Goal: Information Seeking & Learning: Learn about a topic

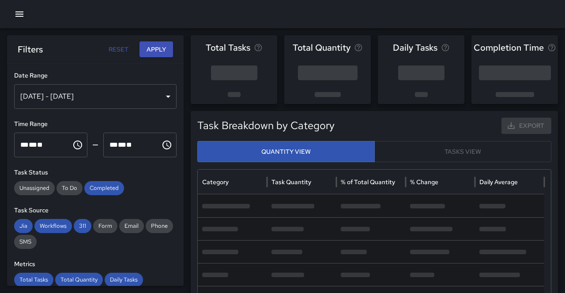
click at [19, 8] on button "button" at bounding box center [20, 14] width 18 height 18
click at [19, 11] on icon "button" at bounding box center [19, 14] width 11 height 11
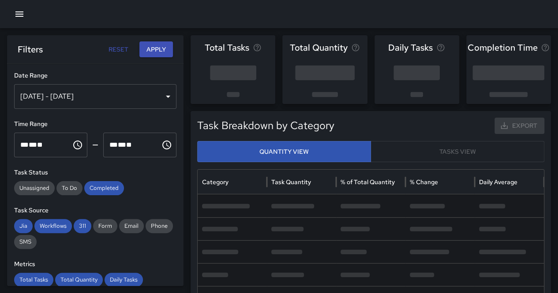
click at [14, 12] on button "button" at bounding box center [20, 14] width 18 height 18
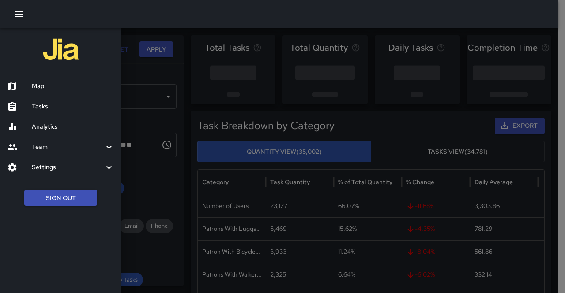
click at [53, 195] on button "Sign Out" at bounding box center [60, 198] width 73 height 16
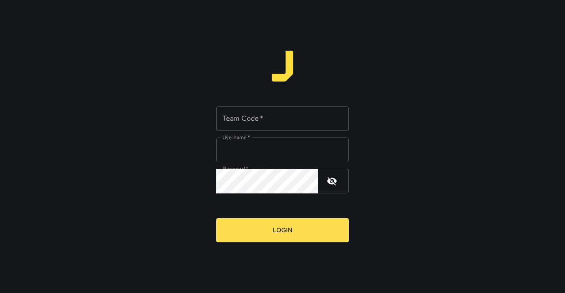
type input "**********"
click at [251, 122] on input "Team Code   *" at bounding box center [282, 118] width 132 height 25
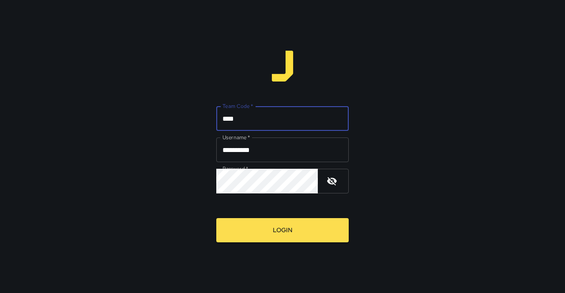
click at [216, 218] on button "Login" at bounding box center [282, 230] width 132 height 24
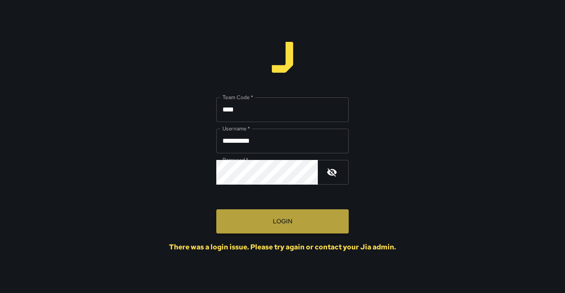
click at [267, 226] on button "Login" at bounding box center [282, 222] width 132 height 24
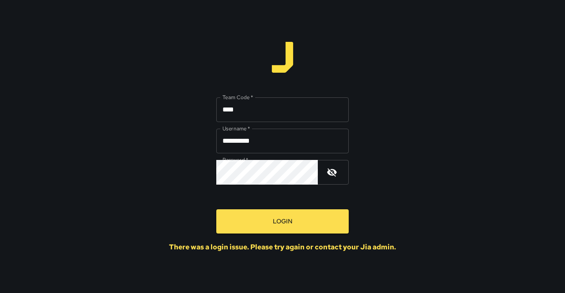
click at [278, 110] on input "****" at bounding box center [282, 110] width 132 height 25
type input "*******"
click at [298, 225] on button "Login" at bounding box center [282, 222] width 132 height 24
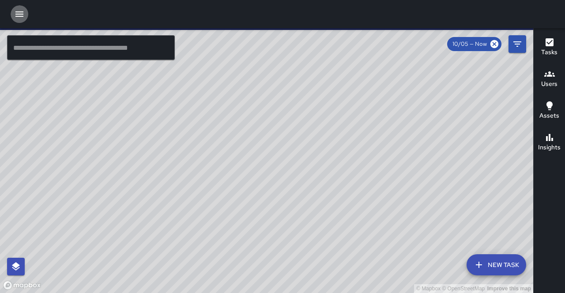
click at [16, 17] on icon "button" at bounding box center [19, 14] width 11 height 11
click at [18, 9] on icon "button" at bounding box center [19, 14] width 11 height 11
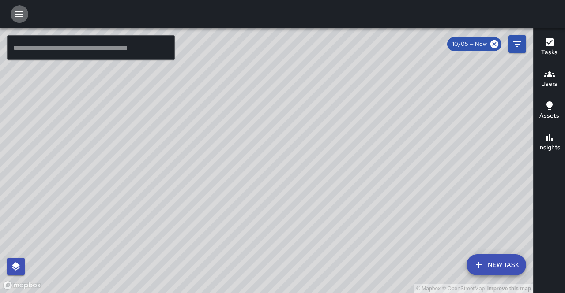
click at [16, 8] on button "button" at bounding box center [20, 14] width 18 height 18
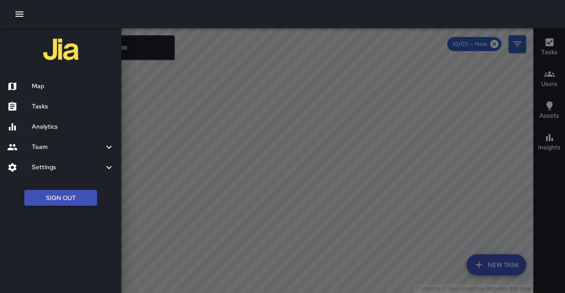
click at [47, 129] on h6 "Analytics" at bounding box center [73, 127] width 83 height 10
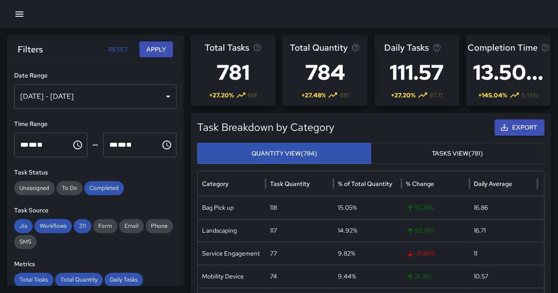
click at [106, 90] on div "Sep 29, 2025 - Oct 05, 2025" at bounding box center [95, 96] width 162 height 25
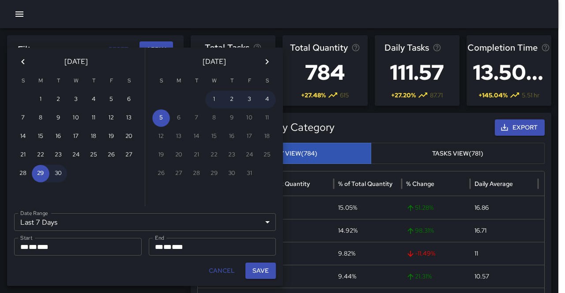
click at [109, 217] on div "Last 7 Days ****** Date Range" at bounding box center [145, 223] width 262 height 18
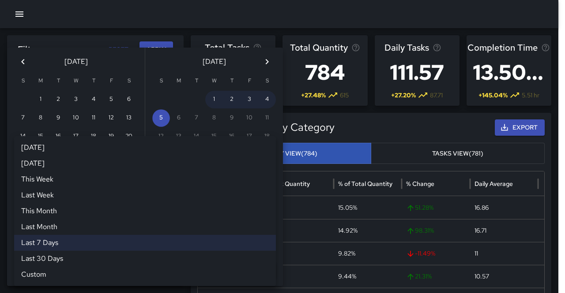
click at [109, 223] on li "Last Month" at bounding box center [145, 227] width 262 height 16
type input "**********"
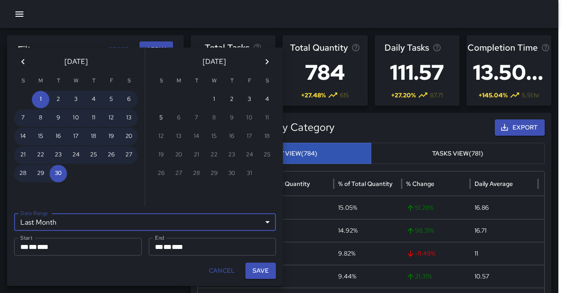
click at [265, 268] on button "Save" at bounding box center [260, 271] width 30 height 16
type input "**********"
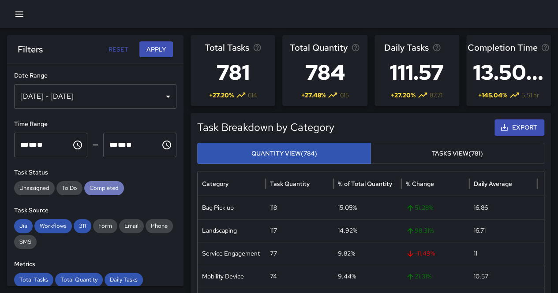
click at [105, 192] on span "Completed" at bounding box center [104, 188] width 40 height 9
click at [81, 224] on span "311" at bounding box center [83, 226] width 18 height 9
drag, startPoint x: 64, startPoint y: 225, endPoint x: 44, endPoint y: 225, distance: 19.9
click at [61, 225] on span "Workflows" at bounding box center [53, 226] width 38 height 9
click at [29, 223] on span "Jia" at bounding box center [23, 226] width 19 height 9
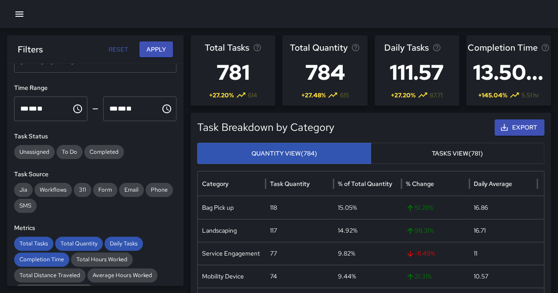
scroll to position [44, 0]
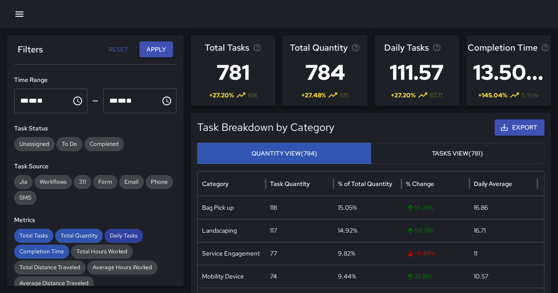
drag, startPoint x: 131, startPoint y: 235, endPoint x: 104, endPoint y: 233, distance: 27.4
click at [129, 234] on span "Daily Tasks" at bounding box center [124, 236] width 38 height 9
drag, startPoint x: 84, startPoint y: 234, endPoint x: 77, endPoint y: 235, distance: 7.1
click at [83, 234] on span "Total Quantity" at bounding box center [79, 236] width 48 height 9
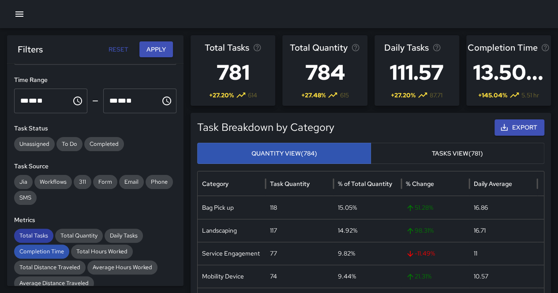
click at [41, 238] on span "Total Tasks" at bounding box center [33, 236] width 39 height 9
click at [44, 250] on span "Completion Time" at bounding box center [41, 252] width 55 height 9
click at [160, 54] on button "Apply" at bounding box center [156, 49] width 34 height 16
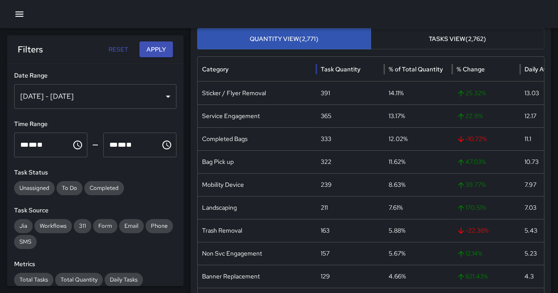
drag, startPoint x: 266, startPoint y: 71, endPoint x: 316, endPoint y: 66, distance: 50.5
click at [317, 66] on div at bounding box center [316, 69] width 4 height 25
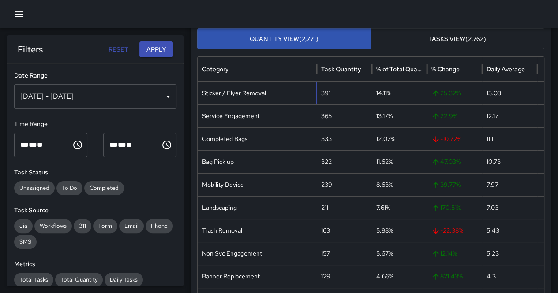
click at [246, 92] on div "Sticker / Flyer Removal" at bounding box center [257, 93] width 119 height 23
copy div "Sticker / Flyer Removal"
click at [238, 116] on div "Service Engagement" at bounding box center [257, 116] width 119 height 23
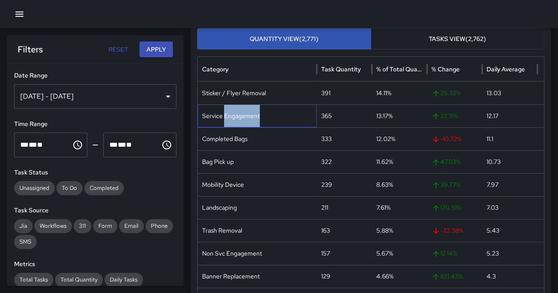
click at [238, 116] on div "Service Engagement" at bounding box center [257, 116] width 119 height 23
copy div "Service Engagement"
click at [217, 137] on div "Completed Bags" at bounding box center [257, 139] width 119 height 23
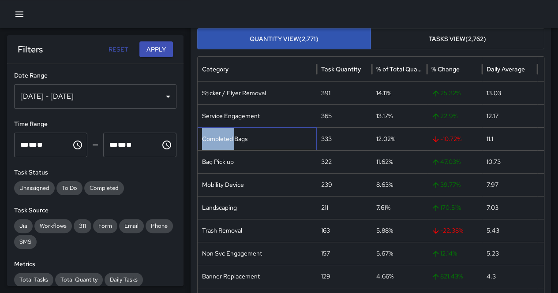
click at [217, 137] on div "Completed Bags" at bounding box center [257, 139] width 119 height 23
copy div "Completed Bags"
click at [225, 159] on div "Bag Pick up" at bounding box center [257, 161] width 119 height 23
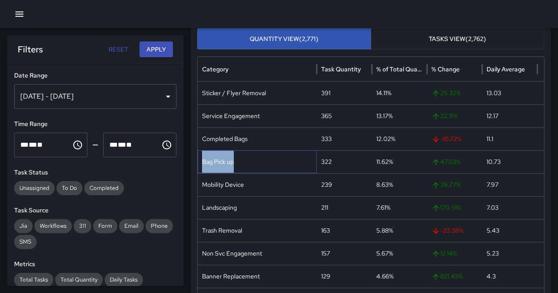
click at [225, 159] on div "Bag Pick up" at bounding box center [257, 161] width 119 height 23
copy div "Bag Pick up"
click at [222, 182] on div "Mobility Device" at bounding box center [257, 184] width 119 height 23
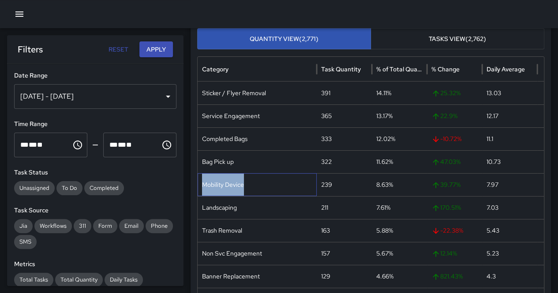
click at [222, 182] on div "Mobility Device" at bounding box center [257, 184] width 119 height 23
copy div "Mobility Device"
click at [322, 187] on div "239" at bounding box center [344, 184] width 55 height 23
click at [344, 190] on div "239" at bounding box center [344, 184] width 55 height 23
click at [214, 212] on div "Landscaping" at bounding box center [257, 207] width 119 height 23
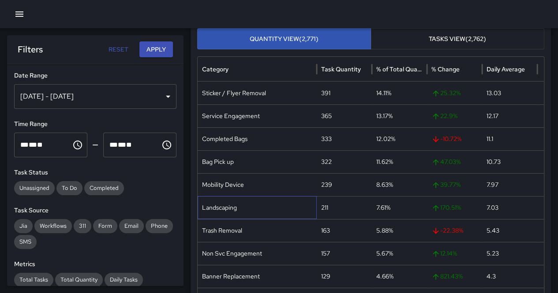
click at [214, 209] on div "Landscaping" at bounding box center [257, 207] width 119 height 23
copy div "Landscaping"
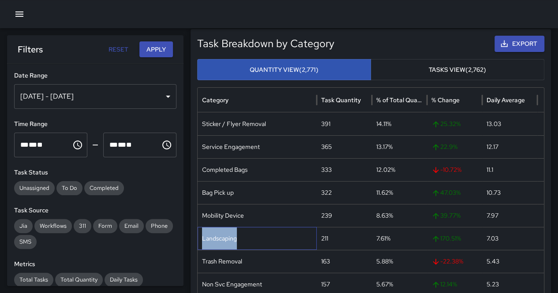
scroll to position [0, 0]
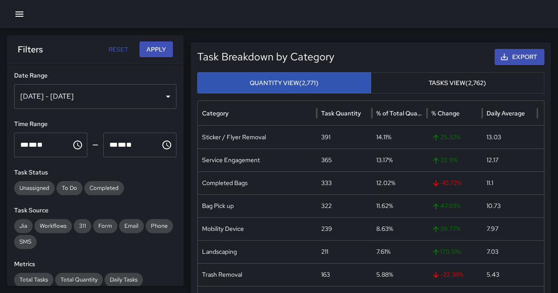
drag, startPoint x: 330, startPoint y: 77, endPoint x: 266, endPoint y: 67, distance: 64.4
click at [267, 69] on div "Task Breakdown by Category Export Quantity View (2,771) Tasks View (2,762) Cate…" at bounding box center [370, 207] width 347 height 316
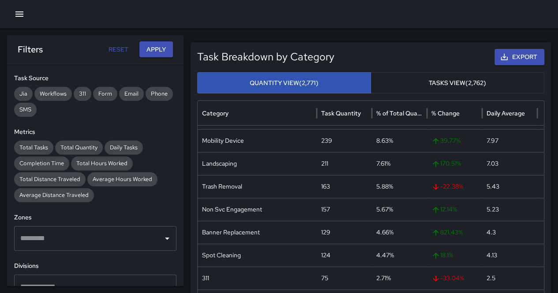
click at [476, 83] on button "Tasks View (2,762)" at bounding box center [458, 83] width 174 height 22
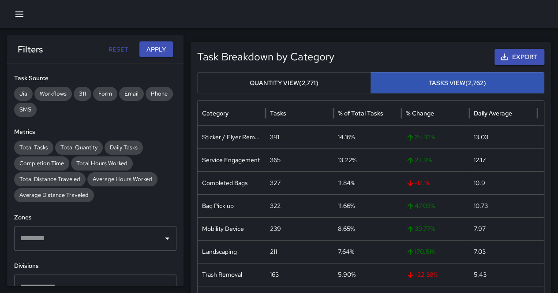
click at [263, 78] on button "Quantity View (2,771)" at bounding box center [284, 83] width 174 height 22
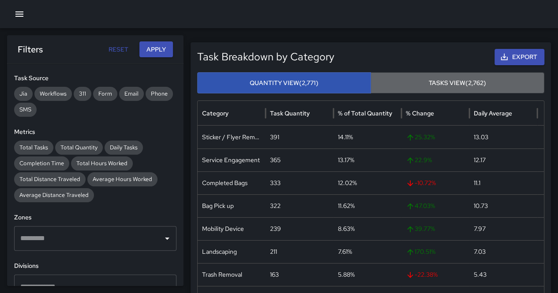
click at [405, 80] on button "Tasks View (2,762)" at bounding box center [458, 83] width 174 height 22
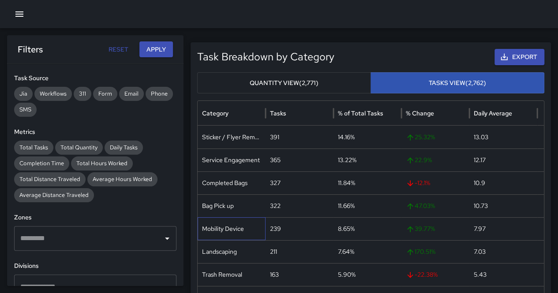
click at [229, 231] on div "Mobility Device" at bounding box center [232, 229] width 68 height 23
click at [296, 207] on div "322" at bounding box center [300, 206] width 68 height 23
click at [278, 230] on div "239" at bounding box center [300, 229] width 68 height 23
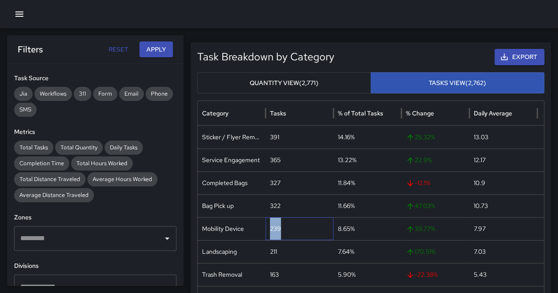
click at [278, 230] on div "239" at bounding box center [300, 229] width 68 height 23
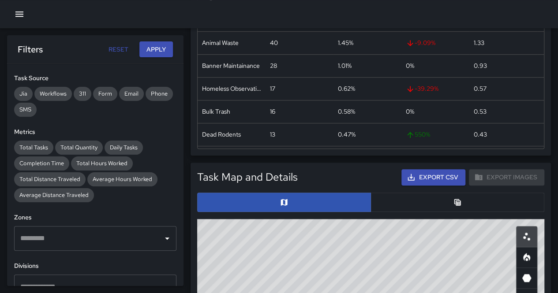
scroll to position [309, 0]
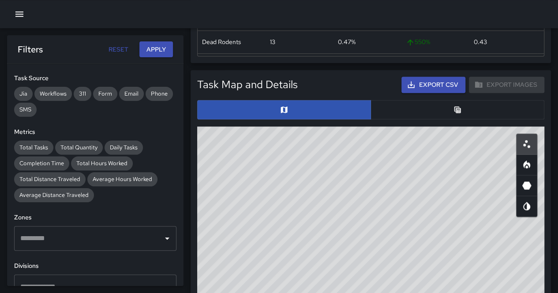
click at [447, 114] on button "button" at bounding box center [458, 109] width 174 height 19
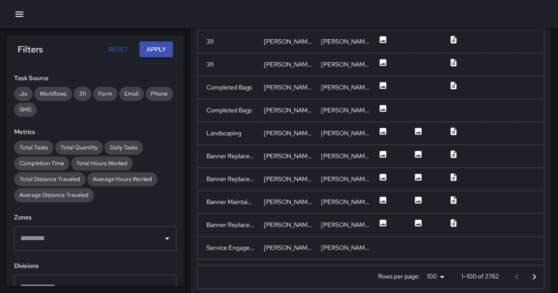
scroll to position [485, 0]
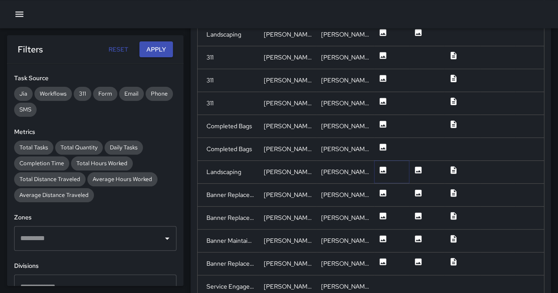
click at [383, 169] on icon at bounding box center [383, 170] width 7 height 7
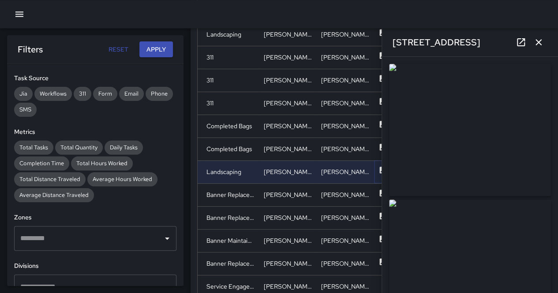
type input "**********"
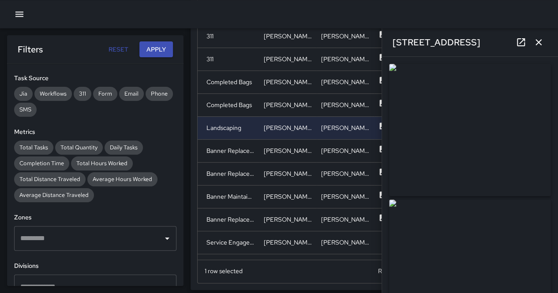
click at [516, 112] on img at bounding box center [470, 130] width 162 height 132
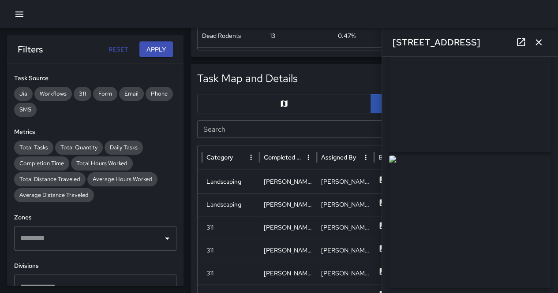
scroll to position [309, 0]
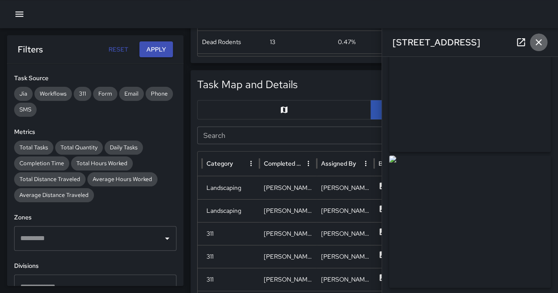
click at [536, 41] on icon "button" at bounding box center [538, 42] width 11 height 11
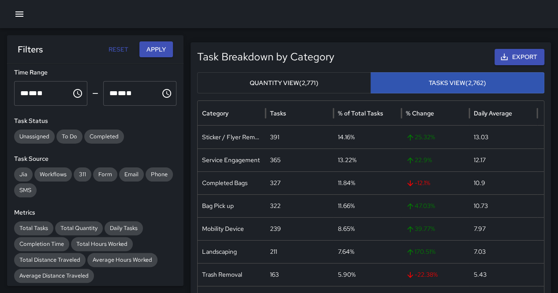
scroll to position [0, 0]
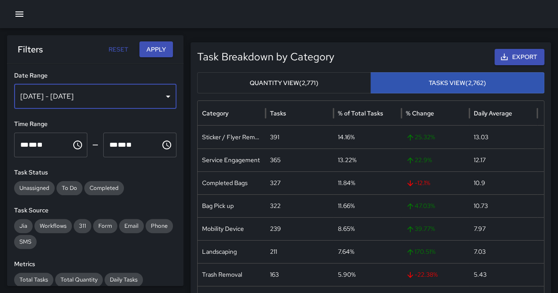
click at [133, 100] on div "[DATE] - [DATE]" at bounding box center [95, 96] width 162 height 25
click at [99, 86] on div "[DATE] - [DATE]" at bounding box center [95, 96] width 162 height 25
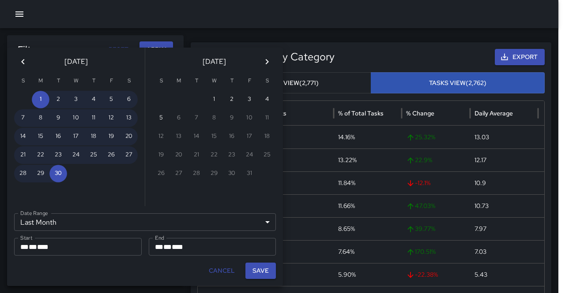
click at [19, 62] on icon "Previous month" at bounding box center [23, 61] width 11 height 11
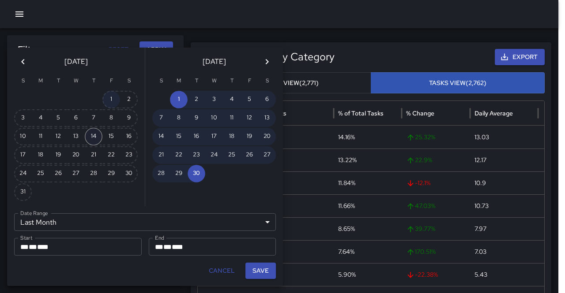
drag, startPoint x: 112, startPoint y: 105, endPoint x: 88, endPoint y: 138, distance: 40.2
click at [112, 105] on button "1" at bounding box center [111, 100] width 18 height 18
type input "******"
type input "**********"
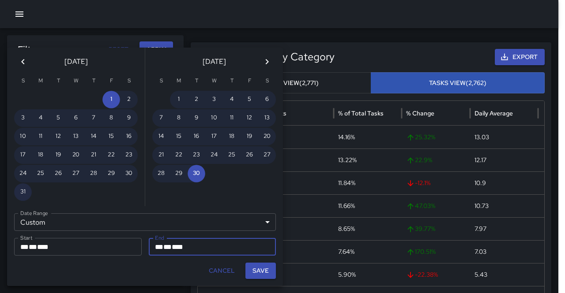
click at [25, 191] on button "31" at bounding box center [23, 193] width 18 height 18
type input "**********"
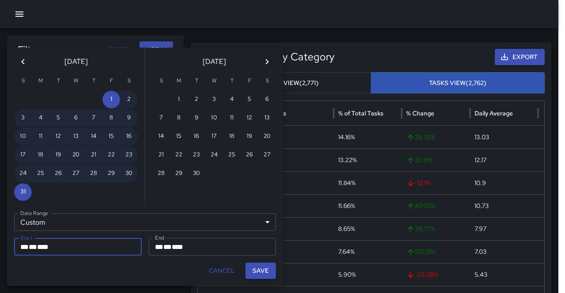
click at [262, 269] on button "Save" at bounding box center [260, 271] width 30 height 16
type input "**********"
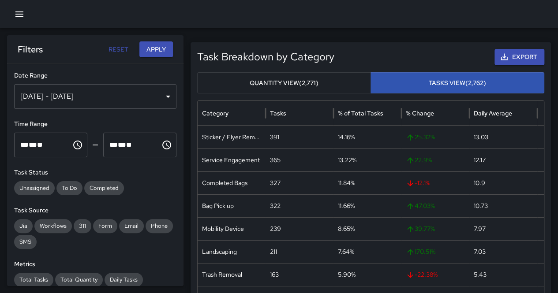
click at [161, 51] on button "Apply" at bounding box center [156, 49] width 34 height 16
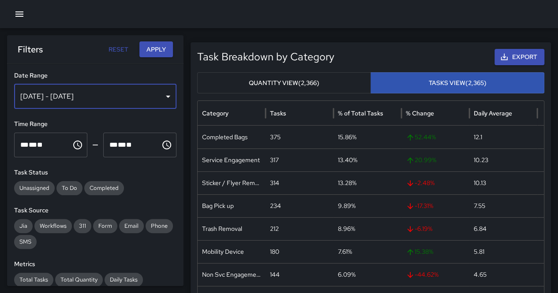
click at [99, 104] on div "Aug 01, 2025 - Aug 31, 2025" at bounding box center [95, 96] width 162 height 25
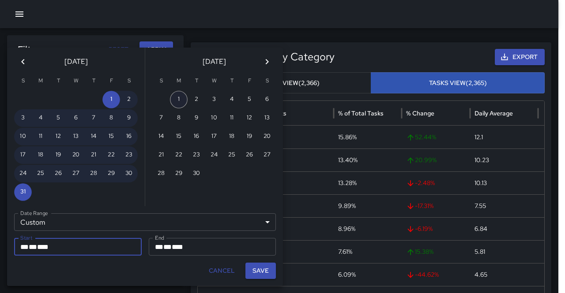
click at [178, 101] on button "1" at bounding box center [179, 100] width 18 height 18
type input "**********"
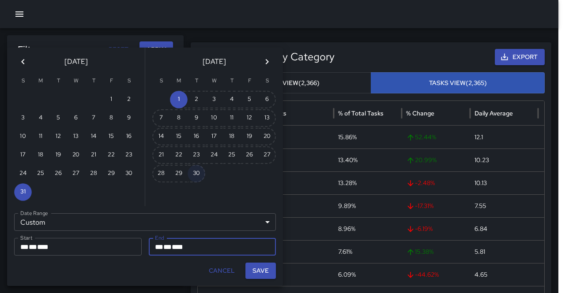
drag, startPoint x: 200, startPoint y: 176, endPoint x: 232, endPoint y: 223, distance: 56.7
click at [200, 176] on button "30" at bounding box center [197, 174] width 18 height 18
type input "**********"
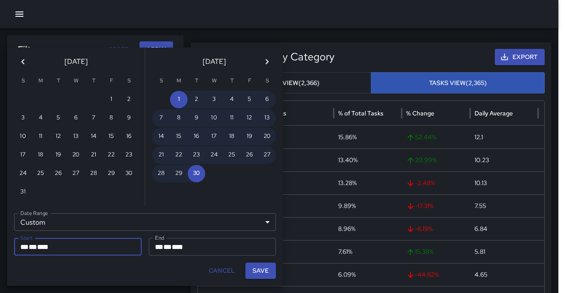
drag, startPoint x: 263, startPoint y: 274, endPoint x: 220, endPoint y: 179, distance: 104.1
click at [263, 274] on button "Save" at bounding box center [260, 271] width 30 height 16
type input "**********"
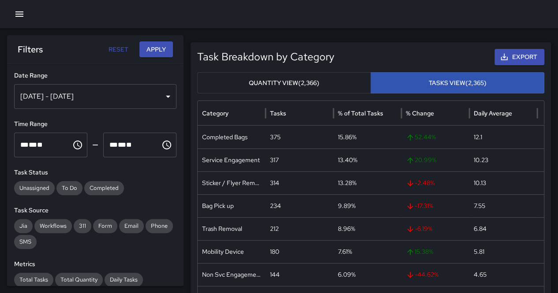
click at [156, 56] on button "Apply" at bounding box center [156, 49] width 34 height 16
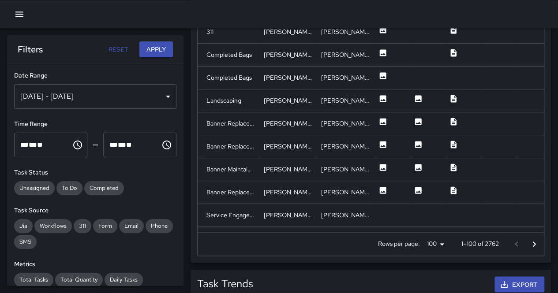
scroll to position [574, 0]
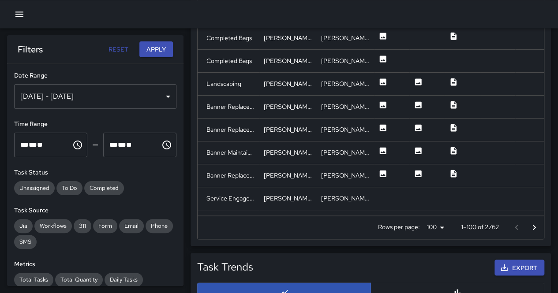
click at [531, 230] on icon "Go to next page" at bounding box center [534, 227] width 11 height 11
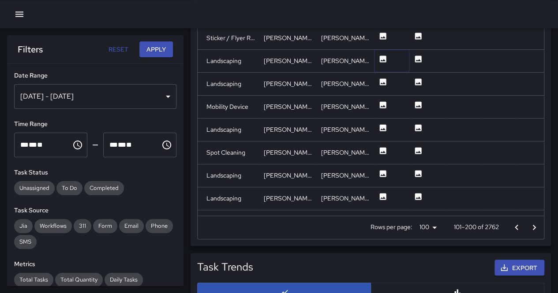
click at [383, 56] on icon at bounding box center [383, 59] width 7 height 7
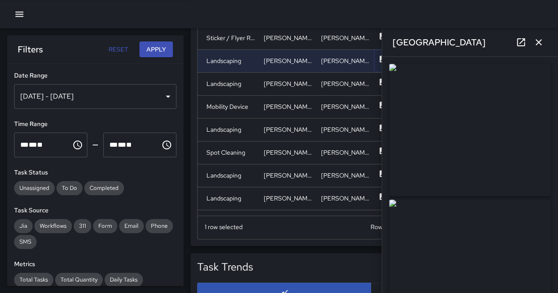
type input "**********"
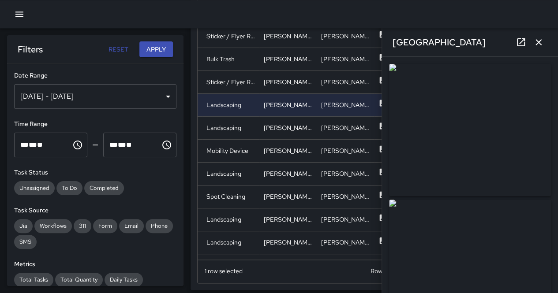
click at [382, 128] on div "**********" at bounding box center [470, 175] width 176 height 236
click at [380, 128] on icon at bounding box center [383, 126] width 7 height 7
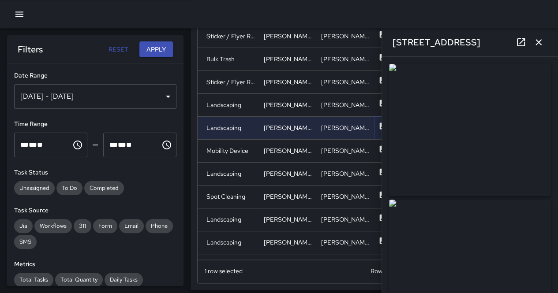
scroll to position [41, 0]
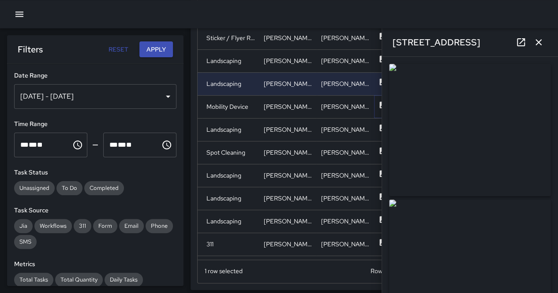
click at [379, 105] on icon at bounding box center [383, 105] width 9 height 9
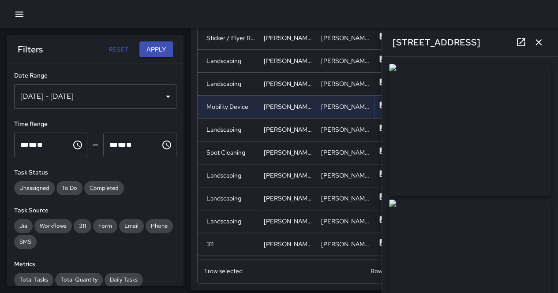
type input "**********"
click at [380, 128] on icon at bounding box center [383, 127] width 7 height 7
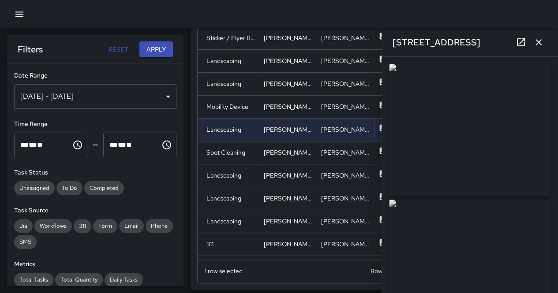
type input "**********"
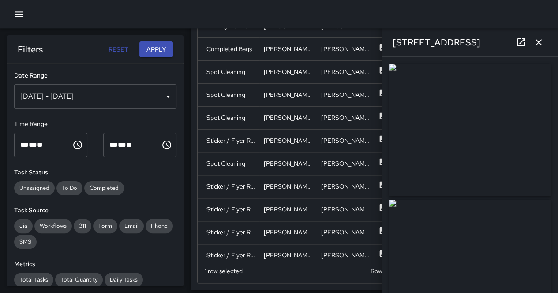
scroll to position [326, 0]
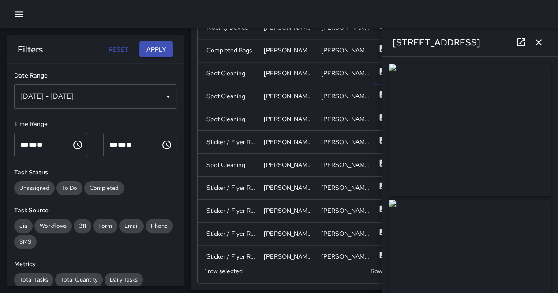
click at [380, 73] on icon at bounding box center [383, 71] width 7 height 7
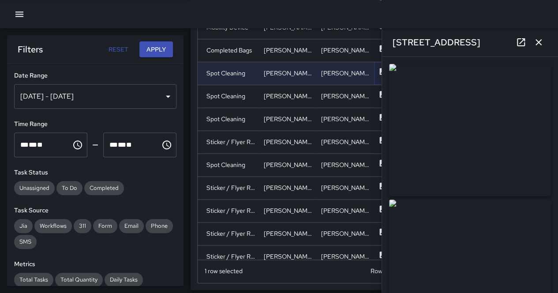
type input "**********"
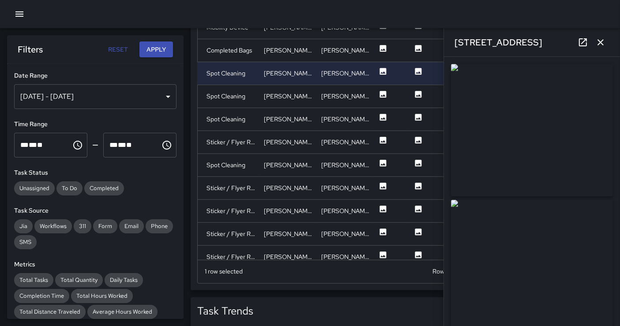
drag, startPoint x: 544, startPoint y: 6, endPoint x: 381, endPoint y: 271, distance: 310.9
click at [381, 271] on div "Rows per page: 100 *** 101–200 of 2762" at bounding box center [428, 271] width 356 height 23
click at [378, 93] on div at bounding box center [391, 96] width 35 height 23
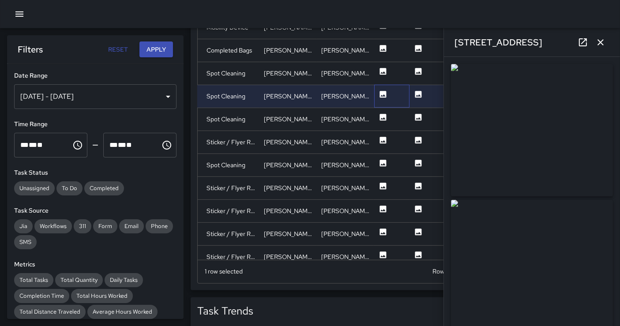
click at [378, 94] on div at bounding box center [391, 96] width 35 height 23
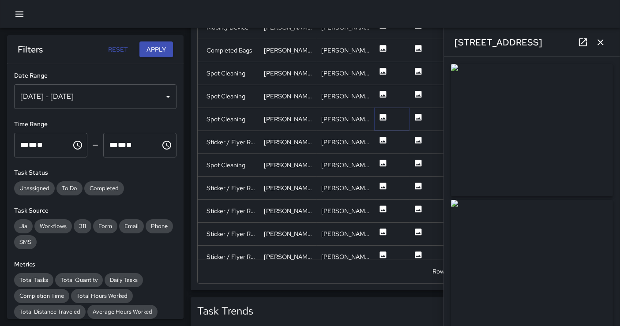
click at [382, 113] on icon at bounding box center [383, 117] width 9 height 9
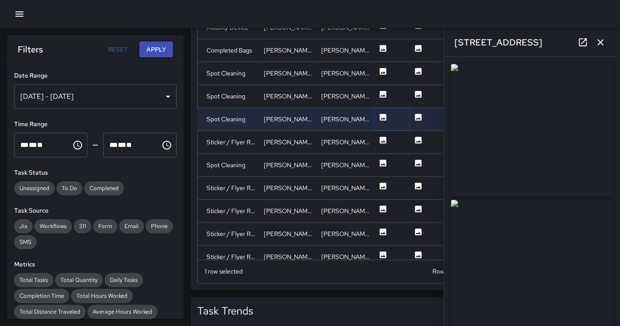
type input "**********"
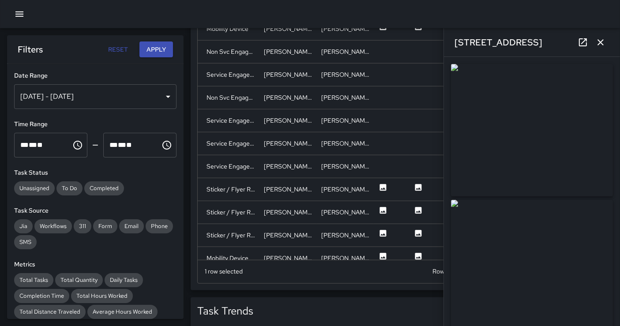
scroll to position [780, 0]
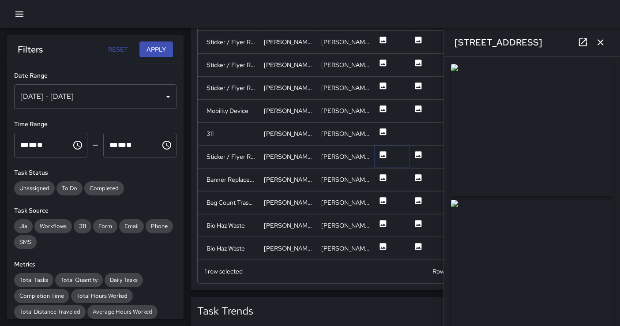
click at [386, 151] on icon at bounding box center [383, 154] width 7 height 7
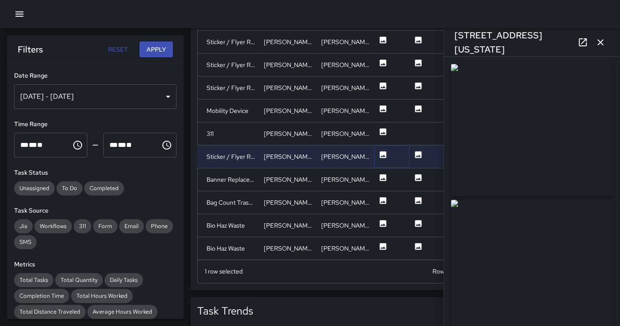
type input "**********"
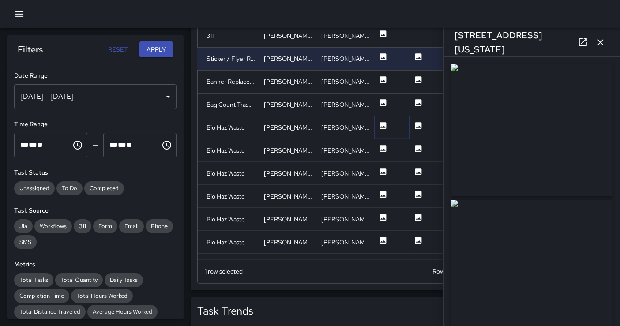
click at [379, 124] on icon at bounding box center [383, 125] width 9 height 9
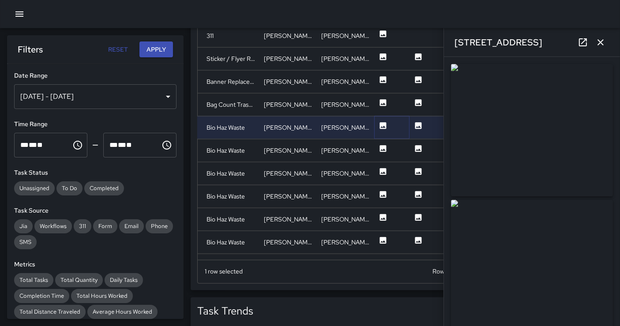
type input "**********"
drag, startPoint x: 382, startPoint y: 146, endPoint x: 378, endPoint y: 139, distance: 8.3
click at [382, 146] on icon at bounding box center [383, 148] width 7 height 7
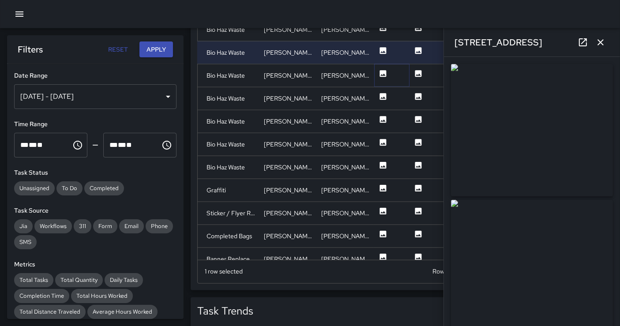
click at [380, 66] on button at bounding box center [383, 76] width 9 height 23
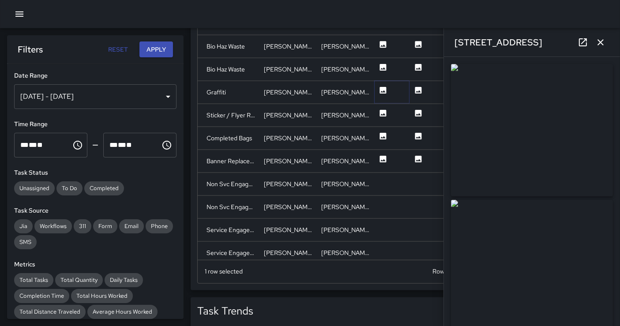
click at [379, 91] on icon at bounding box center [383, 90] width 9 height 9
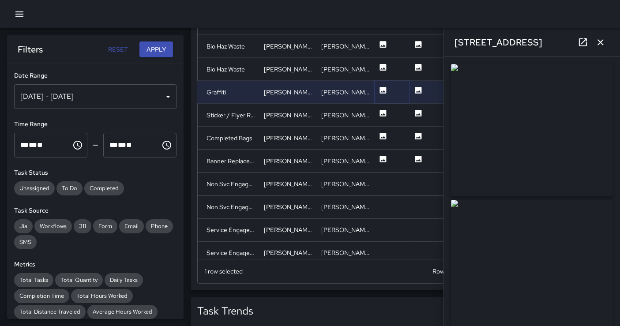
type input "**********"
click at [329, 272] on div "Rows per page: 100 *** 101–200 of 2762" at bounding box center [428, 271] width 356 height 23
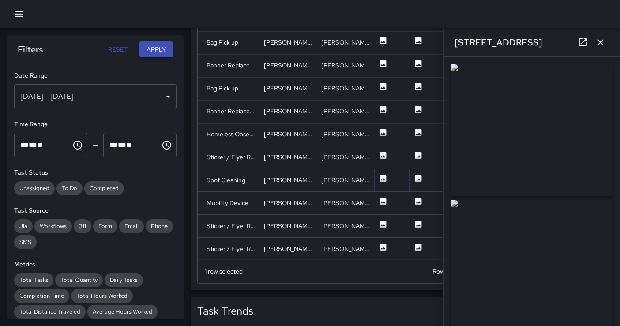
click at [382, 175] on icon at bounding box center [383, 178] width 7 height 7
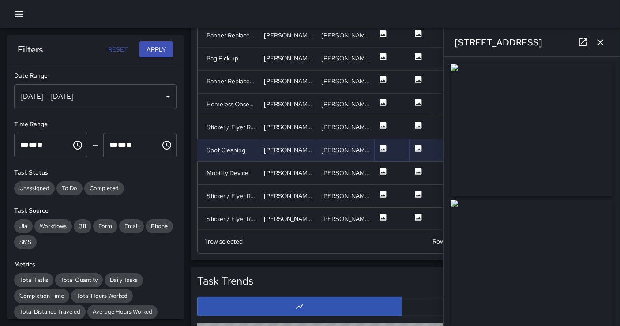
type input "**********"
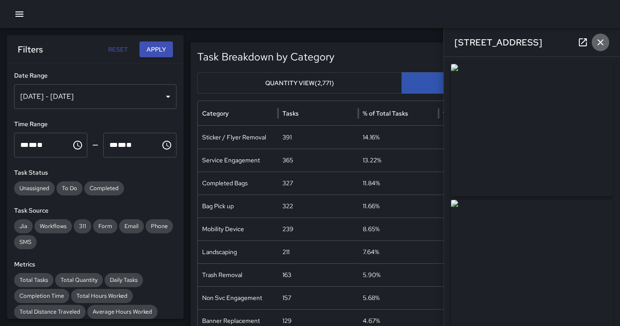
click at [564, 42] on icon "button" at bounding box center [600, 42] width 11 height 11
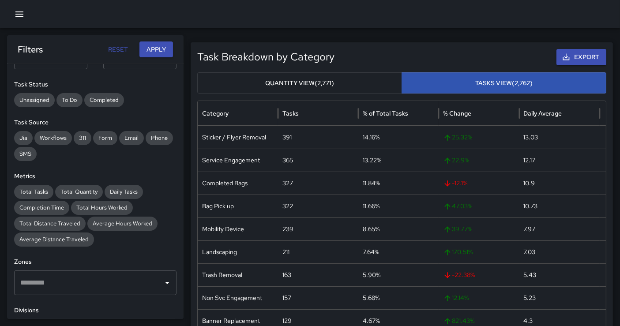
scroll to position [196, 0]
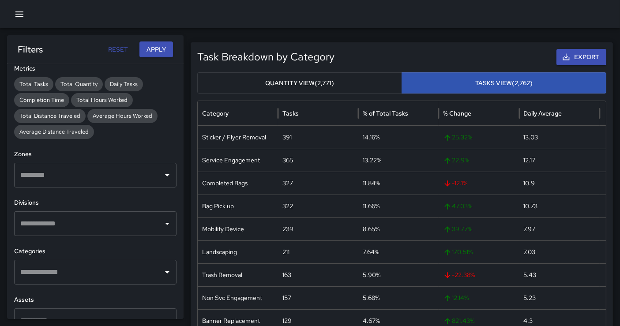
click at [90, 220] on input "text" at bounding box center [88, 223] width 141 height 17
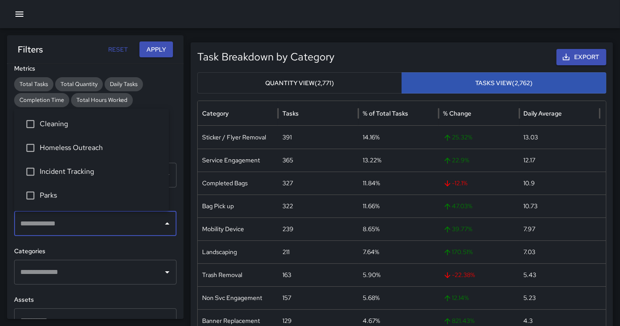
drag, startPoint x: 86, startPoint y: 130, endPoint x: 128, endPoint y: 109, distance: 47.0
click at [86, 130] on li "Cleaning" at bounding box center [91, 124] width 155 height 24
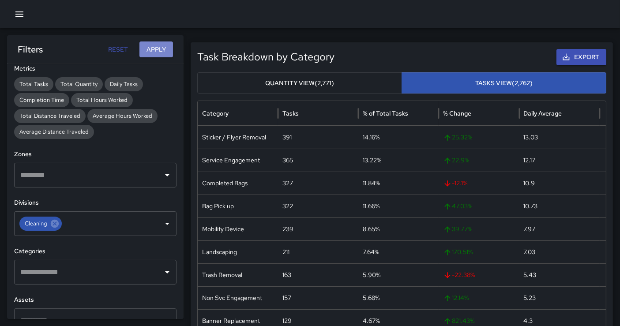
click at [152, 54] on button "Apply" at bounding box center [156, 49] width 34 height 16
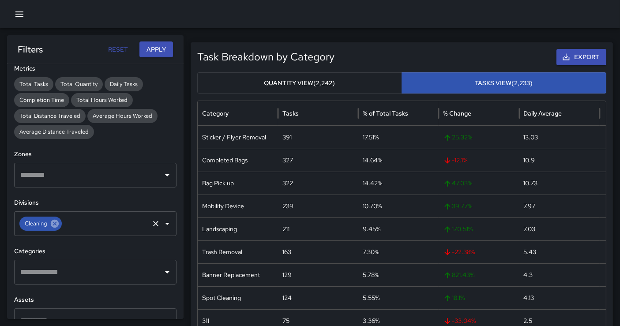
click at [57, 221] on icon at bounding box center [55, 224] width 8 height 8
click at [64, 222] on input "text" at bounding box center [88, 223] width 141 height 17
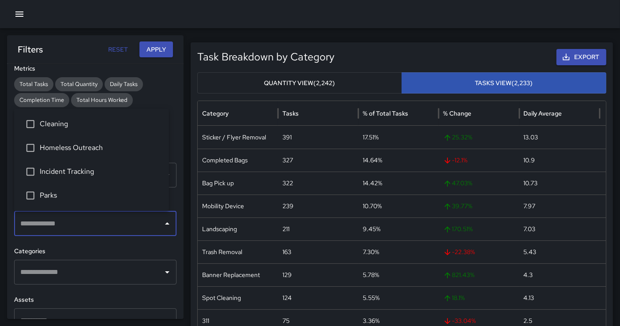
click at [68, 146] on span "Homeless Outreach" at bounding box center [101, 148] width 122 height 11
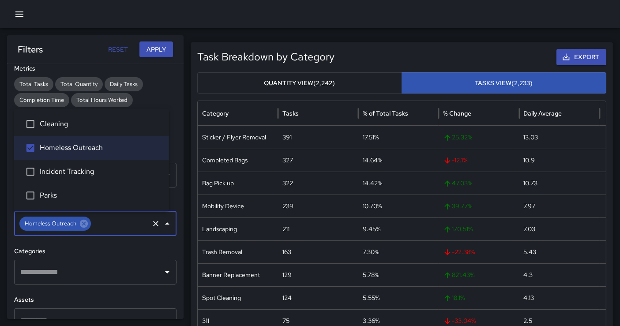
click at [151, 50] on button "Apply" at bounding box center [156, 49] width 34 height 16
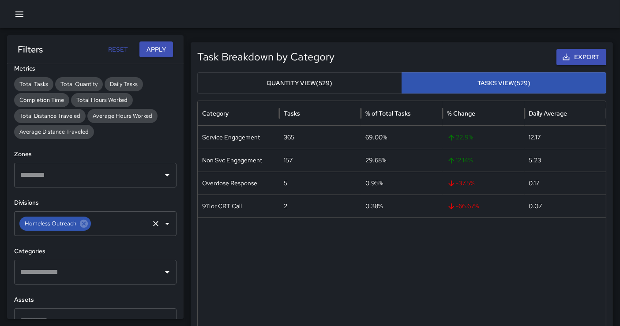
click at [76, 225] on span "Homeless Outreach" at bounding box center [50, 223] width 62 height 9
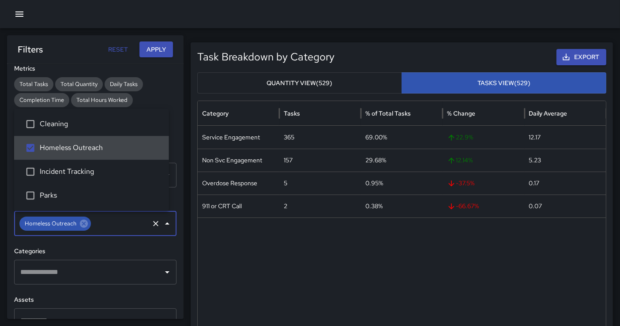
click at [102, 225] on input "text" at bounding box center [120, 223] width 56 height 17
click at [76, 225] on span "Homeless Outreach" at bounding box center [50, 223] width 62 height 9
click at [84, 224] on icon at bounding box center [84, 224] width 10 height 10
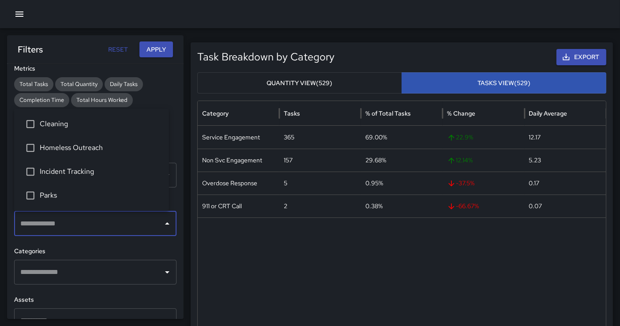
click at [85, 223] on input "text" at bounding box center [88, 223] width 141 height 17
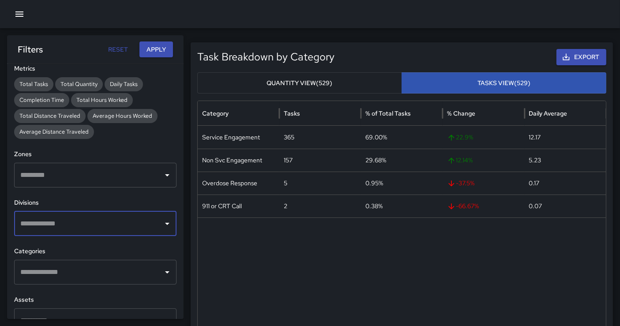
click at [78, 221] on input "text" at bounding box center [88, 223] width 141 height 17
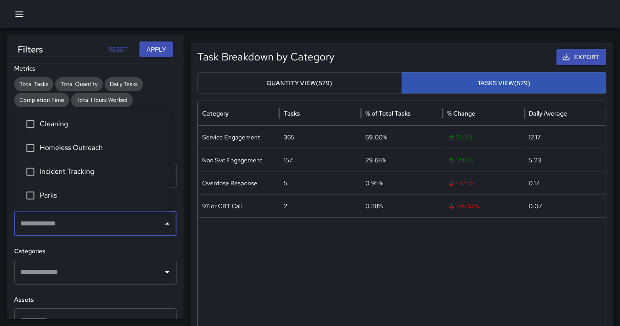
click at [50, 178] on li "Incident Tracking" at bounding box center [91, 172] width 155 height 24
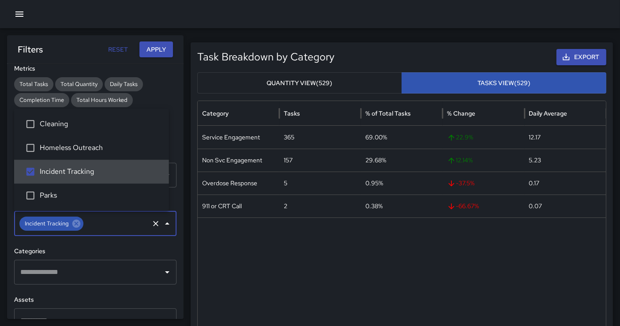
click at [52, 195] on span "Parks" at bounding box center [101, 195] width 122 height 11
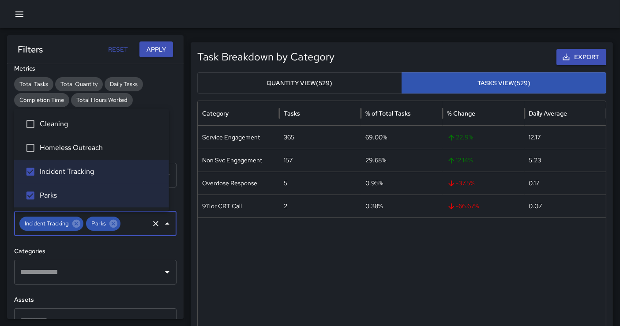
click at [154, 51] on button "Apply" at bounding box center [156, 49] width 34 height 16
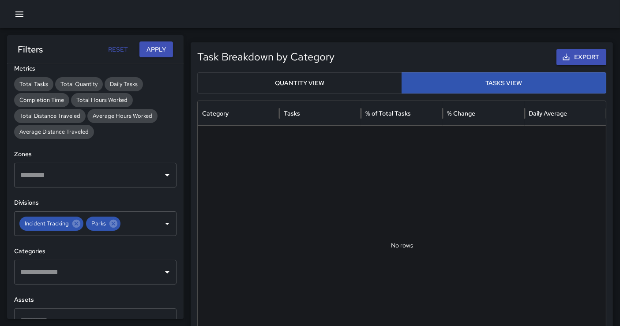
scroll to position [0, 143]
drag, startPoint x: 112, startPoint y: 221, endPoint x: 73, endPoint y: 221, distance: 39.3
click at [111, 222] on icon at bounding box center [114, 224] width 10 height 10
click at [79, 221] on icon at bounding box center [76, 224] width 10 height 10
drag, startPoint x: 157, startPoint y: 56, endPoint x: 197, endPoint y: 128, distance: 82.7
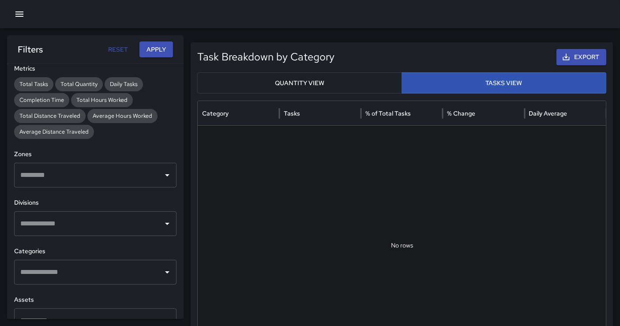
click at [157, 55] on button "Apply" at bounding box center [156, 49] width 34 height 16
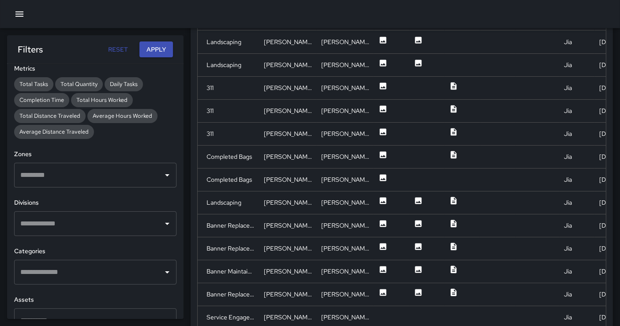
scroll to position [490, 0]
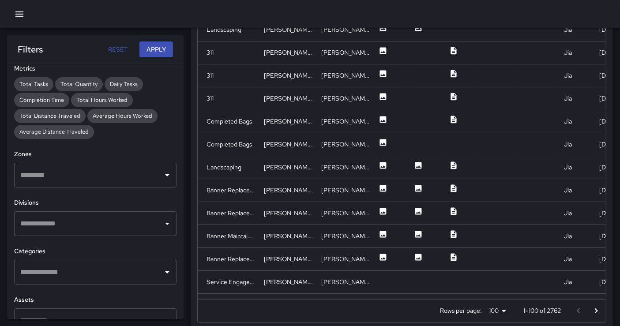
click at [564, 293] on icon "Go to next page" at bounding box center [596, 310] width 3 height 5
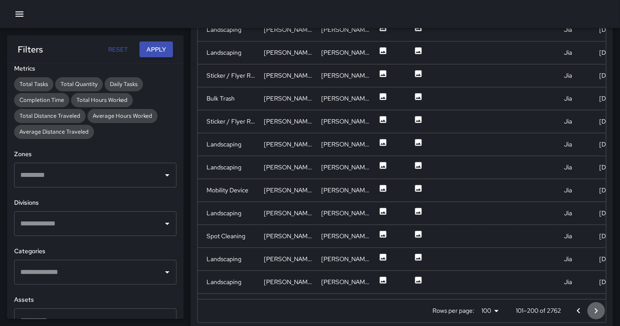
click at [564, 293] on icon "Go to next page" at bounding box center [596, 310] width 3 height 5
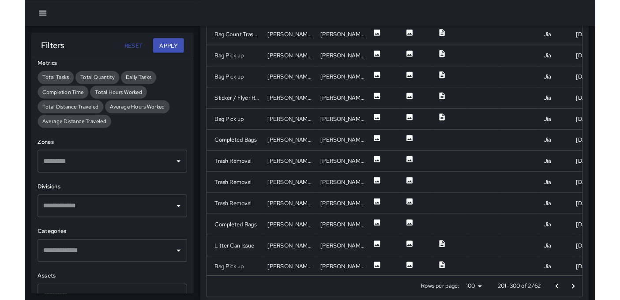
scroll to position [227, 0]
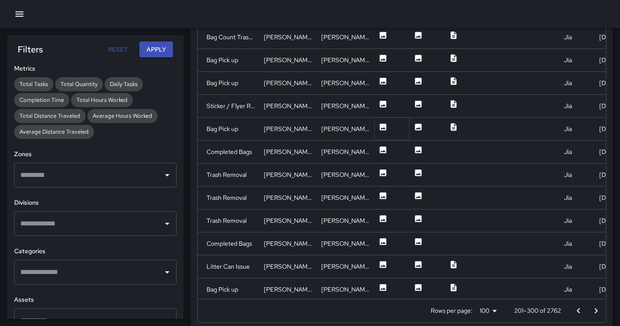
click at [383, 127] on icon at bounding box center [383, 127] width 9 height 9
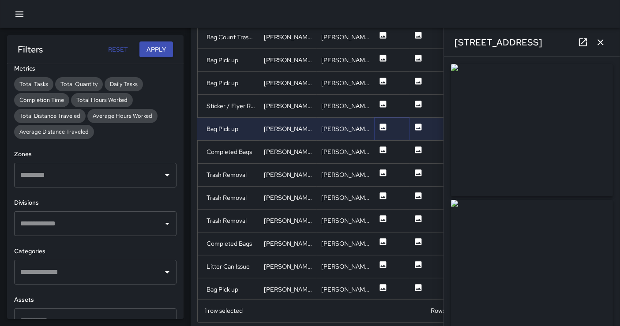
type input "**********"
click at [564, 129] on img at bounding box center [532, 130] width 162 height 132
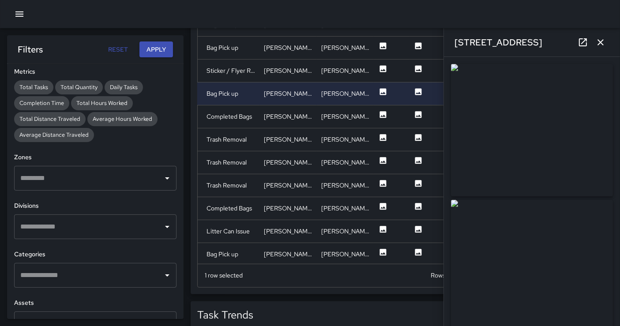
scroll to position [196, 0]
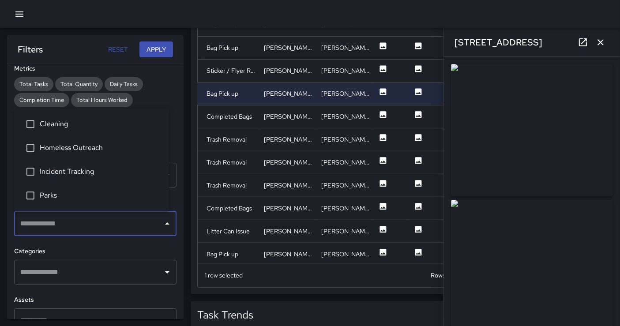
click at [107, 229] on input "text" at bounding box center [88, 223] width 141 height 17
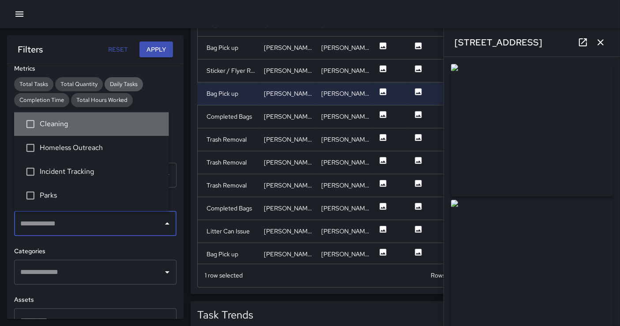
drag, startPoint x: 96, startPoint y: 134, endPoint x: 141, endPoint y: 83, distance: 67.5
click at [96, 133] on li "Cleaning" at bounding box center [91, 124] width 155 height 24
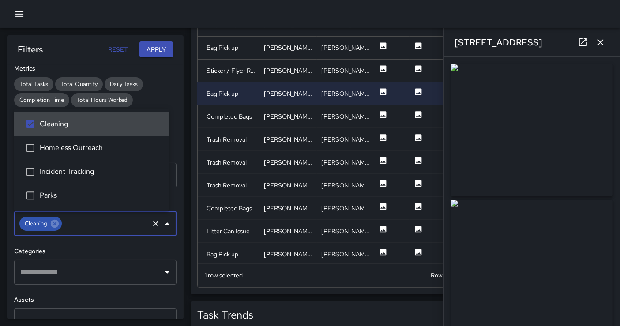
click at [163, 53] on button "Apply" at bounding box center [156, 49] width 34 height 16
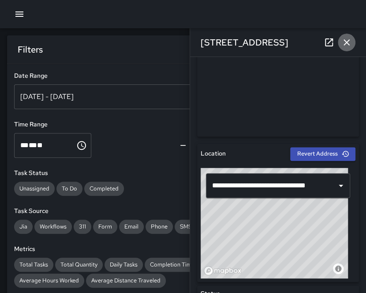
click at [349, 40] on icon "button" at bounding box center [347, 42] width 6 height 6
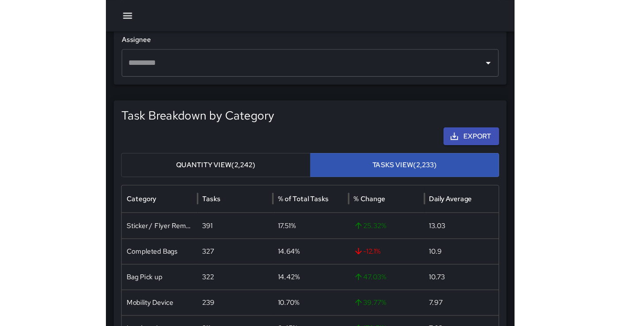
scroll to position [588, 0]
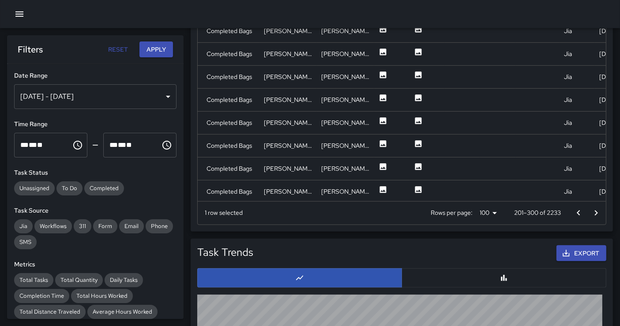
click at [145, 103] on div "[DATE] - [DATE]" at bounding box center [95, 96] width 162 height 25
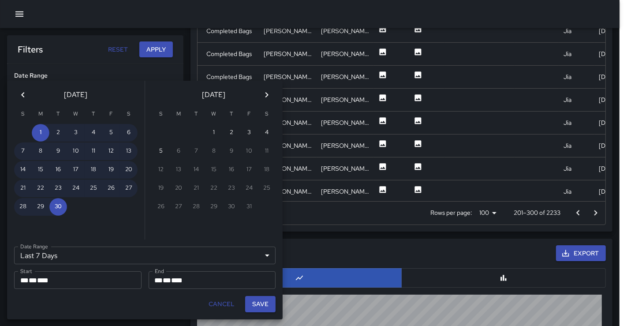
click at [24, 100] on button "Previous month" at bounding box center [23, 95] width 18 height 18
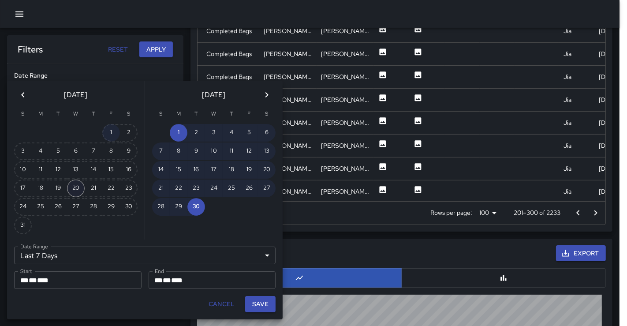
drag, startPoint x: 112, startPoint y: 132, endPoint x: 77, endPoint y: 178, distance: 57.0
click at [112, 133] on button "1" at bounding box center [111, 133] width 18 height 18
type input "******"
type input "**********"
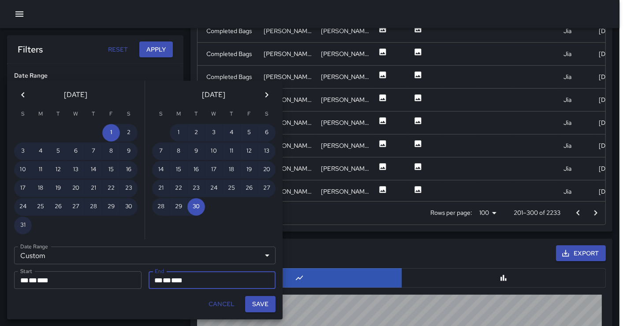
click at [28, 222] on button "31" at bounding box center [23, 226] width 18 height 18
type input "**********"
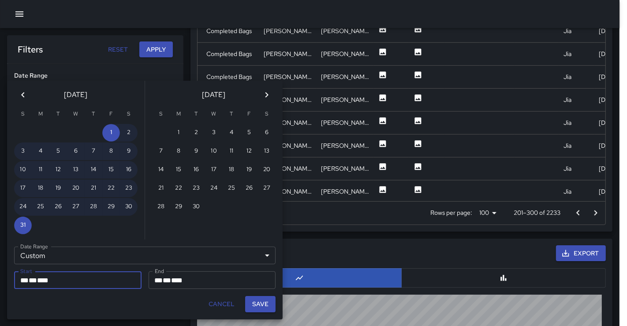
click at [256, 293] on button "Save" at bounding box center [260, 304] width 30 height 16
type input "**********"
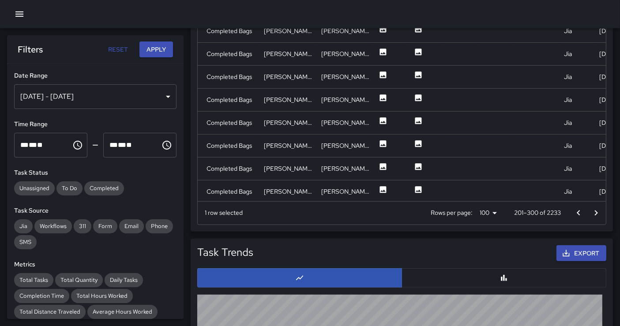
click at [155, 49] on button "Apply" at bounding box center [156, 49] width 34 height 16
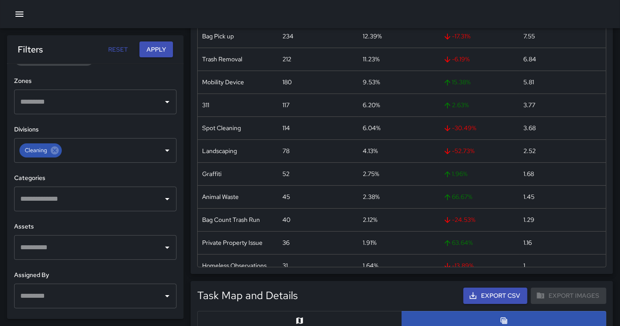
scroll to position [294, 0]
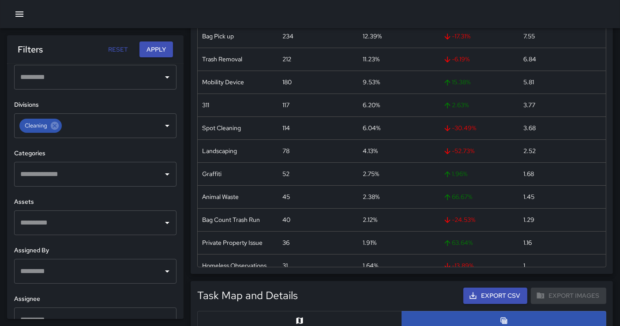
click at [105, 180] on input "text" at bounding box center [88, 174] width 141 height 17
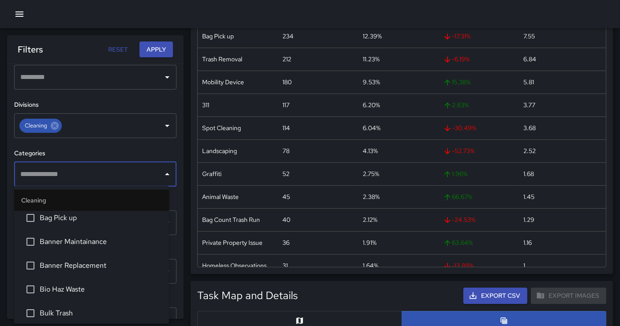
scroll to position [105, 0]
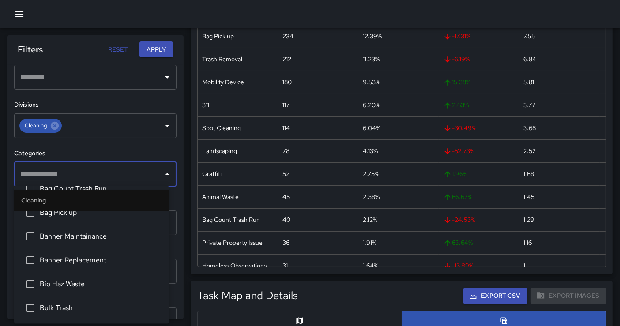
click at [131, 255] on span "Banner Replacement" at bounding box center [101, 260] width 122 height 11
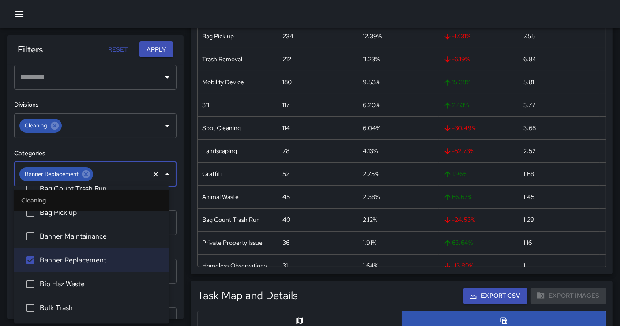
click at [166, 54] on button "Apply" at bounding box center [156, 49] width 34 height 16
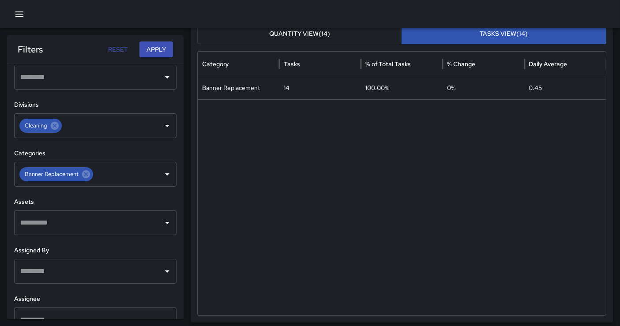
scroll to position [49, 0]
click at [241, 86] on div "Banner Replacement" at bounding box center [239, 88] width 82 height 23
copy div "Banner Replacement"
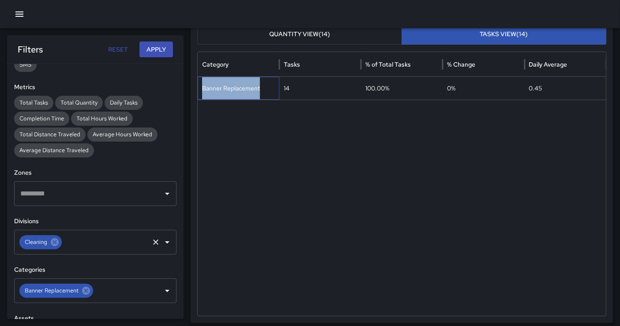
scroll to position [0, 0]
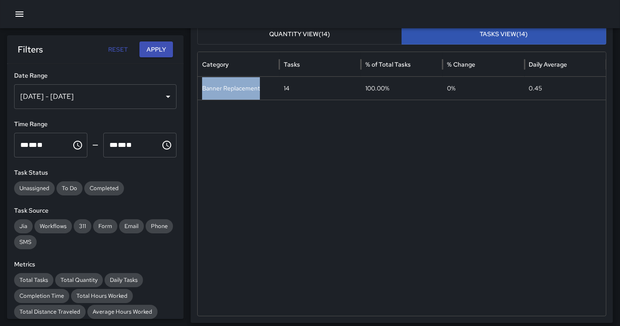
click at [112, 99] on div "Aug 01, 2025 - Aug 31, 2025" at bounding box center [95, 96] width 162 height 25
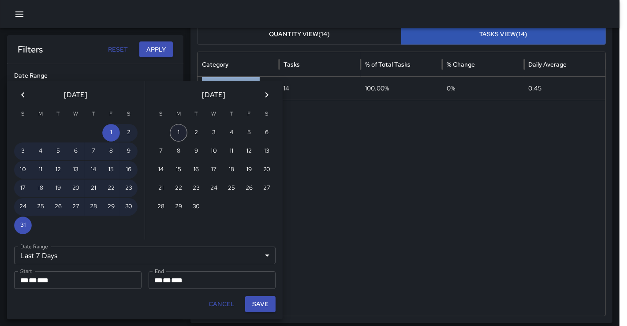
click at [183, 128] on button "1" at bounding box center [179, 133] width 18 height 18
type input "******"
type input "**********"
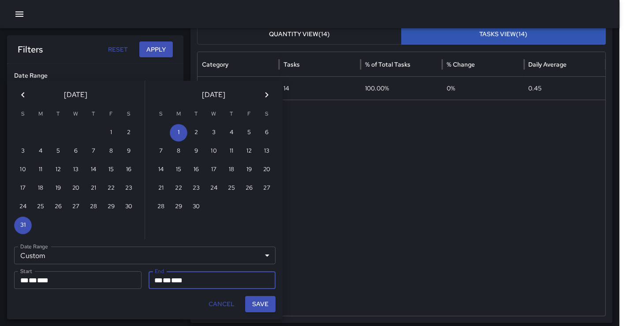
click at [195, 214] on div "1 2 3 4 5 6 7 8 9 10 11 12 13 14 15 16 17 18 19 20 21 22 23 24 25 26 27 28 29 30" at bounding box center [214, 170] width 138 height 94
click at [197, 207] on button "30" at bounding box center [197, 207] width 18 height 18
type input "**********"
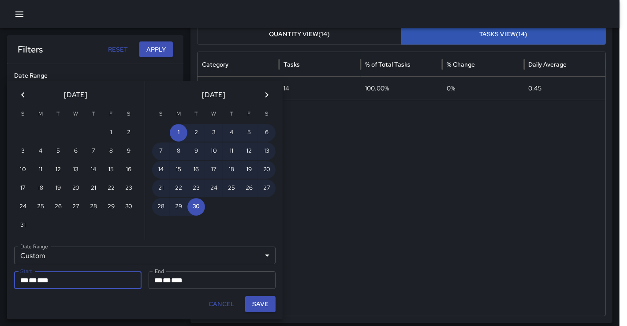
click at [262, 293] on button "Save" at bounding box center [260, 304] width 30 height 16
type input "**********"
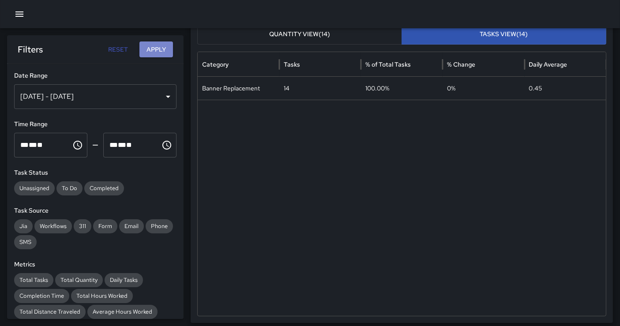
click at [158, 51] on button "Apply" at bounding box center [156, 49] width 34 height 16
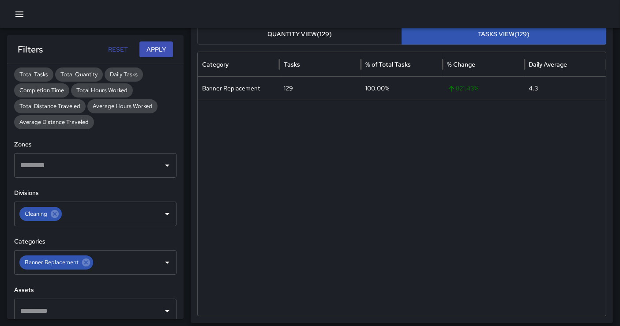
scroll to position [245, 0]
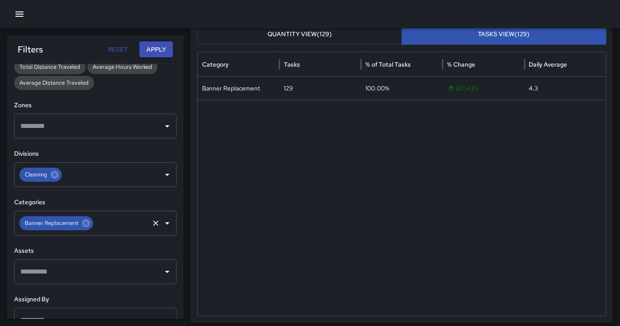
drag, startPoint x: 86, startPoint y: 225, endPoint x: 86, endPoint y: 220, distance: 4.9
click at [86, 222] on icon at bounding box center [86, 223] width 10 height 10
click at [150, 54] on button "Apply" at bounding box center [156, 49] width 34 height 16
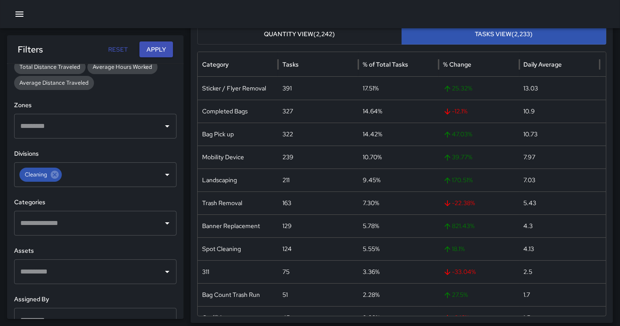
scroll to position [98, 0]
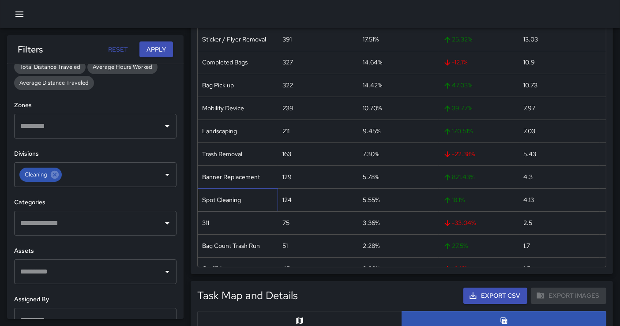
click at [224, 203] on div "Spot Cleaning" at bounding box center [238, 199] width 80 height 23
click at [223, 203] on div "Spot Cleaning" at bounding box center [238, 199] width 80 height 23
click at [223, 200] on div "Spot Cleaning" at bounding box center [238, 199] width 80 height 23
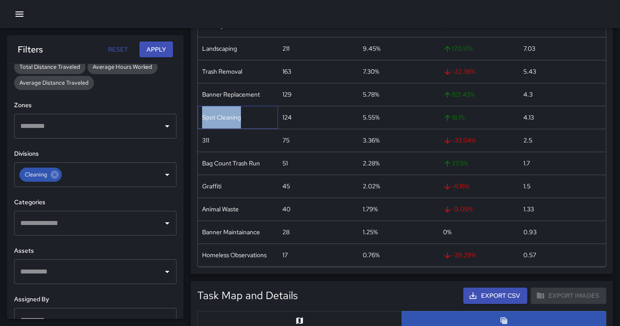
scroll to position [89, 0]
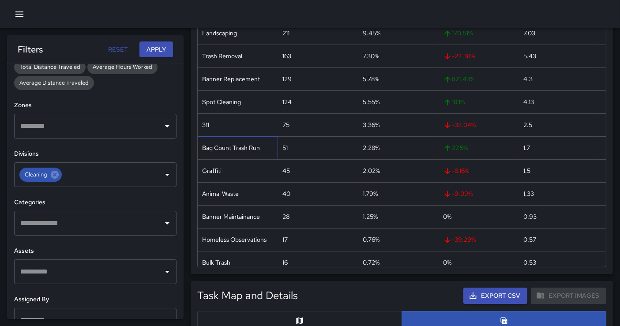
click at [230, 148] on div "Bag Count Trash Run" at bounding box center [238, 147] width 80 height 23
copy div "Bag Count Trash Run"
click at [98, 226] on input "text" at bounding box center [88, 223] width 141 height 17
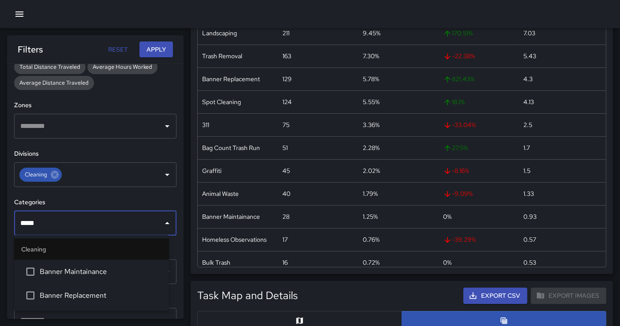
type input "******"
click at [41, 293] on span "Banner Replacement" at bounding box center [101, 295] width 122 height 11
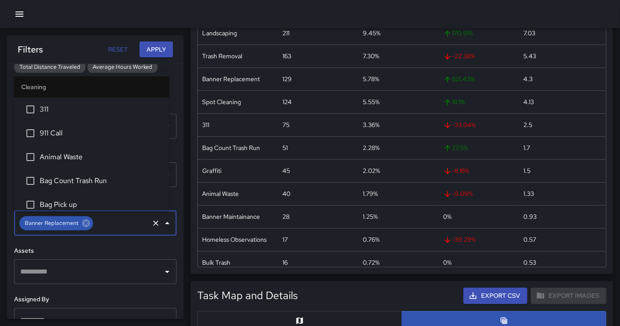
scroll to position [54, 0]
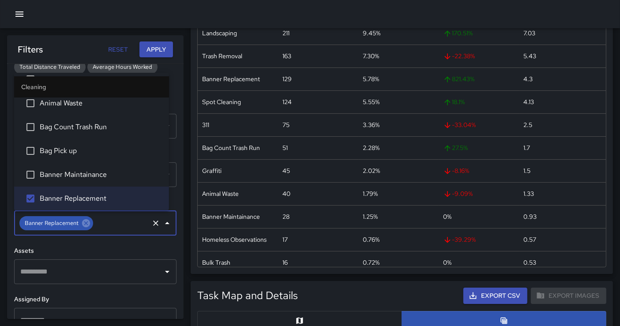
drag, startPoint x: 158, startPoint y: 52, endPoint x: 187, endPoint y: 83, distance: 42.1
click at [158, 52] on button "Apply" at bounding box center [156, 49] width 34 height 16
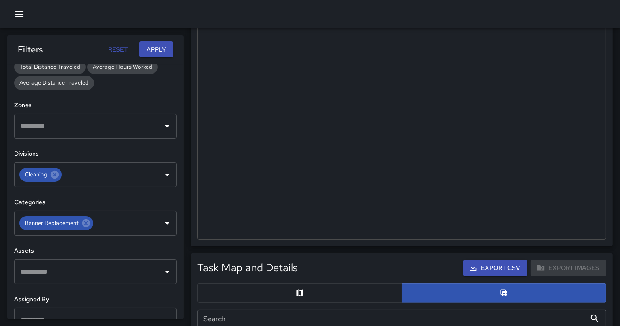
scroll to position [294, 0]
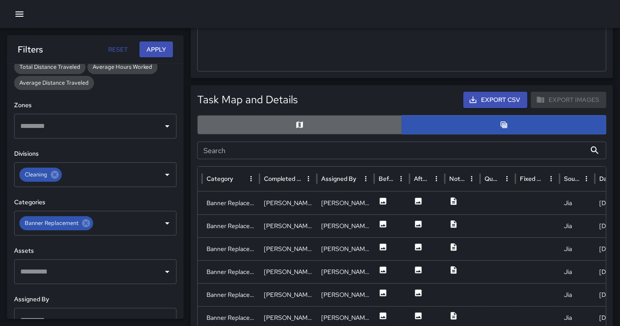
click at [289, 125] on button "button" at bounding box center [299, 124] width 205 height 19
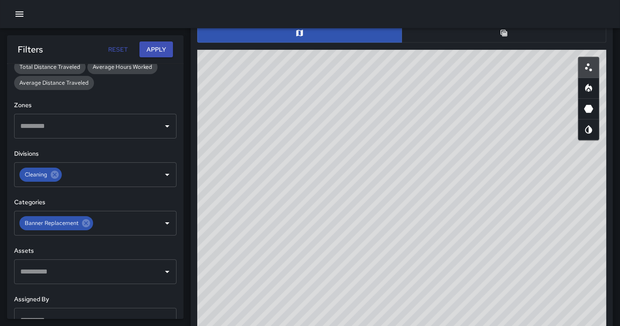
scroll to position [392, 0]
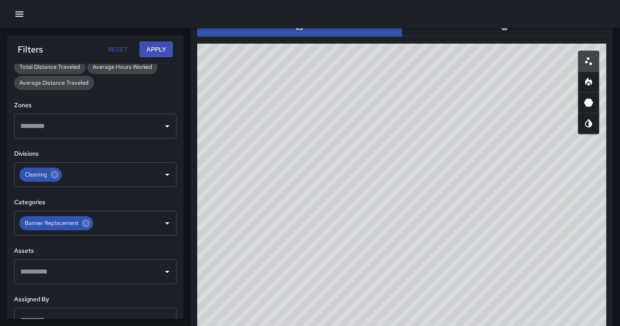
click at [334, 266] on div "© Mapbox © OpenStreetMap Improve this map" at bounding box center [401, 220] width 409 height 353
drag, startPoint x: 84, startPoint y: 225, endPoint x: 152, endPoint y: 113, distance: 130.8
click at [84, 225] on icon at bounding box center [86, 223] width 8 height 8
click at [162, 46] on button "Apply" at bounding box center [156, 49] width 34 height 16
drag, startPoint x: 398, startPoint y: 143, endPoint x: 371, endPoint y: 249, distance: 109.3
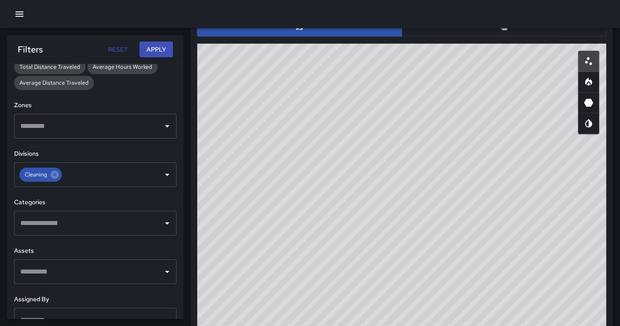
drag, startPoint x: 371, startPoint y: 249, endPoint x: 278, endPoint y: 300, distance: 105.8
drag, startPoint x: 403, startPoint y: 201, endPoint x: 406, endPoint y: 216, distance: 15.3
drag, startPoint x: 406, startPoint y: 216, endPoint x: 329, endPoint y: 146, distance: 104.6
drag, startPoint x: 448, startPoint y: 187, endPoint x: 328, endPoint y: 304, distance: 167.5
click at [328, 293] on div "© Mapbox © OpenStreetMap Improve this map" at bounding box center [401, 220] width 409 height 353
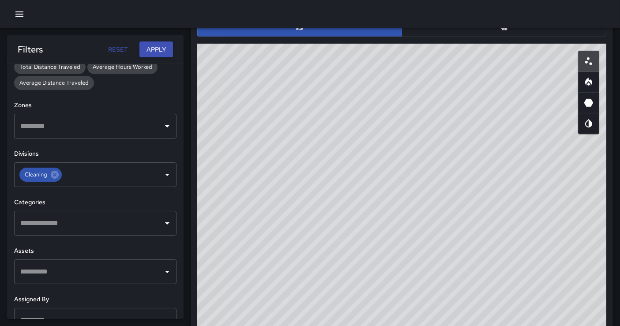
drag, startPoint x: 481, startPoint y: 178, endPoint x: 562, endPoint y: 156, distance: 83.6
click at [502, 199] on div "© Mapbox © OpenStreetMap Improve this map" at bounding box center [401, 220] width 409 height 353
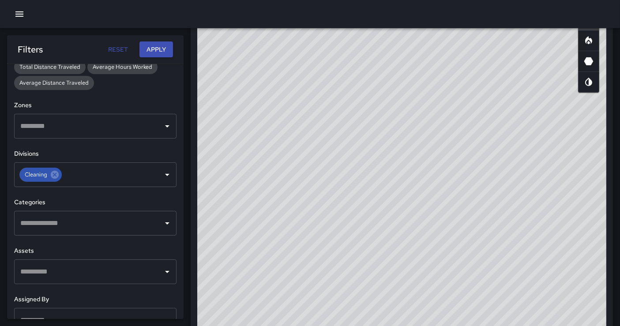
scroll to position [431, 0]
drag, startPoint x: 596, startPoint y: 181, endPoint x: 597, endPoint y: 203, distance: 22.5
click at [564, 204] on div "© Mapbox © OpenStreetMap Improve this map" at bounding box center [401, 180] width 409 height 353
click at [564, 40] on icon "Heatmap" at bounding box center [588, 43] width 11 height 11
click at [335, 244] on div "© Mapbox © OpenStreetMap Improve this map" at bounding box center [401, 180] width 409 height 353
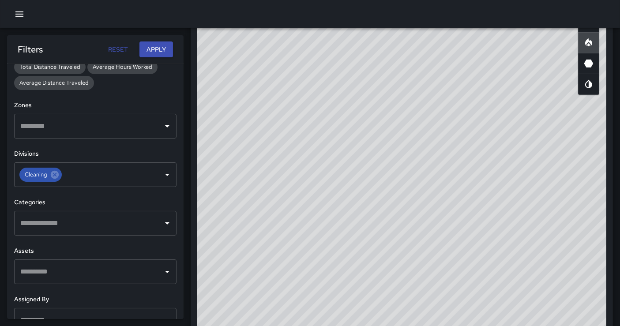
click at [89, 218] on input "text" at bounding box center [88, 223] width 141 height 17
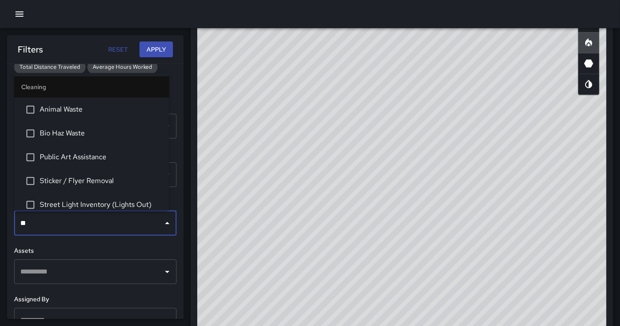
type input "***"
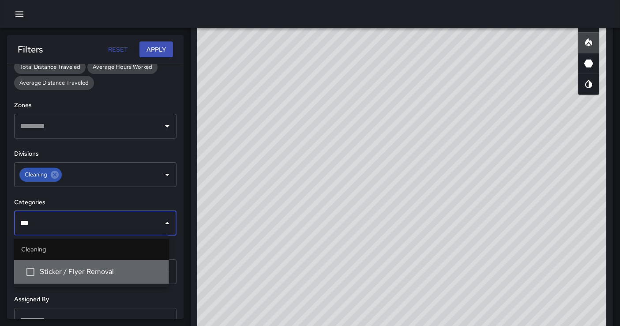
click at [90, 271] on span "Sticker / Flyer Removal" at bounding box center [101, 271] width 122 height 11
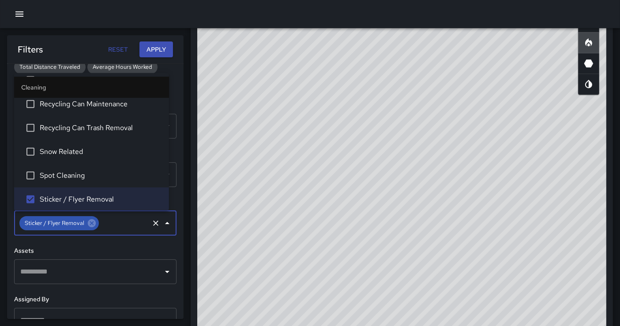
click at [161, 48] on button "Apply" at bounding box center [156, 49] width 34 height 16
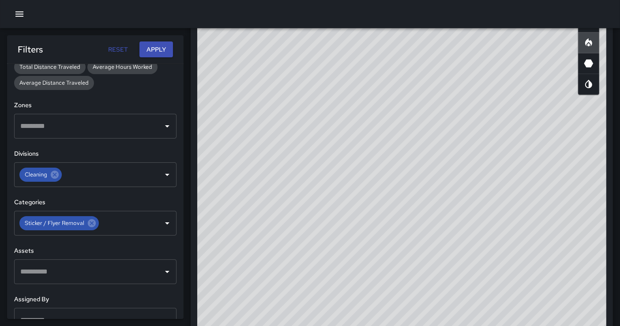
click at [393, 243] on div "© Mapbox © OpenStreetMap Improve this map" at bounding box center [401, 180] width 409 height 353
click at [564, 30] on button "button" at bounding box center [588, 21] width 21 height 21
drag, startPoint x: 413, startPoint y: 264, endPoint x: 393, endPoint y: 229, distance: 40.7
click at [413, 264] on div "© Mapbox © OpenStreetMap Improve this map" at bounding box center [401, 180] width 409 height 353
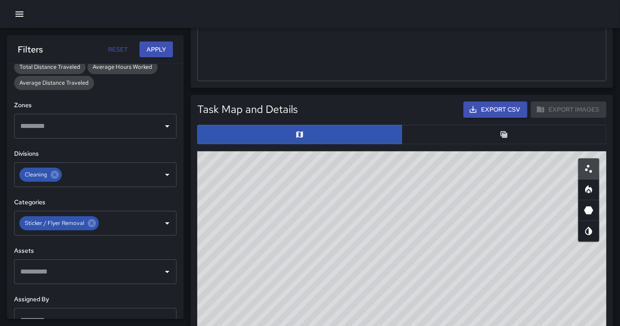
click at [548, 134] on button "button" at bounding box center [503, 134] width 205 height 19
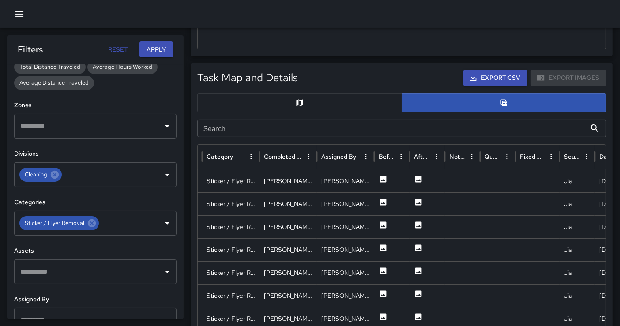
scroll to position [431, 0]
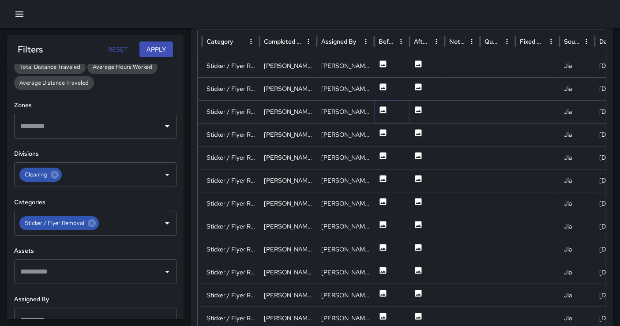
click at [385, 119] on button at bounding box center [383, 112] width 9 height 23
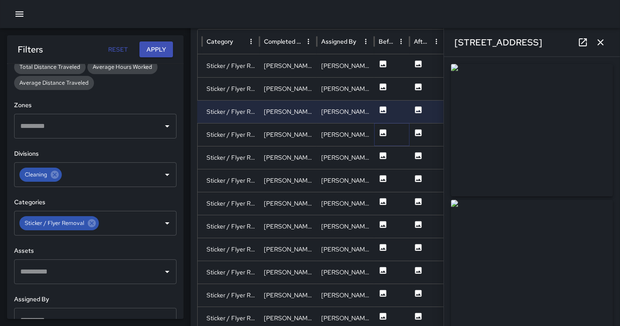
click at [385, 129] on icon at bounding box center [383, 132] width 7 height 7
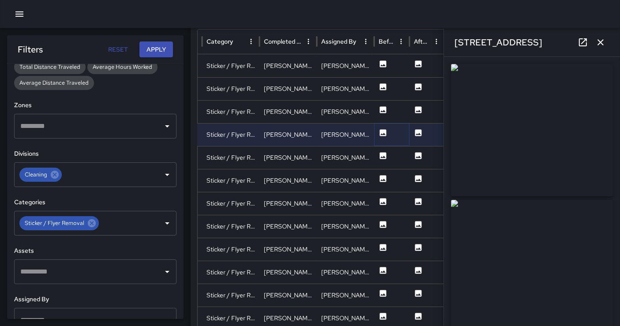
type input "**********"
click at [383, 153] on icon at bounding box center [383, 155] width 7 height 7
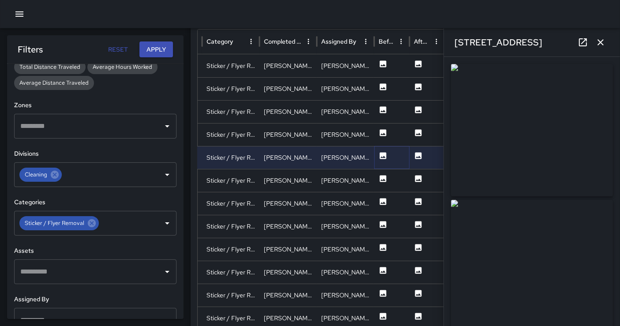
type input "**********"
click at [383, 177] on icon at bounding box center [383, 178] width 7 height 7
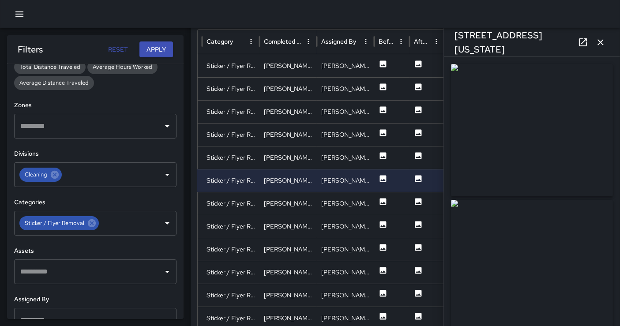
drag, startPoint x: 535, startPoint y: 121, endPoint x: 463, endPoint y: 53, distance: 99.5
click at [536, 121] on img at bounding box center [532, 130] width 162 height 132
click at [536, 124] on img at bounding box center [532, 130] width 162 height 132
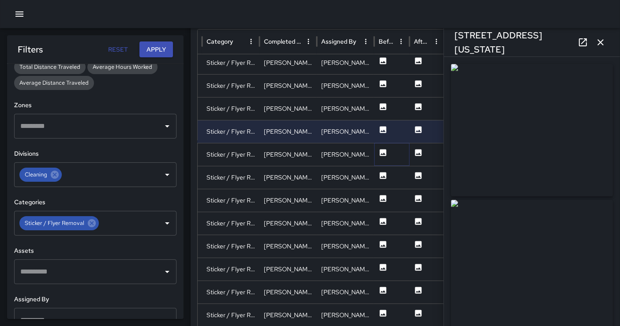
click at [382, 149] on icon at bounding box center [383, 152] width 7 height 7
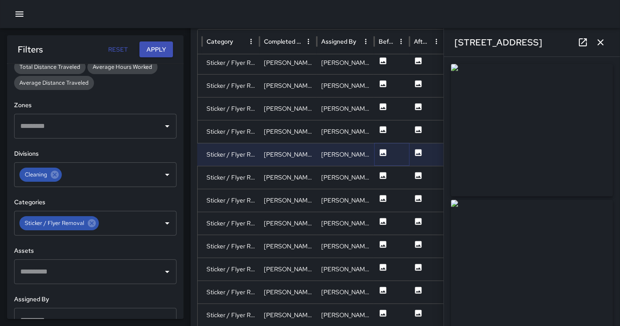
type input "**********"
click at [381, 178] on button at bounding box center [383, 178] width 9 height 23
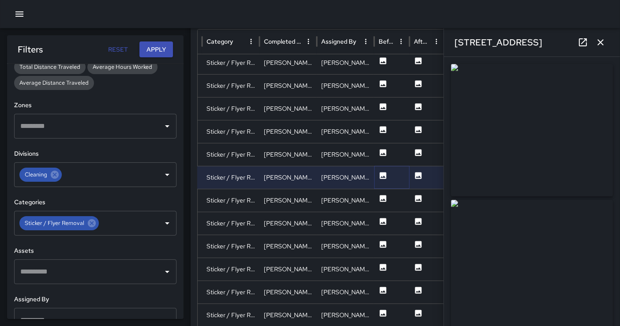
type input "**********"
click at [380, 195] on icon at bounding box center [383, 198] width 7 height 7
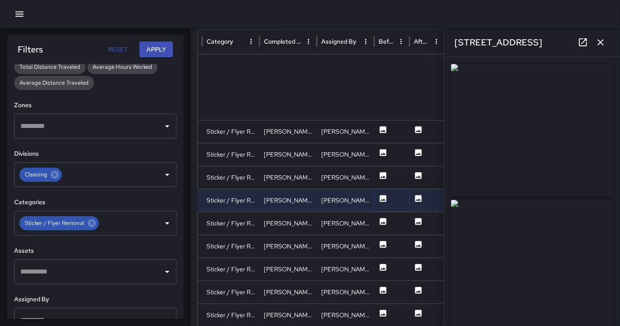
type input "**********"
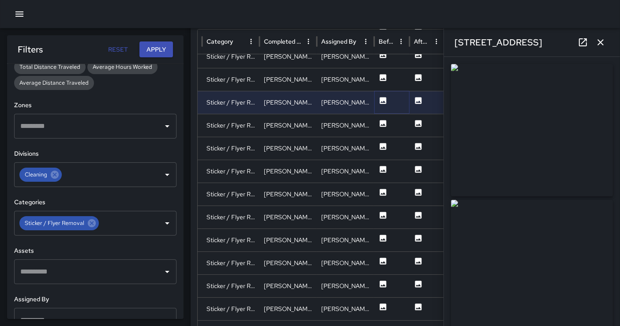
scroll to position [136, 0]
click at [382, 123] on icon at bounding box center [383, 123] width 7 height 7
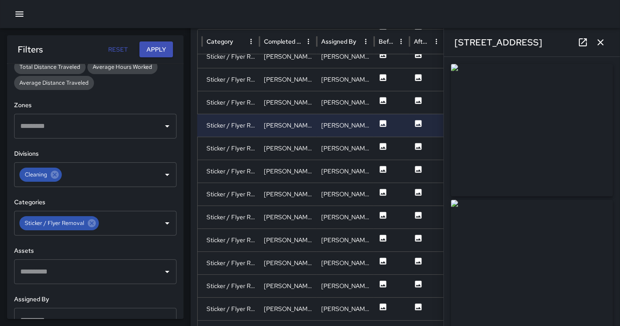
click at [564, 131] on img at bounding box center [532, 130] width 162 height 132
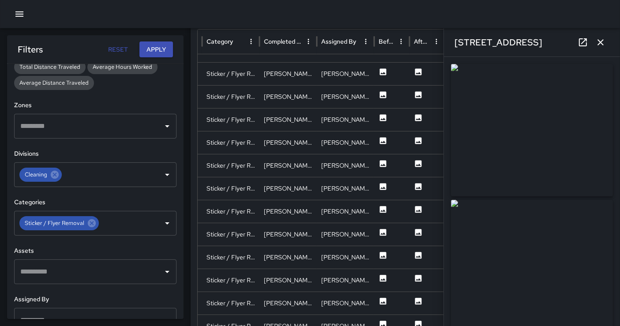
scroll to position [227, 0]
click at [379, 154] on button at bounding box center [383, 165] width 9 height 23
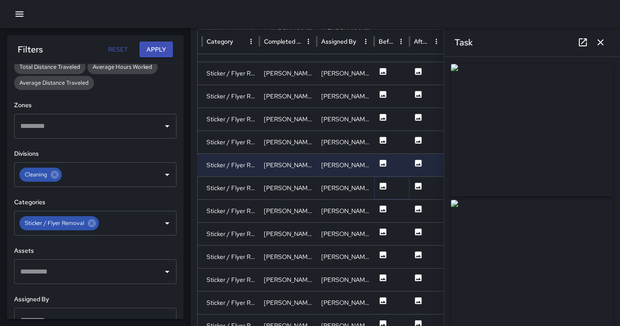
click at [379, 183] on icon at bounding box center [383, 186] width 9 height 9
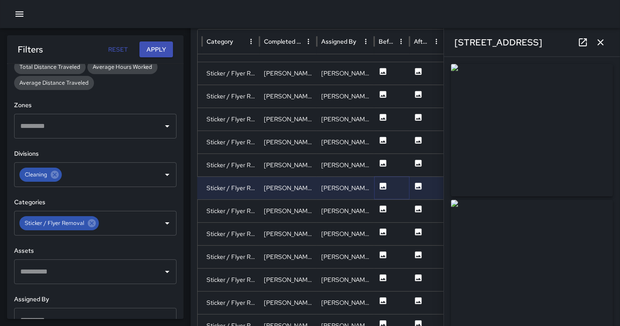
type input "**********"
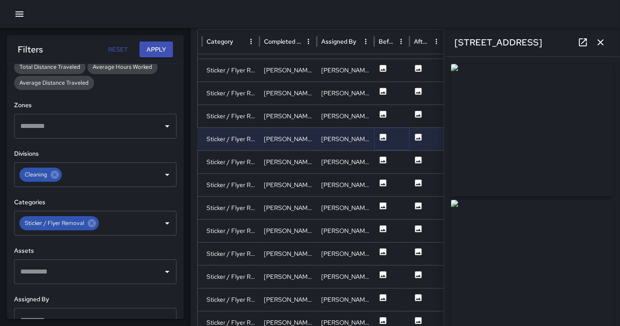
scroll to position [272, 0]
click at [382, 158] on icon at bounding box center [383, 160] width 7 height 7
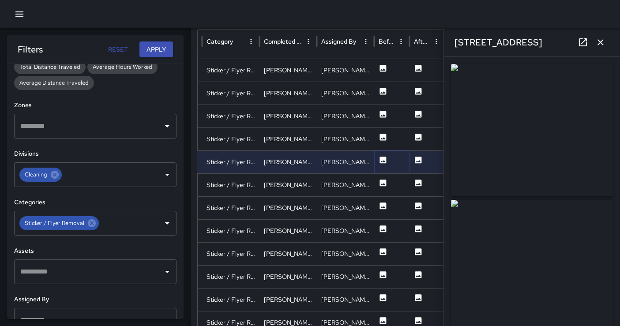
type input "**********"
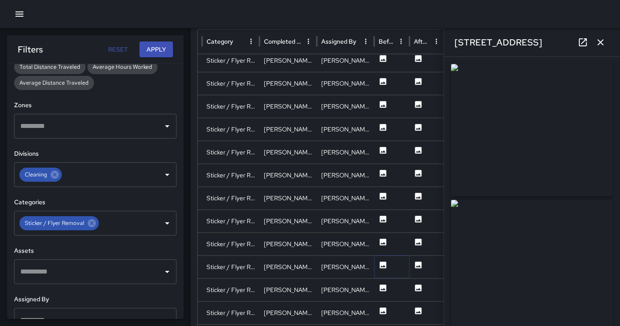
drag, startPoint x: 386, startPoint y: 259, endPoint x: 372, endPoint y: 189, distance: 71.6
click at [386, 261] on icon at bounding box center [383, 265] width 9 height 9
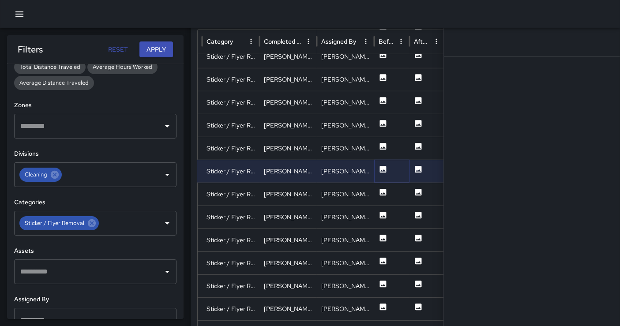
scroll to position [499, 0]
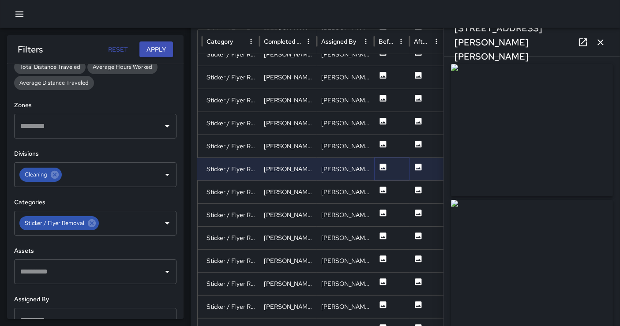
type input "**********"
drag, startPoint x: 534, startPoint y: 142, endPoint x: 354, endPoint y: 26, distance: 214.3
click at [534, 142] on img at bounding box center [532, 130] width 162 height 132
click at [527, 140] on img at bounding box center [532, 130] width 162 height 132
click at [91, 223] on icon at bounding box center [92, 223] width 8 height 8
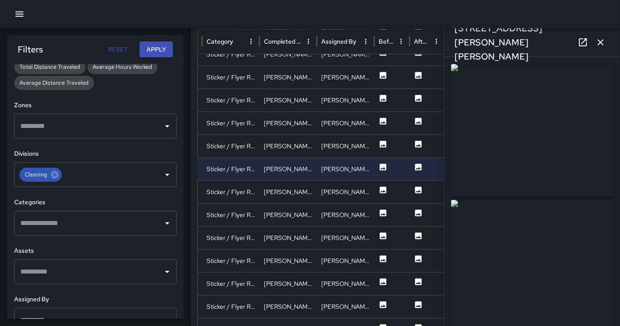
click at [95, 219] on input "text" at bounding box center [88, 223] width 141 height 17
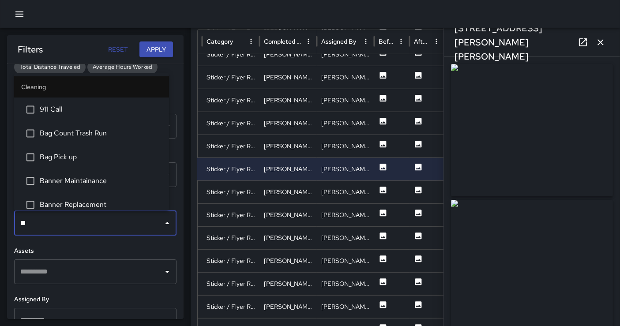
type input "***"
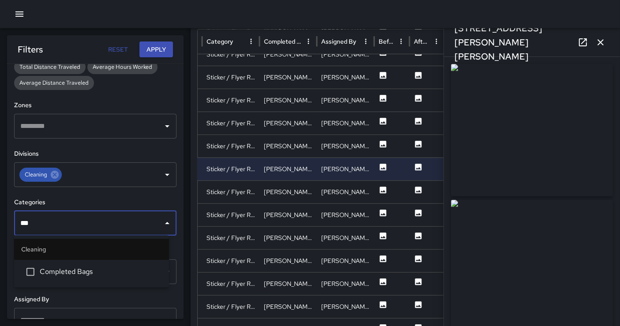
drag, startPoint x: 120, startPoint y: 278, endPoint x: 128, endPoint y: 272, distance: 10.8
click at [120, 278] on li "Completed Bags" at bounding box center [91, 272] width 155 height 24
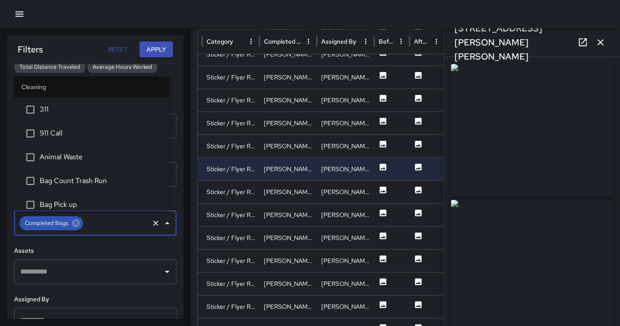
scroll to position [149, 0]
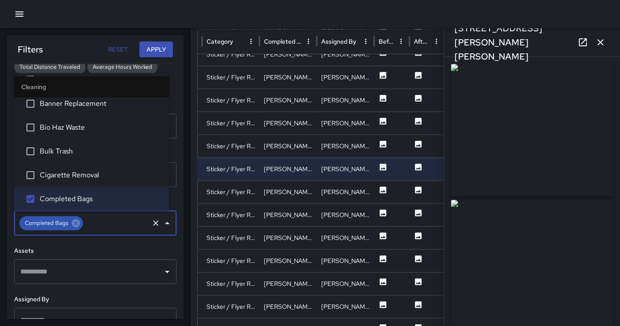
click at [159, 50] on button "Apply" at bounding box center [156, 49] width 34 height 16
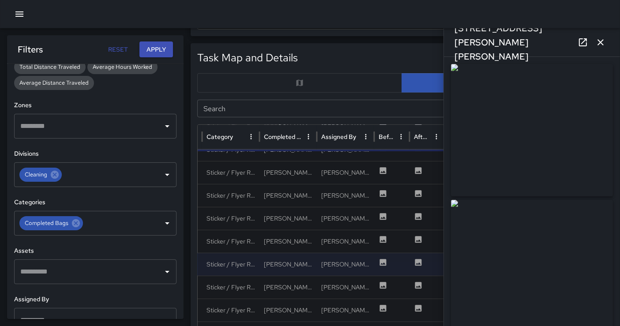
scroll to position [333, 0]
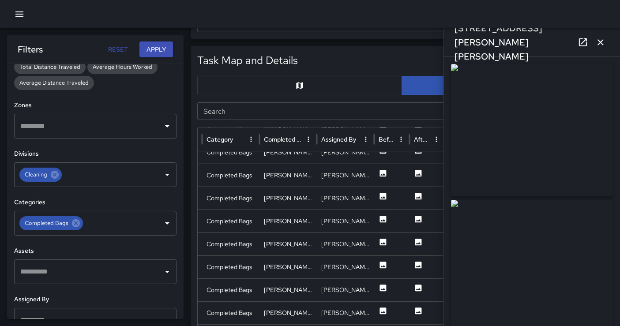
click at [564, 42] on icon "button" at bounding box center [600, 42] width 11 height 11
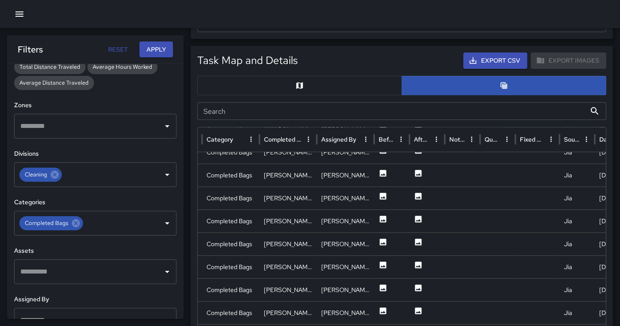
click at [355, 83] on button "button" at bounding box center [299, 85] width 205 height 19
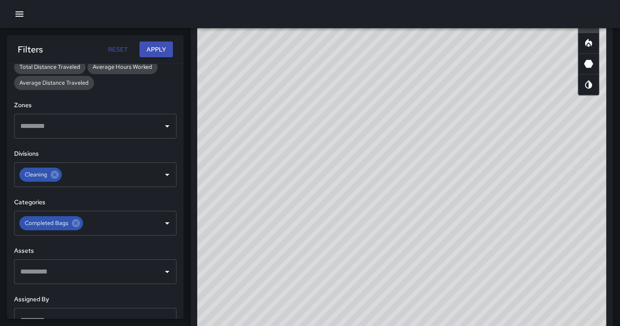
scroll to position [419, 0]
click at [564, 55] on icon "Heatmap" at bounding box center [588, 54] width 11 height 11
click at [564, 34] on circle "Scatterplot" at bounding box center [586, 35] width 3 height 3
click at [564, 56] on icon "Heatmap" at bounding box center [588, 54] width 11 height 11
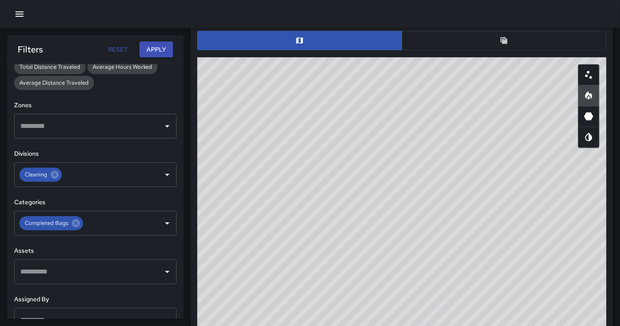
scroll to position [321, 0]
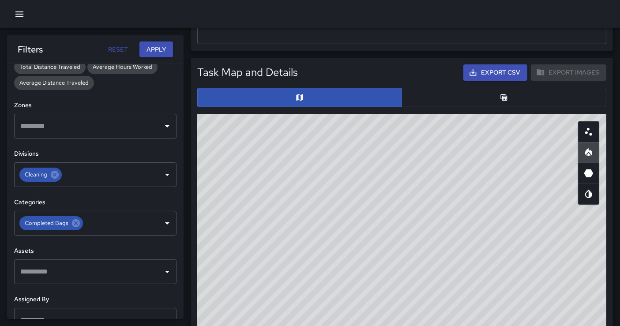
click at [443, 102] on button "button" at bounding box center [503, 97] width 205 height 19
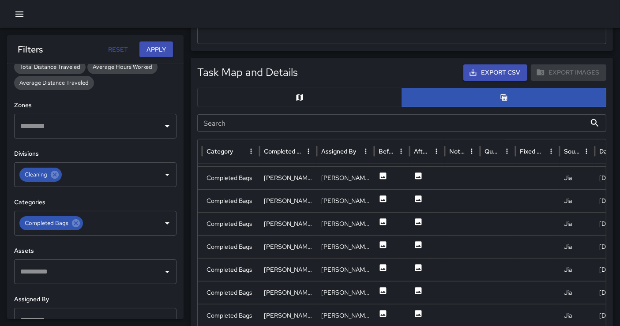
scroll to position [634, 0]
click at [387, 199] on icon at bounding box center [383, 199] width 9 height 9
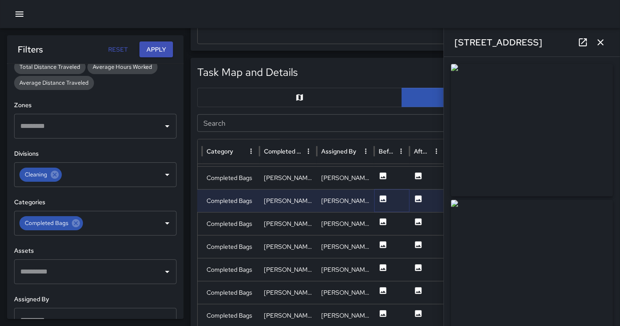
type input "**********"
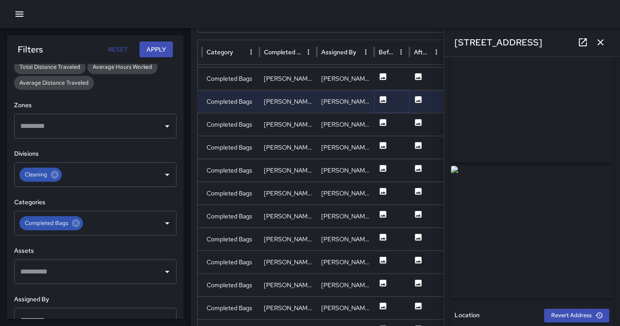
scroll to position [49, 0]
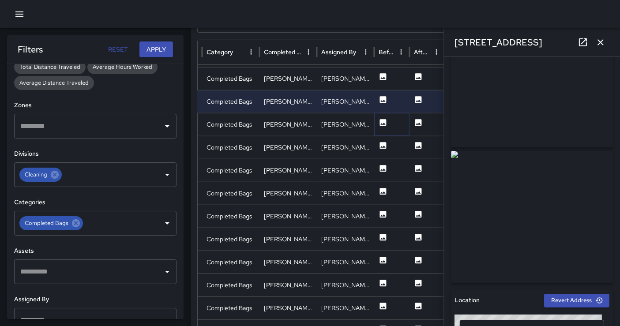
click at [385, 124] on icon at bounding box center [383, 122] width 7 height 7
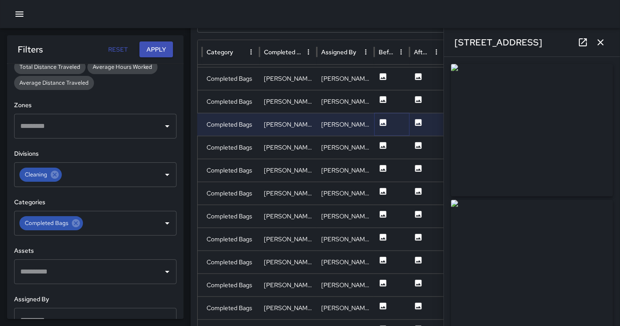
type input "**********"
drag, startPoint x: 534, startPoint y: 135, endPoint x: 310, endPoint y: 11, distance: 256.6
click at [534, 135] on img at bounding box center [532, 130] width 162 height 132
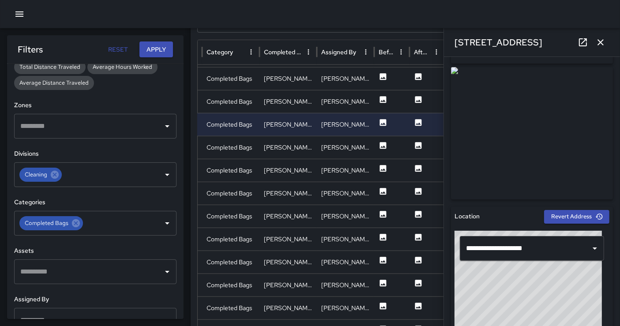
scroll to position [147, 0]
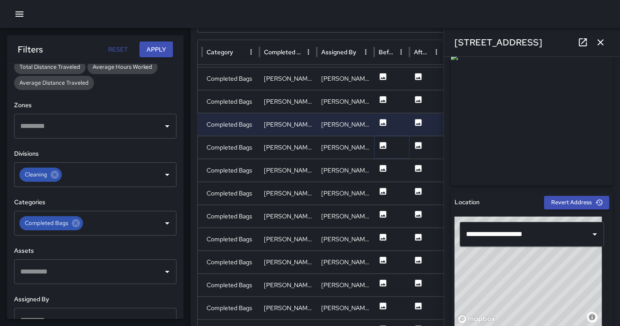
click at [382, 144] on icon at bounding box center [383, 145] width 7 height 7
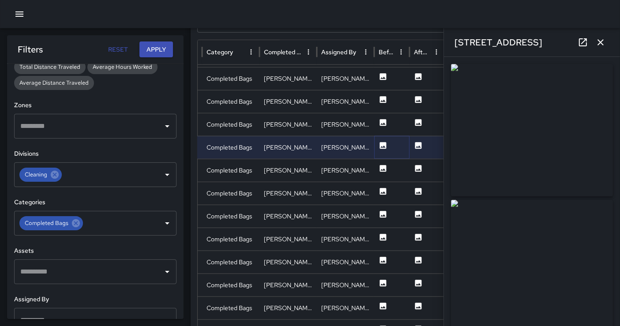
type input "**********"
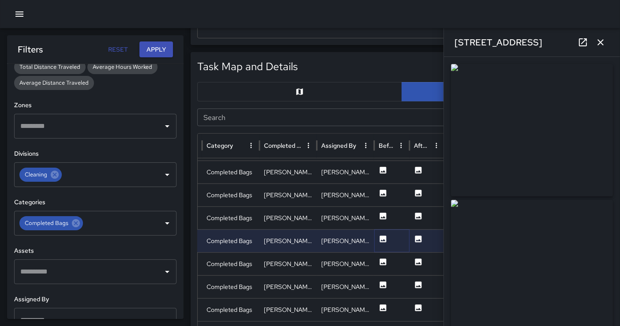
scroll to position [411, 0]
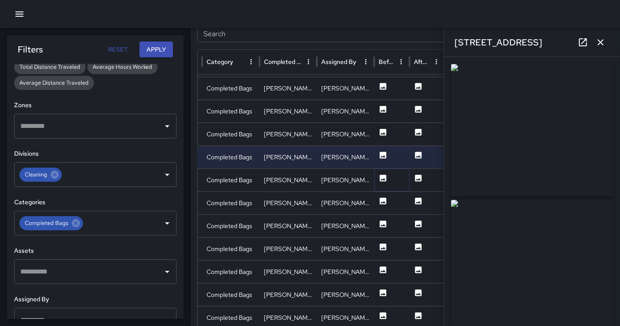
click at [386, 176] on icon at bounding box center [383, 178] width 9 height 9
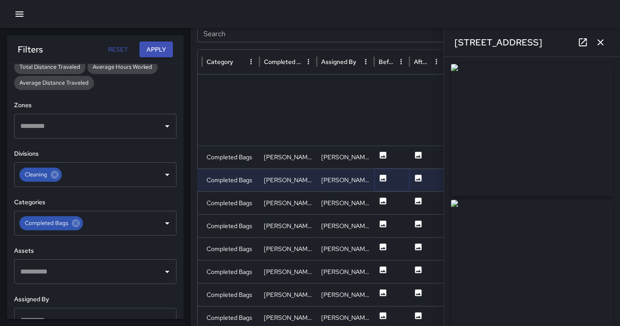
type input "**********"
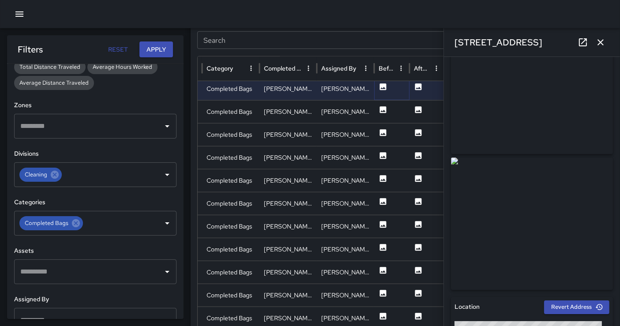
scroll to position [31, 0]
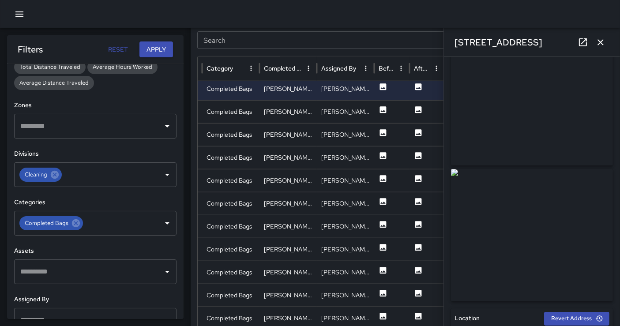
drag, startPoint x: 526, startPoint y: 66, endPoint x: 459, endPoint y: 24, distance: 79.1
click at [526, 65] on img at bounding box center [532, 99] width 162 height 132
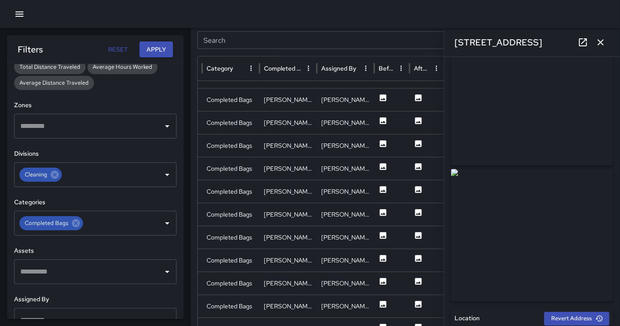
scroll to position [907, 0]
click at [383, 166] on icon at bounding box center [383, 165] width 9 height 9
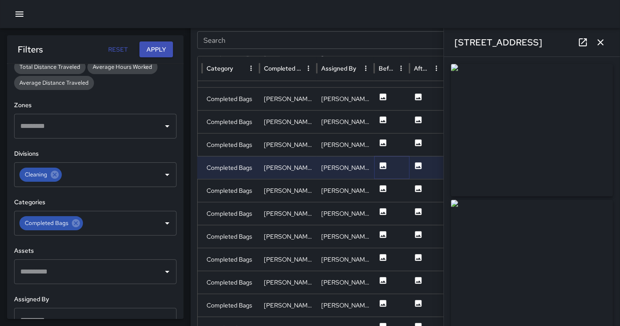
type input "**********"
click at [387, 190] on icon at bounding box center [383, 188] width 9 height 9
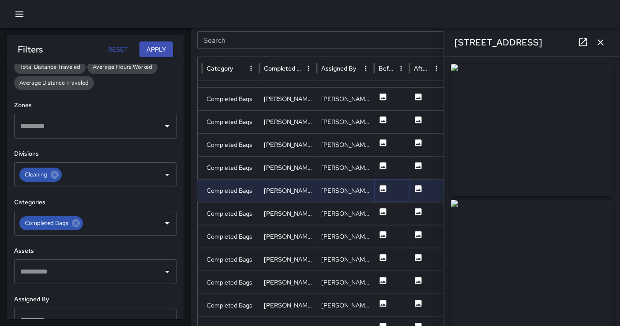
type input "**********"
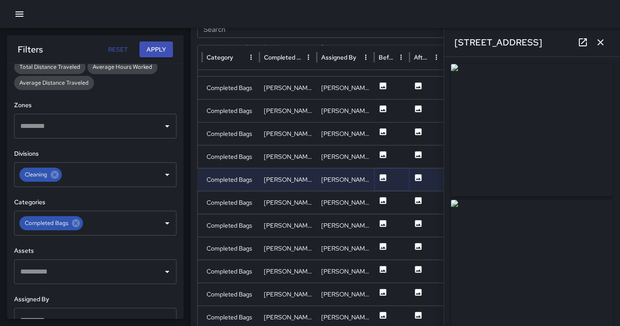
scroll to position [417, 0]
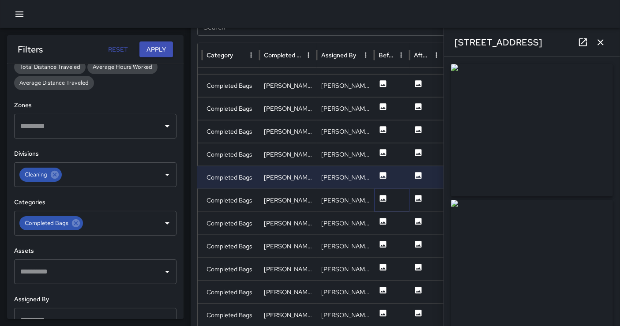
drag, startPoint x: 383, startPoint y: 198, endPoint x: 625, endPoint y: 133, distance: 250.3
click at [384, 198] on icon at bounding box center [383, 198] width 9 height 9
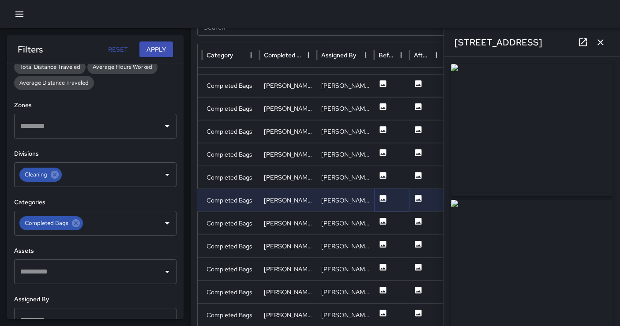
type input "**********"
click at [79, 225] on icon at bounding box center [76, 223] width 10 height 10
click at [152, 47] on button "Apply" at bounding box center [156, 49] width 34 height 16
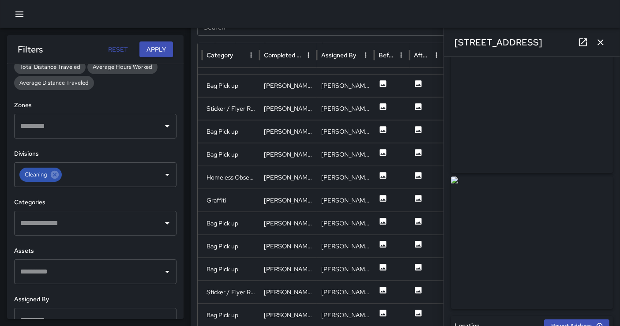
click at [89, 225] on input "text" at bounding box center [88, 223] width 141 height 17
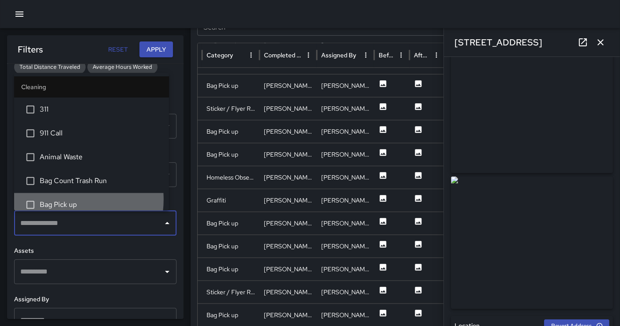
click at [59, 200] on span "Bag Pick up" at bounding box center [101, 205] width 122 height 11
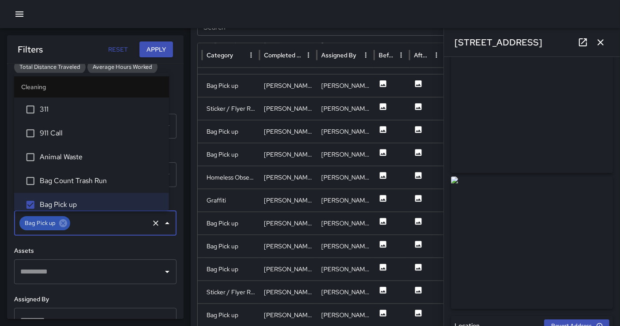
click at [166, 49] on button "Apply" at bounding box center [156, 49] width 34 height 16
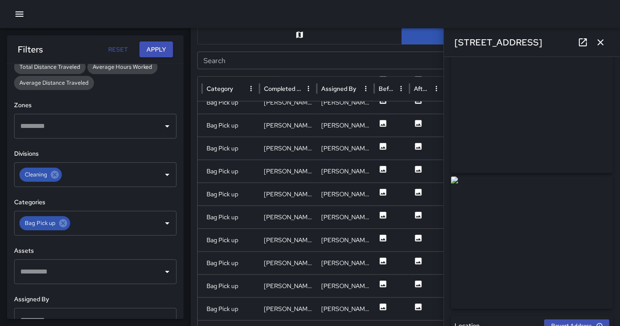
scroll to position [368, 0]
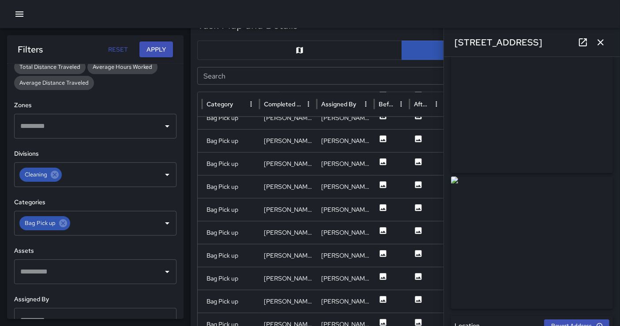
click at [258, 49] on button "button" at bounding box center [299, 50] width 205 height 19
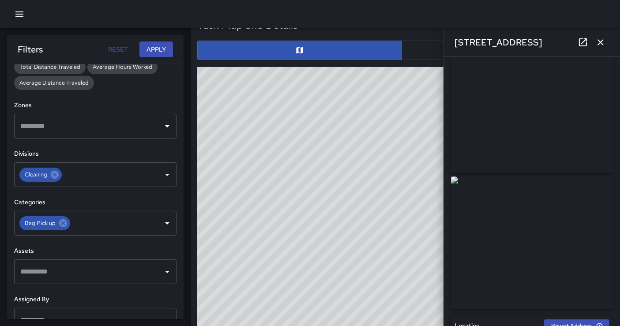
click at [564, 45] on button "button" at bounding box center [601, 43] width 18 height 18
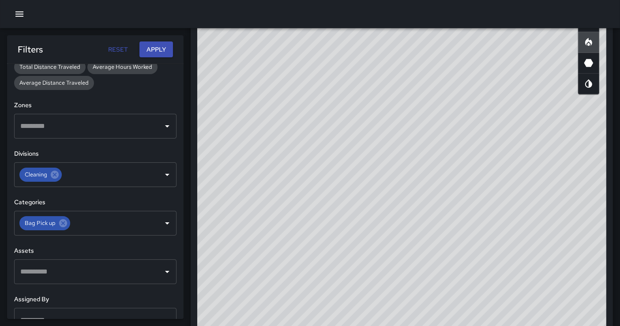
scroll to position [434, 0]
drag, startPoint x: 532, startPoint y: 144, endPoint x: 308, endPoint y: 39, distance: 247.5
click at [532, 144] on div "© Mapbox © OpenStreetMap Improve this map" at bounding box center [401, 178] width 409 height 353
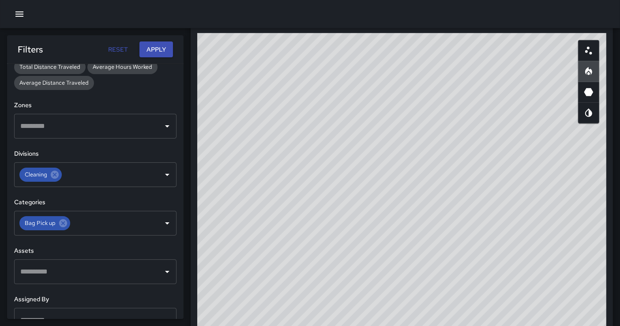
click at [564, 47] on circle "Scatterplot" at bounding box center [588, 48] width 3 height 3
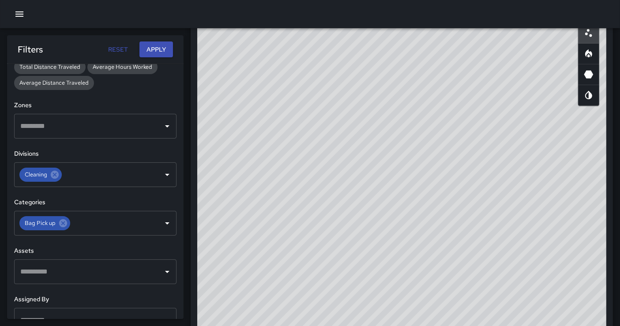
scroll to position [433, 0]
drag, startPoint x: 559, startPoint y: 192, endPoint x: 490, endPoint y: 152, distance: 79.3
click at [559, 192] on div "© Mapbox © OpenStreetMap Improve this map" at bounding box center [401, 179] width 409 height 353
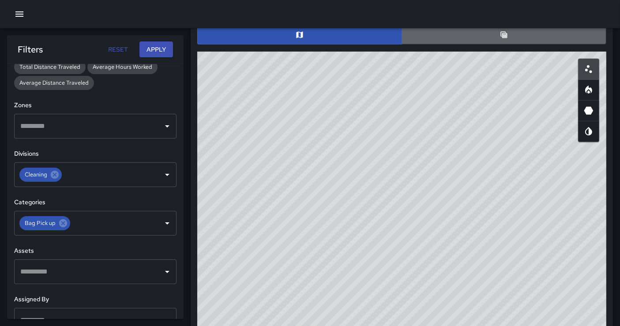
click at [519, 41] on button "button" at bounding box center [503, 34] width 205 height 19
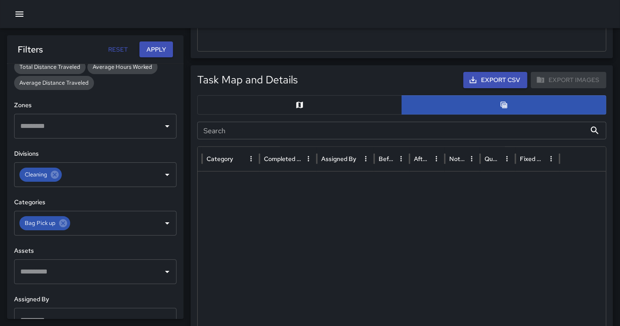
scroll to position [312, 0]
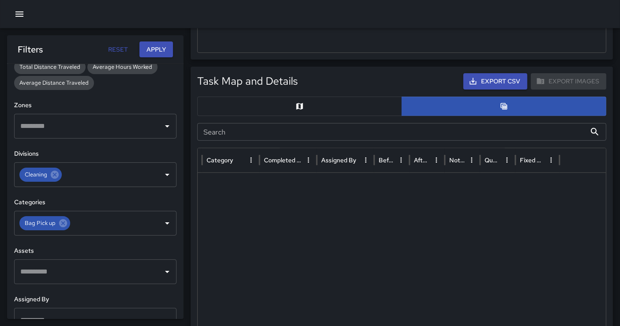
click at [366, 105] on button "button" at bounding box center [299, 106] width 205 height 19
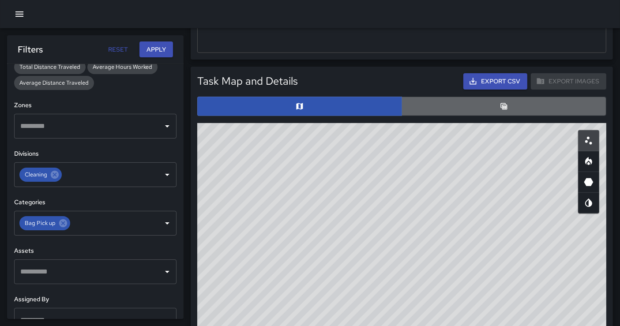
click at [465, 105] on button "button" at bounding box center [503, 106] width 205 height 19
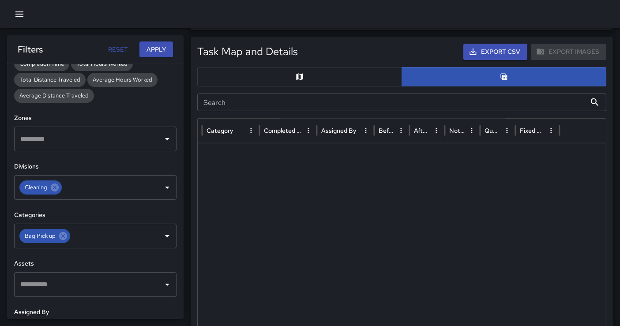
scroll to position [0, 0]
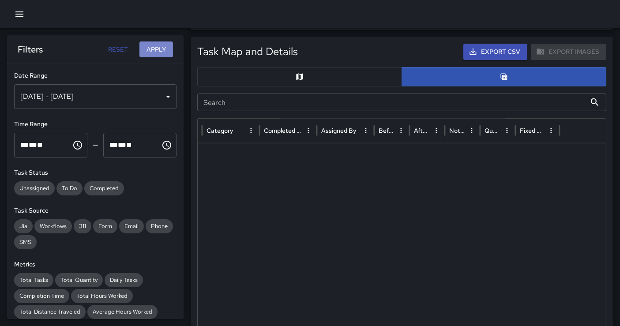
click at [159, 51] on button "Apply" at bounding box center [156, 49] width 34 height 16
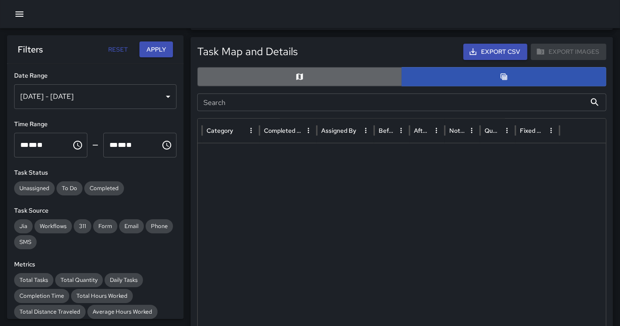
click at [268, 81] on button "button" at bounding box center [299, 76] width 205 height 19
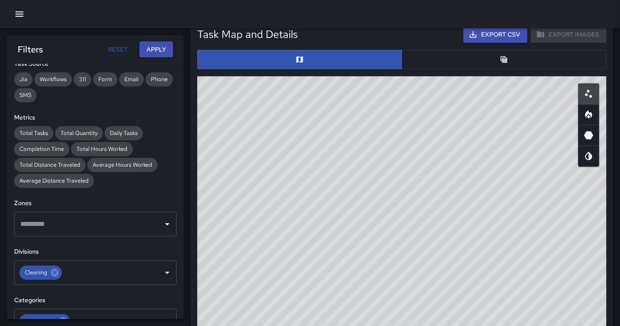
scroll to position [354, 0]
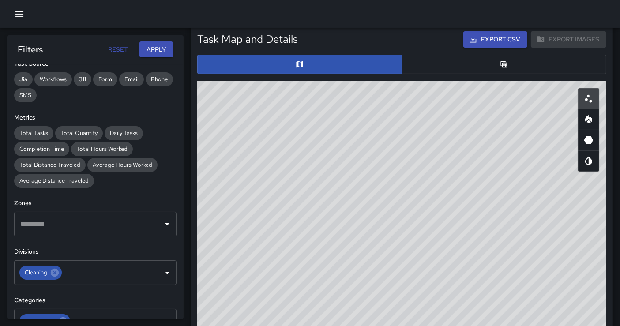
click at [427, 70] on button "button" at bounding box center [503, 64] width 205 height 19
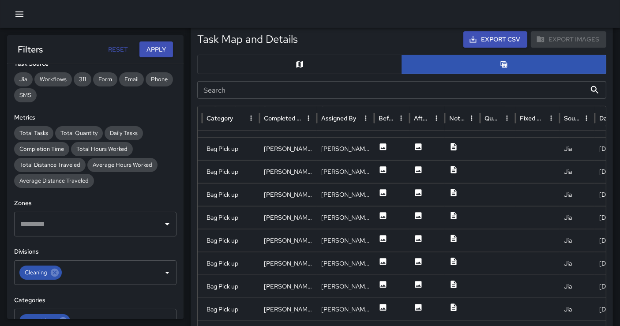
scroll to position [452, 0]
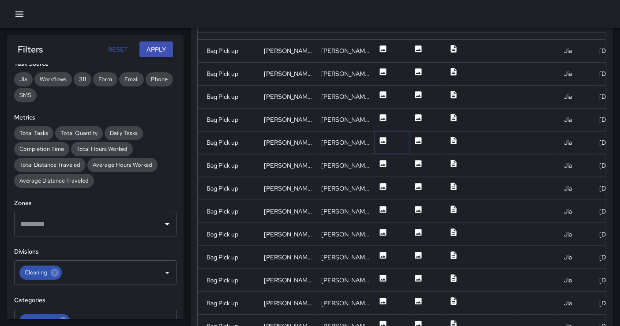
click at [384, 136] on icon at bounding box center [383, 140] width 9 height 9
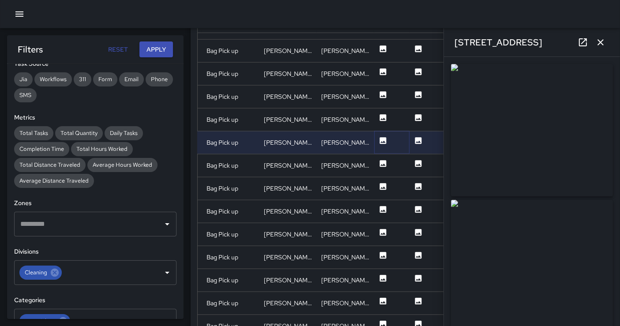
type input "**********"
drag, startPoint x: 566, startPoint y: 125, endPoint x: 559, endPoint y: 124, distance: 6.3
click at [564, 125] on img at bounding box center [532, 130] width 162 height 132
drag, startPoint x: 527, startPoint y: 153, endPoint x: 289, endPoint y: 52, distance: 259.2
click at [526, 153] on img at bounding box center [532, 130] width 162 height 132
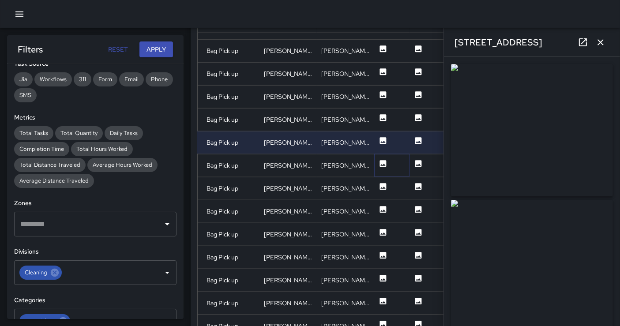
click at [380, 165] on icon at bounding box center [383, 163] width 7 height 7
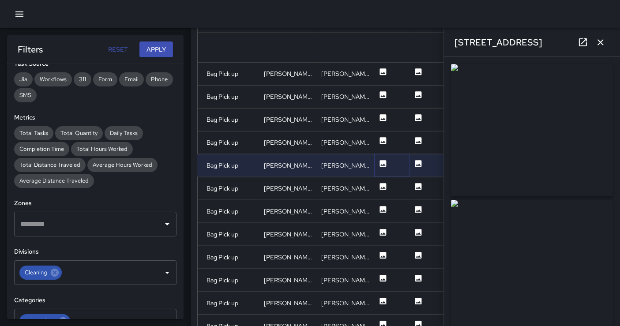
type input "**********"
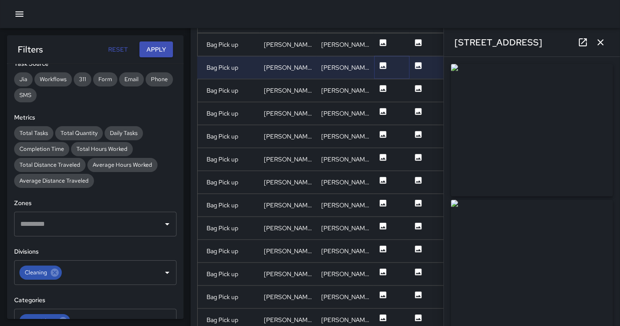
scroll to position [997, 0]
click at [497, 139] on img at bounding box center [532, 130] width 162 height 132
click at [485, 152] on img at bounding box center [532, 130] width 162 height 132
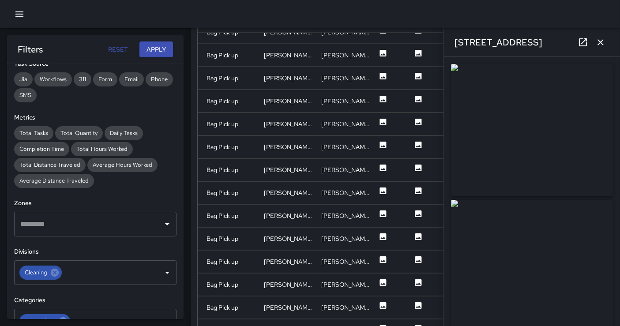
scroll to position [1178, 0]
click at [380, 205] on button at bounding box center [383, 216] width 9 height 23
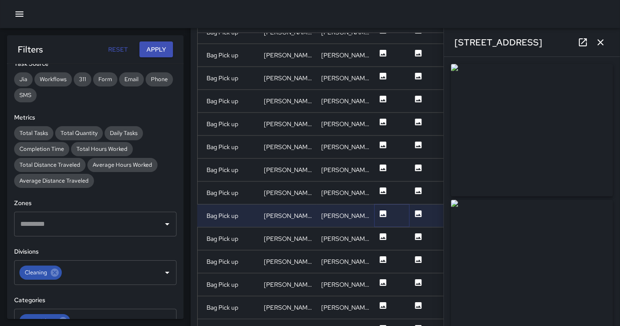
type input "**********"
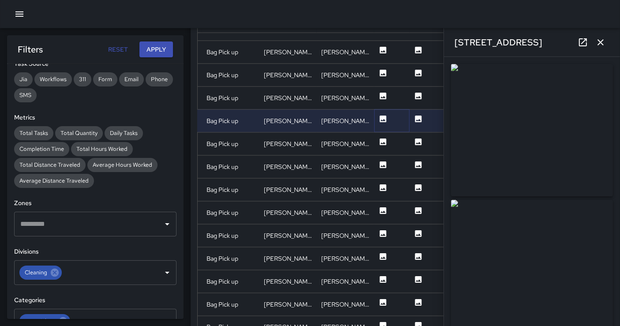
scroll to position [1269, 0]
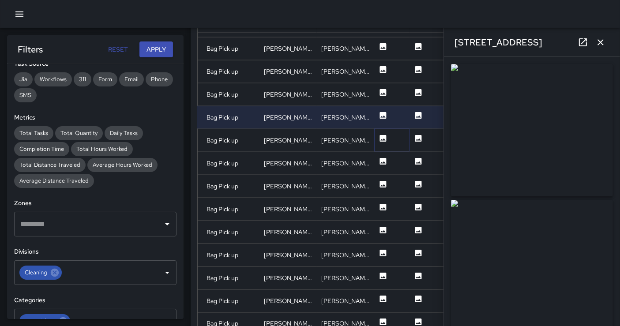
click at [382, 139] on icon at bounding box center [383, 138] width 9 height 9
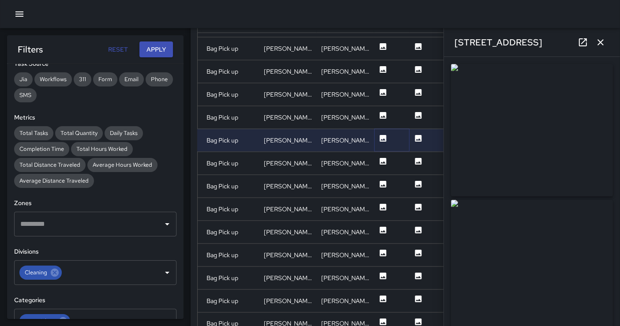
type input "**********"
drag, startPoint x: 572, startPoint y: 130, endPoint x: 439, endPoint y: 79, distance: 142.8
click at [564, 130] on img at bounding box center [532, 130] width 162 height 132
drag, startPoint x: 546, startPoint y: 132, endPoint x: 541, endPoint y: 131, distance: 4.9
click at [546, 132] on img at bounding box center [532, 130] width 162 height 132
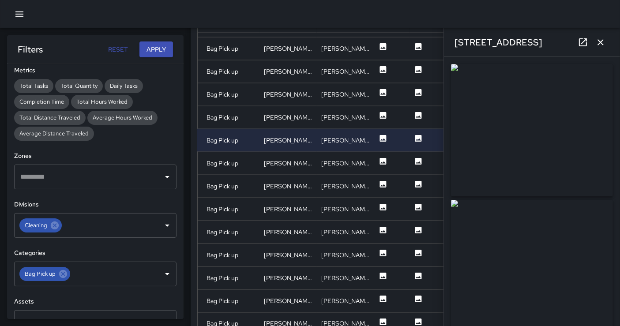
scroll to position [294, 0]
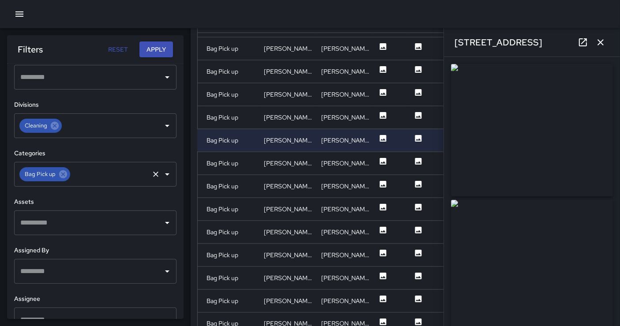
click at [65, 167] on div "Bag Pick up ​" at bounding box center [95, 174] width 162 height 25
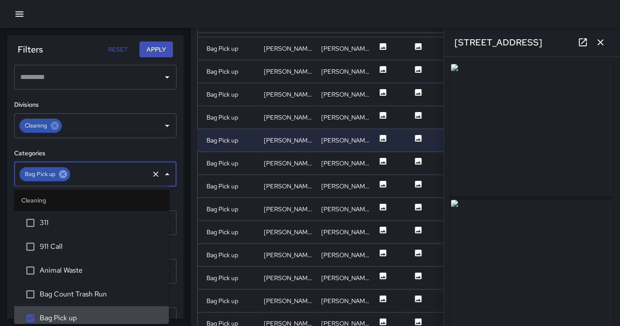
scroll to position [6, 0]
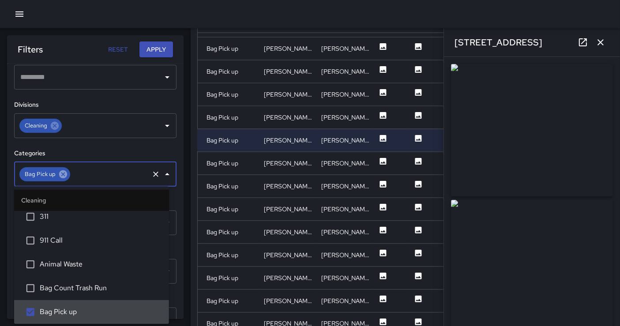
click at [64, 172] on icon at bounding box center [63, 174] width 8 height 8
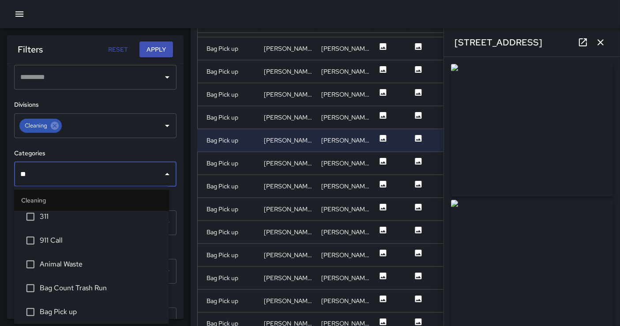
scroll to position [0, 0]
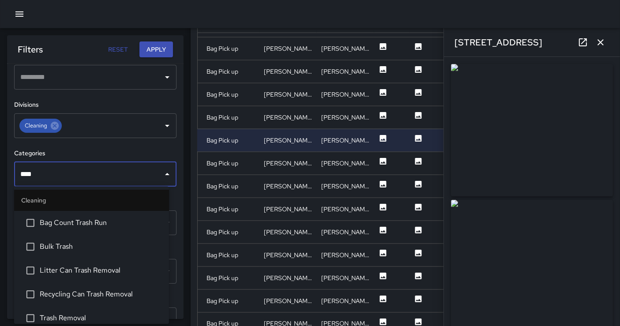
type input "*****"
click at [75, 293] on li "Trash Removal" at bounding box center [91, 318] width 155 height 24
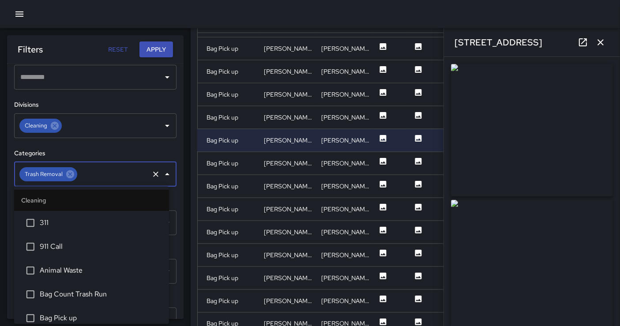
scroll to position [791, 0]
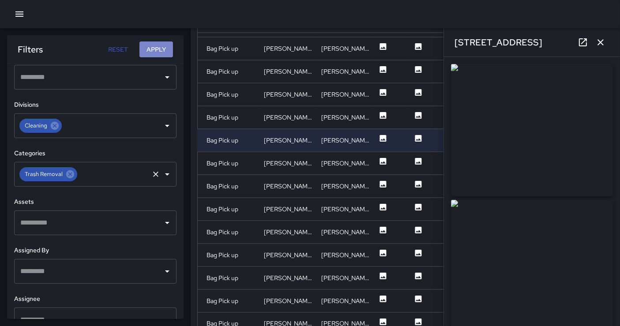
click at [152, 50] on button "Apply" at bounding box center [156, 49] width 34 height 16
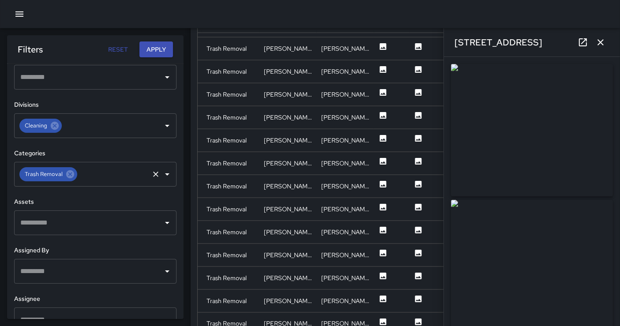
click at [564, 41] on icon "button" at bounding box center [600, 42] width 11 height 11
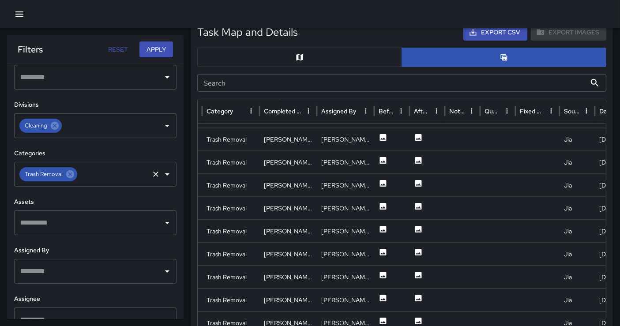
scroll to position [327, 0]
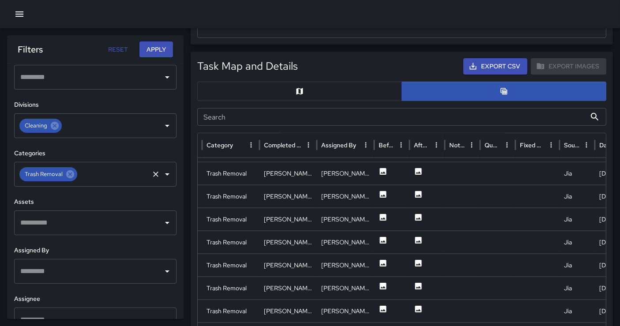
click at [301, 83] on button "button" at bounding box center [299, 91] width 205 height 19
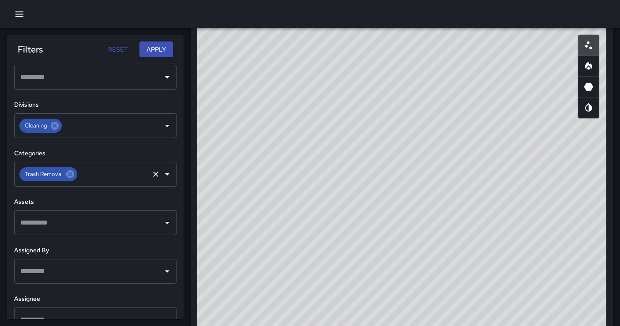
scroll to position [419, 0]
drag, startPoint x: 506, startPoint y: 158, endPoint x: 339, endPoint y: 82, distance: 184.0
click at [506, 158] on div "© Mapbox © OpenStreetMap Improve this map" at bounding box center [401, 192] width 409 height 353
click at [564, 53] on icon "Heatmap" at bounding box center [588, 54] width 7 height 8
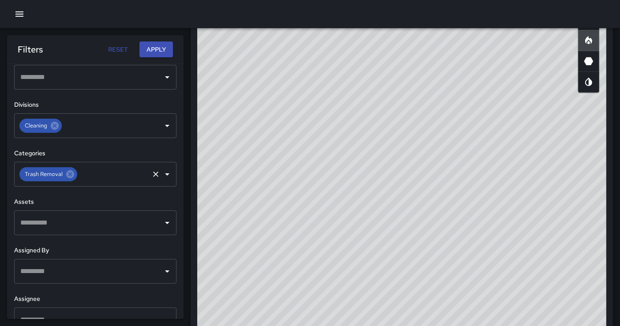
click at [546, 93] on div "© Mapbox © OpenStreetMap Improve this map" at bounding box center [401, 178] width 409 height 353
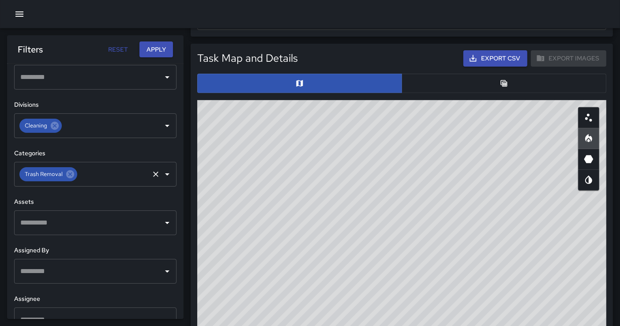
drag, startPoint x: 453, startPoint y: 98, endPoint x: 451, endPoint y: 83, distance: 15.1
click at [453, 98] on div "Task Map and Details Export CSV Export Images ID Address Division Category Comp…" at bounding box center [401, 251] width 409 height 403
click at [451, 83] on button "button" at bounding box center [503, 83] width 205 height 19
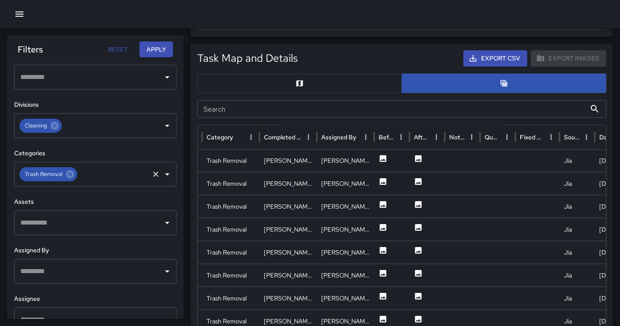
scroll to position [1360, 0]
click at [382, 176] on icon at bounding box center [383, 180] width 9 height 9
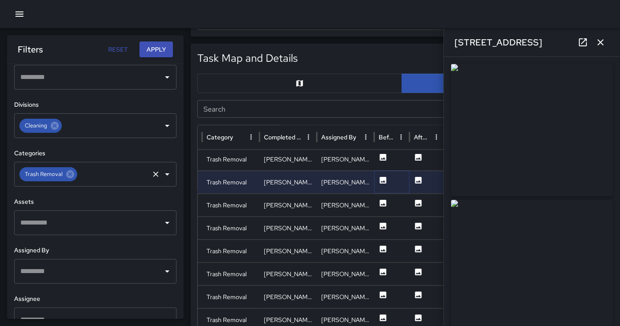
scroll to position [433, 0]
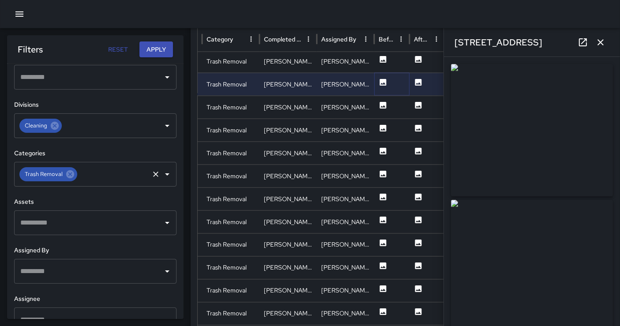
click at [385, 93] on button at bounding box center [383, 85] width 9 height 23
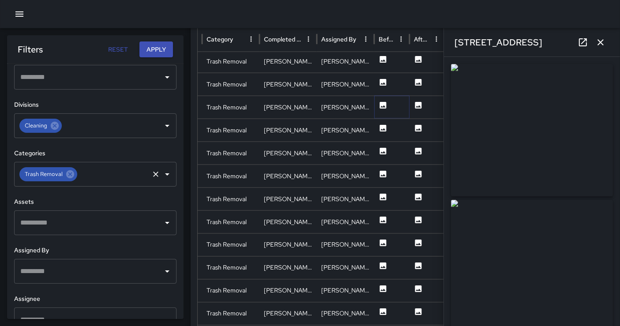
click at [383, 102] on icon at bounding box center [383, 105] width 7 height 7
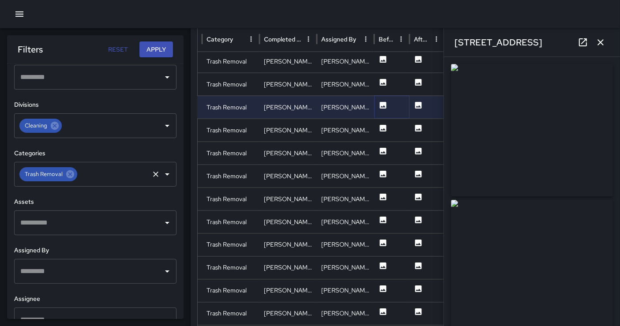
type input "**********"
click at [383, 130] on icon at bounding box center [383, 128] width 9 height 9
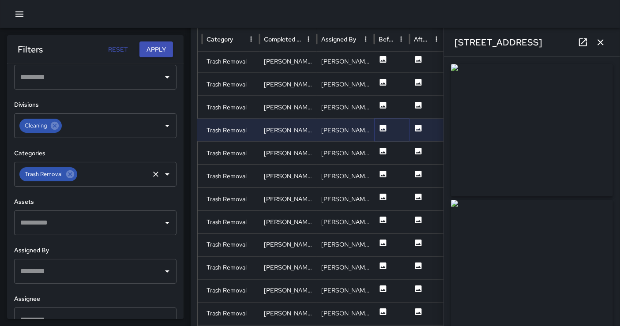
type input "**********"
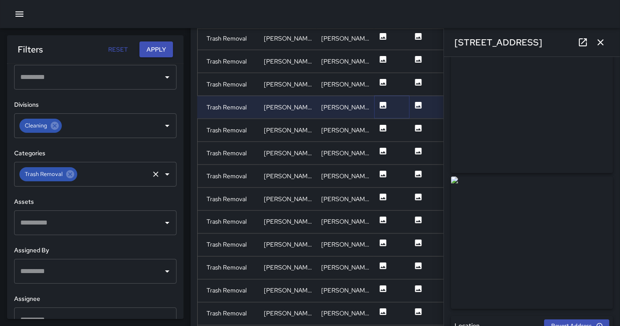
scroll to position [25, 0]
click at [390, 127] on div at bounding box center [391, 130] width 35 height 23
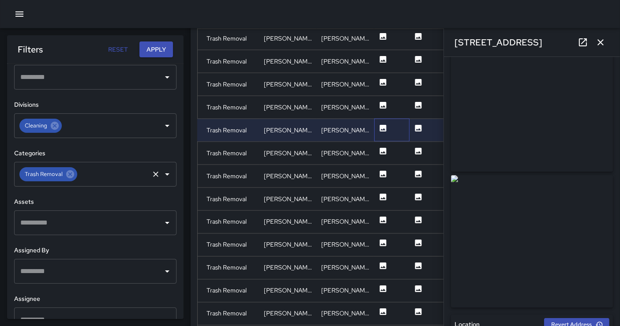
click at [386, 128] on div at bounding box center [391, 130] width 35 height 23
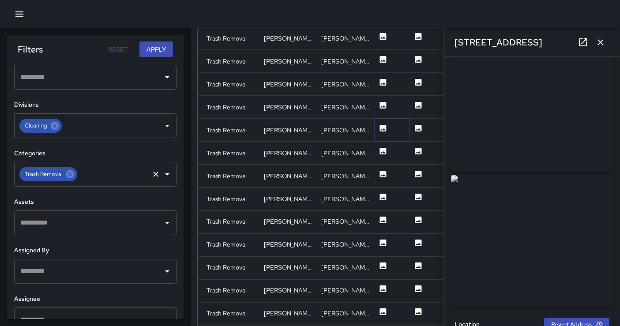
drag, startPoint x: 383, startPoint y: 128, endPoint x: 424, endPoint y: 142, distance: 43.1
click at [383, 128] on icon at bounding box center [383, 128] width 7 height 7
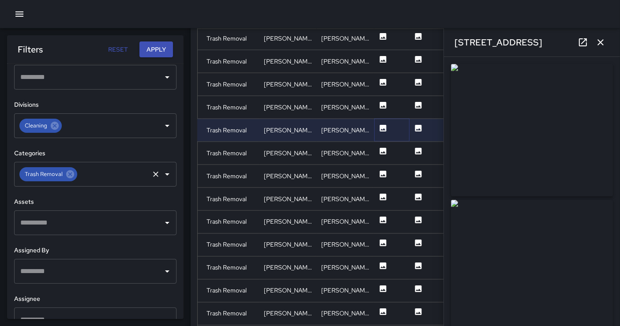
type input "**********"
click at [386, 148] on icon at bounding box center [383, 151] width 7 height 7
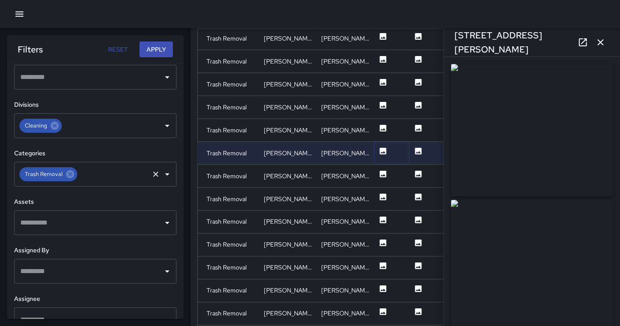
type input "**********"
click at [383, 172] on icon at bounding box center [383, 174] width 7 height 7
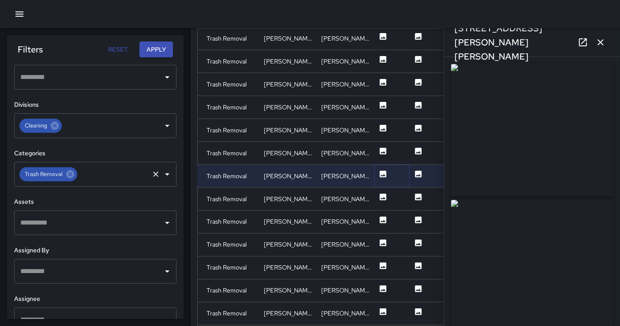
type input "**********"
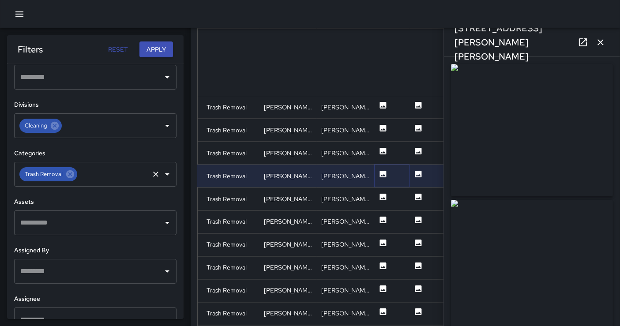
scroll to position [1451, 0]
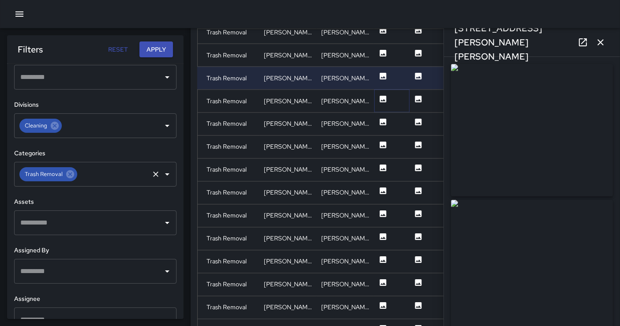
click at [381, 102] on button at bounding box center [383, 101] width 9 height 23
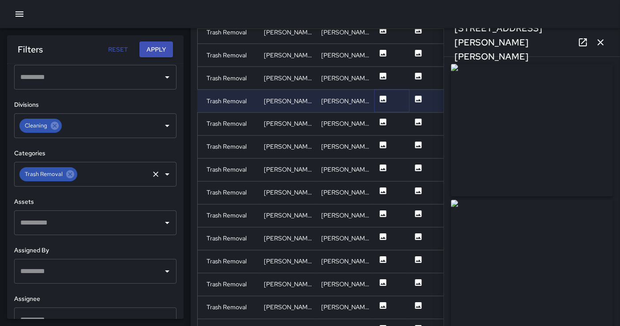
type input "**********"
click at [383, 120] on icon at bounding box center [383, 122] width 7 height 7
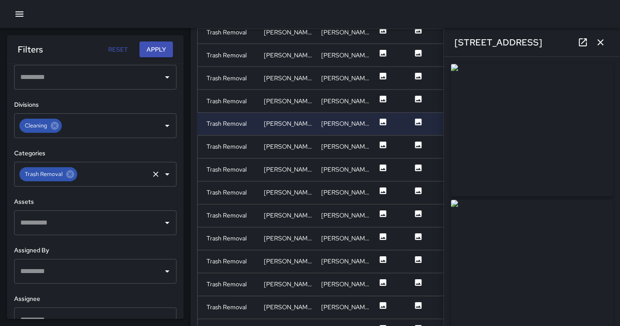
drag, startPoint x: 494, startPoint y: 138, endPoint x: 441, endPoint y: 106, distance: 61.7
click at [494, 137] on img at bounding box center [532, 130] width 162 height 132
drag, startPoint x: 502, startPoint y: 116, endPoint x: 464, endPoint y: 90, distance: 46.0
click at [502, 116] on img at bounding box center [532, 130] width 162 height 132
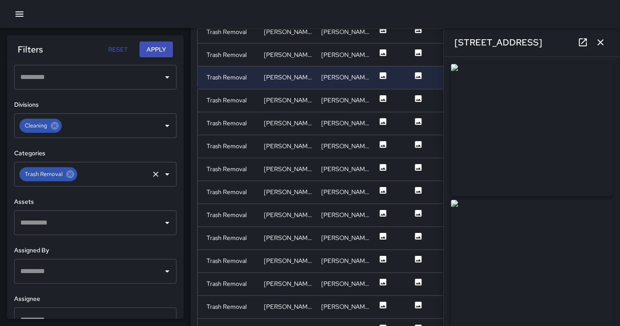
scroll to position [1496, 0]
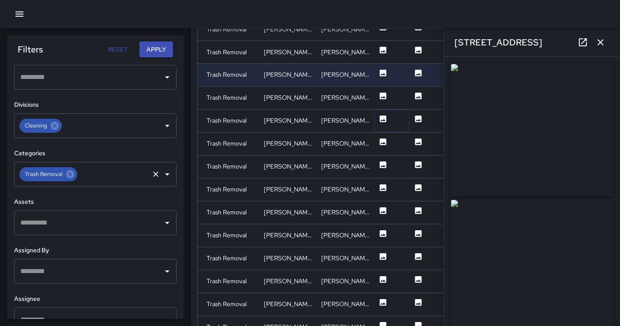
click at [380, 123] on button at bounding box center [383, 121] width 9 height 23
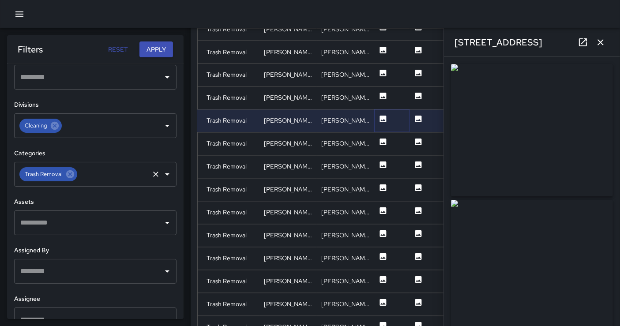
type input "**********"
click at [381, 140] on icon at bounding box center [383, 142] width 7 height 7
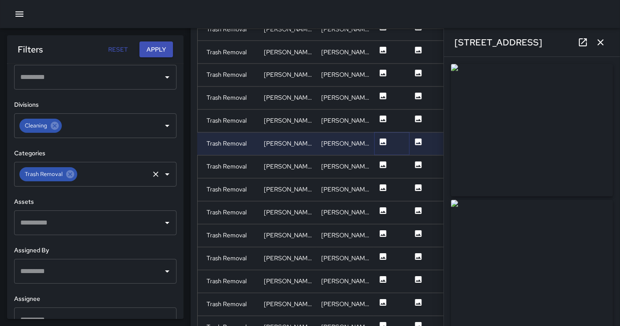
type input "**********"
click at [382, 164] on icon at bounding box center [383, 164] width 7 height 7
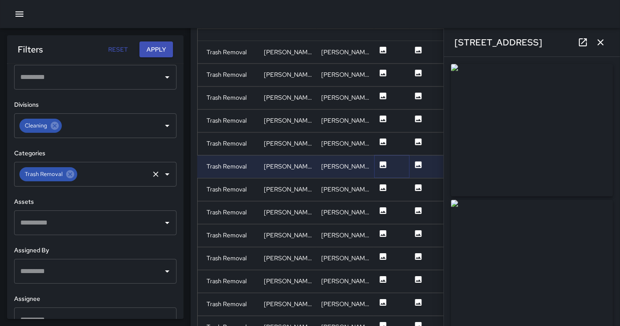
type input "**********"
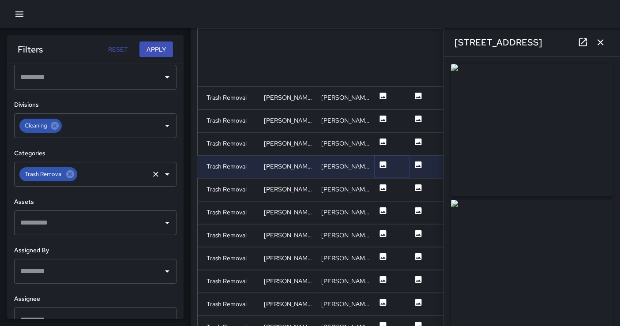
scroll to position [1587, 0]
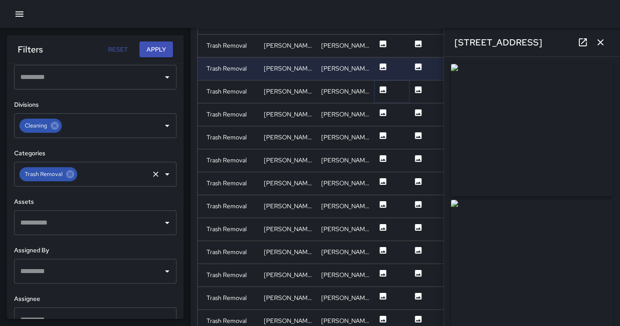
click at [383, 88] on icon at bounding box center [383, 89] width 7 height 7
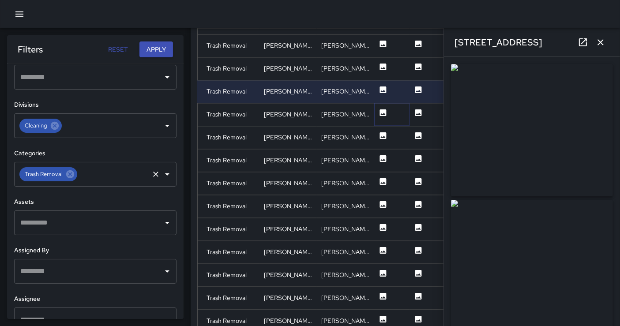
click at [379, 112] on icon at bounding box center [383, 113] width 9 height 9
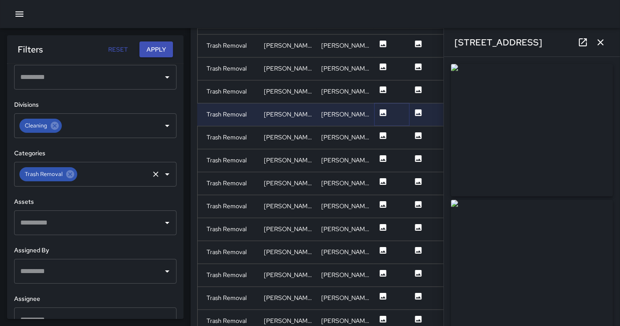
type input "**********"
click at [384, 134] on icon at bounding box center [383, 135] width 7 height 7
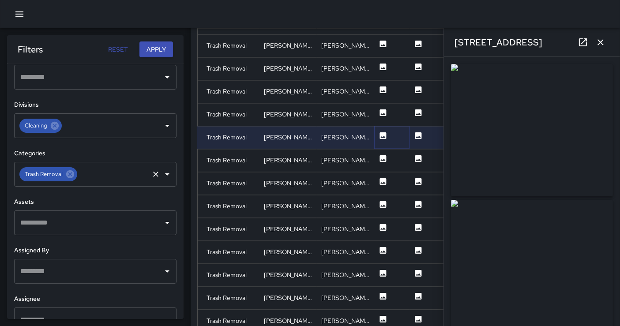
type input "**********"
click at [383, 155] on icon at bounding box center [383, 158] width 7 height 7
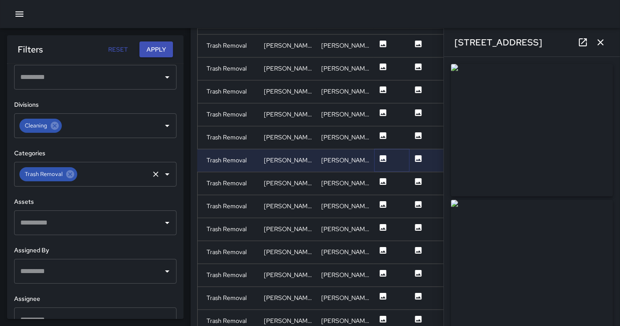
type input "**********"
click at [381, 183] on icon at bounding box center [383, 181] width 7 height 7
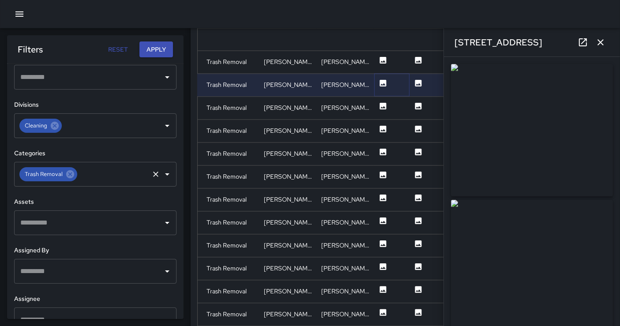
scroll to position [1813, 0]
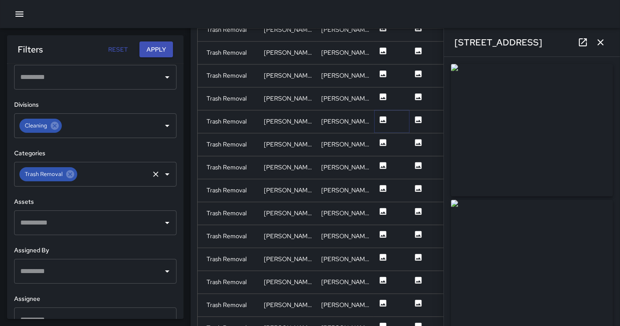
click at [382, 121] on icon at bounding box center [383, 119] width 7 height 7
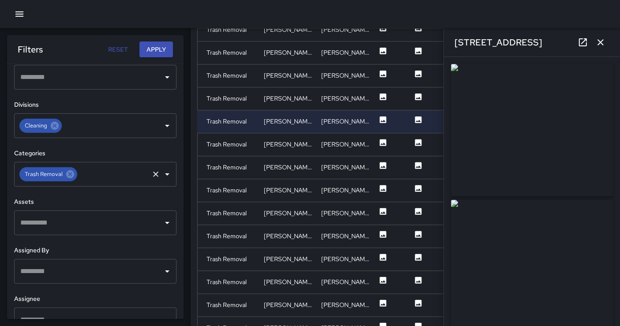
click at [518, 139] on img at bounding box center [532, 130] width 162 height 132
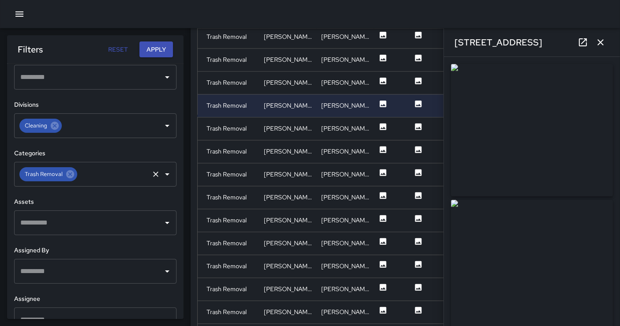
scroll to position [1840, 0]
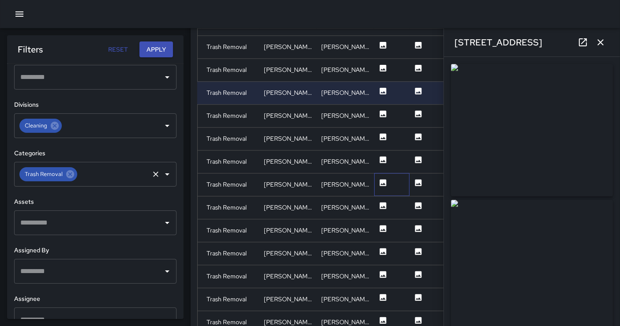
click at [378, 180] on div at bounding box center [391, 184] width 35 height 23
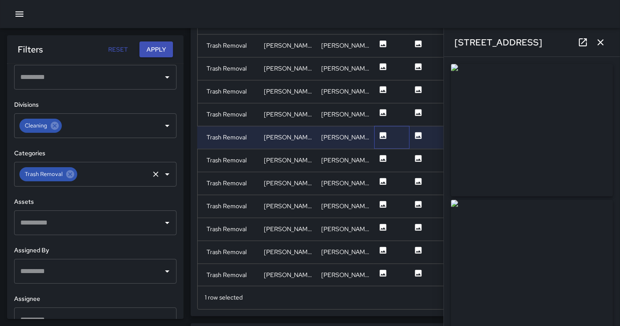
scroll to position [554, 0]
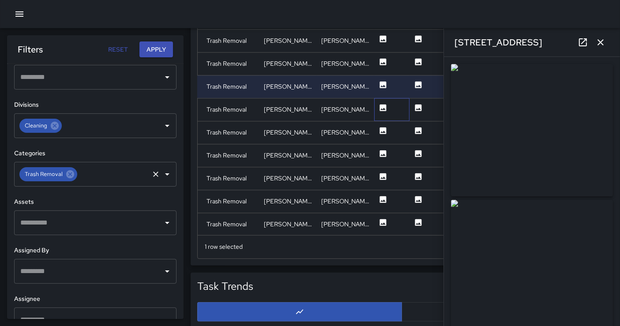
drag, startPoint x: 376, startPoint y: 99, endPoint x: 380, endPoint y: 104, distance: 6.3
click at [377, 98] on div at bounding box center [391, 109] width 35 height 23
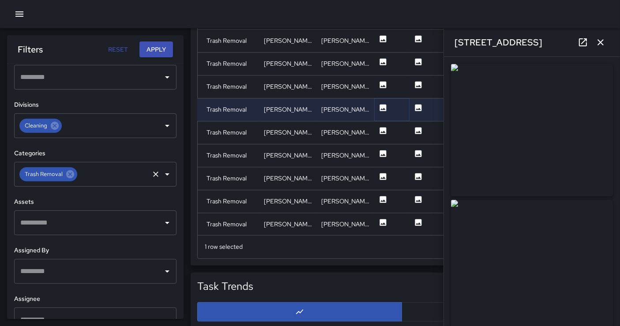
click at [381, 105] on icon at bounding box center [383, 108] width 7 height 7
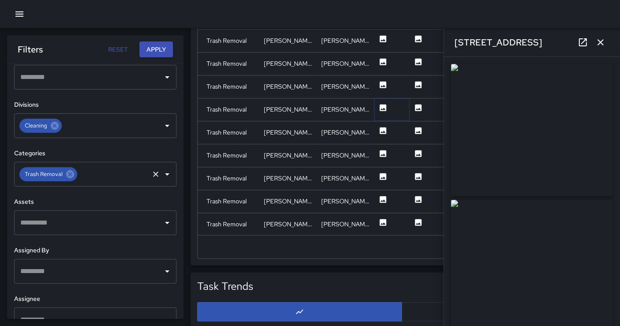
type input "**********"
click at [380, 129] on icon at bounding box center [383, 131] width 7 height 7
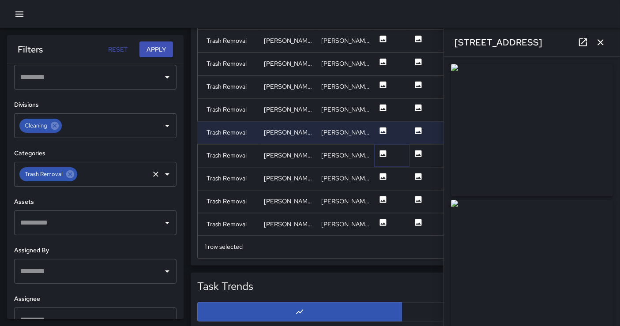
drag, startPoint x: 382, startPoint y: 155, endPoint x: 381, endPoint y: 161, distance: 5.8
click at [381, 155] on icon at bounding box center [383, 154] width 9 height 9
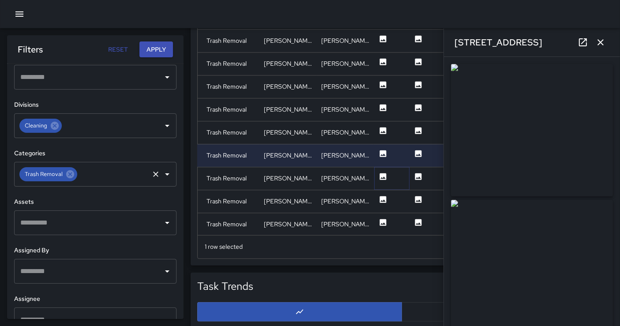
click at [380, 174] on icon at bounding box center [383, 176] width 7 height 7
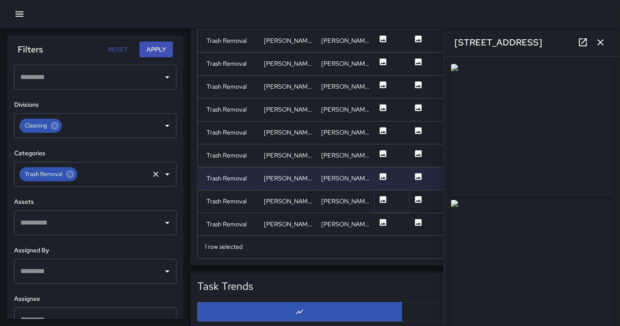
click at [384, 198] on icon at bounding box center [383, 199] width 7 height 7
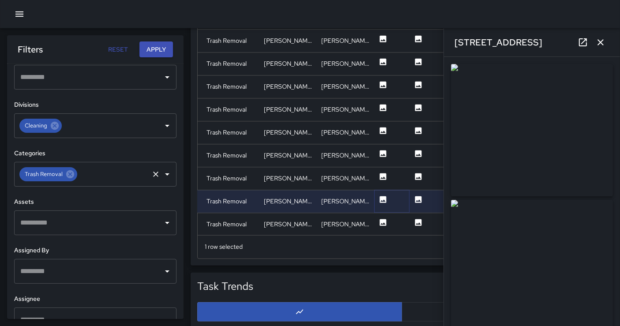
type input "**********"
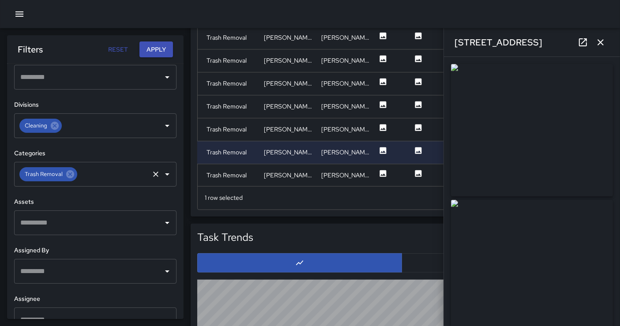
click at [500, 141] on img at bounding box center [532, 130] width 162 height 132
click at [555, 155] on img at bounding box center [532, 130] width 162 height 132
click at [68, 174] on icon at bounding box center [70, 174] width 10 height 10
click at [79, 174] on input "text" at bounding box center [113, 174] width 69 height 17
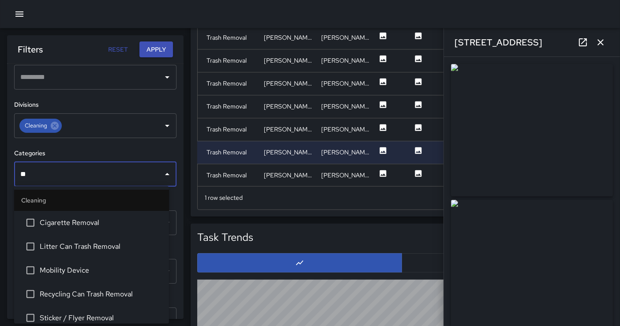
type input "***"
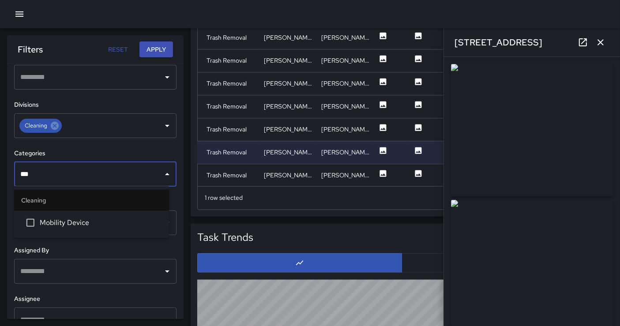
click at [51, 221] on span "Mobility Device" at bounding box center [101, 223] width 122 height 11
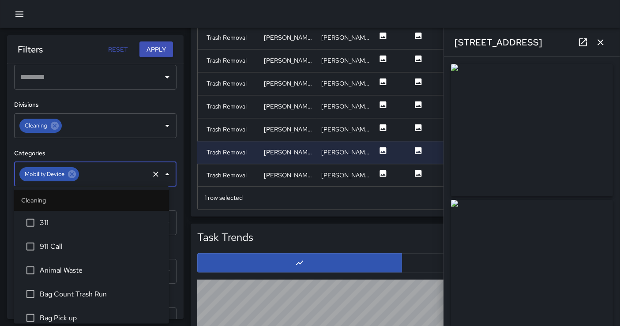
scroll to position [482, 0]
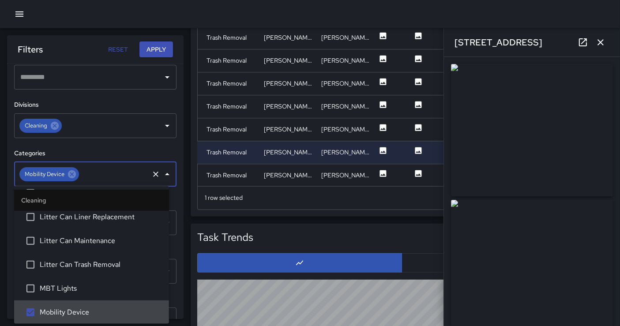
click at [154, 49] on button "Apply" at bounding box center [156, 49] width 34 height 16
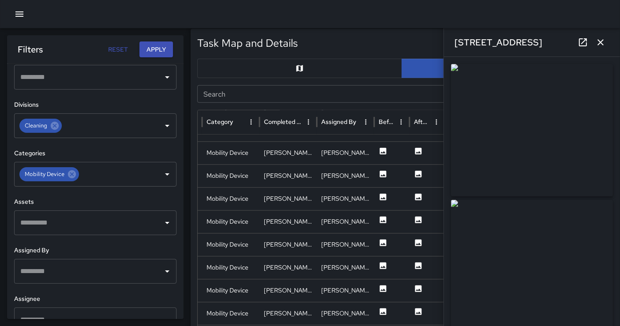
scroll to position [260, 0]
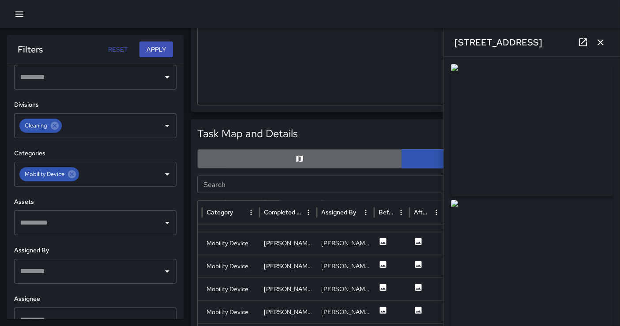
drag, startPoint x: 304, startPoint y: 160, endPoint x: 600, endPoint y: 68, distance: 309.8
click at [304, 159] on button "button" at bounding box center [299, 158] width 205 height 19
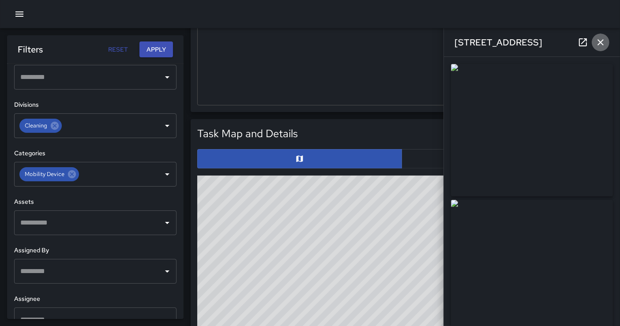
drag, startPoint x: 599, startPoint y: 43, endPoint x: 606, endPoint y: 52, distance: 11.2
click at [564, 44] on icon "button" at bounding box center [600, 42] width 6 height 6
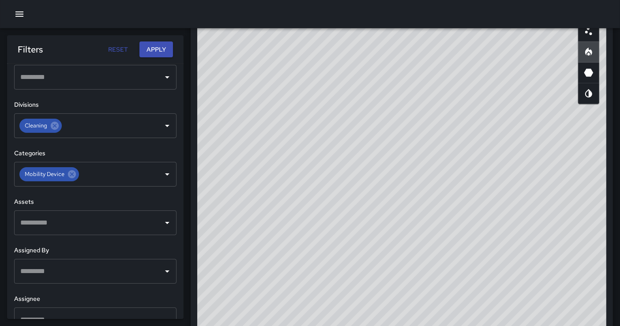
scroll to position [433, 0]
click at [481, 188] on div "© Mapbox © OpenStreetMap Improve this map" at bounding box center [401, 178] width 409 height 353
click at [564, 28] on button "button" at bounding box center [588, 19] width 21 height 21
drag, startPoint x: 488, startPoint y: 139, endPoint x: 259, endPoint y: 41, distance: 248.5
click at [488, 139] on div "© Mapbox © OpenStreetMap Improve this map" at bounding box center [401, 178] width 409 height 353
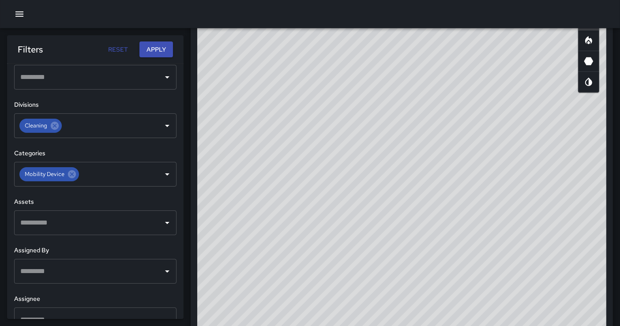
scroll to position [335, 0]
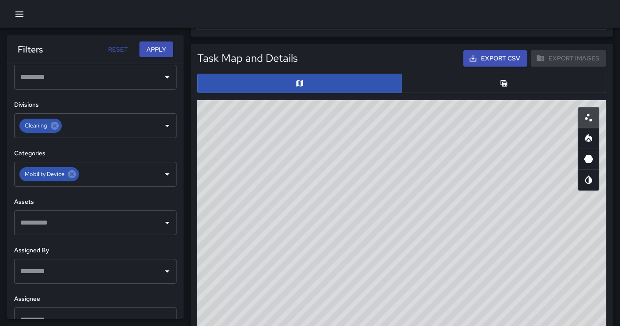
click at [473, 87] on button "button" at bounding box center [503, 83] width 205 height 19
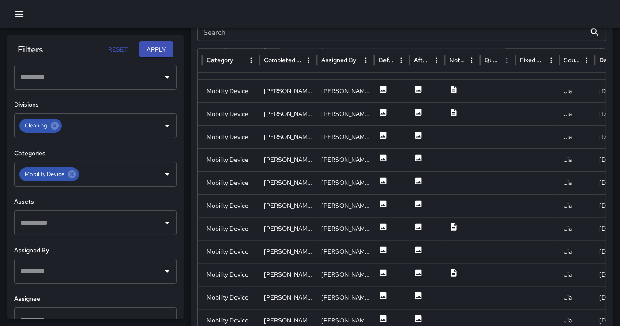
scroll to position [439, 0]
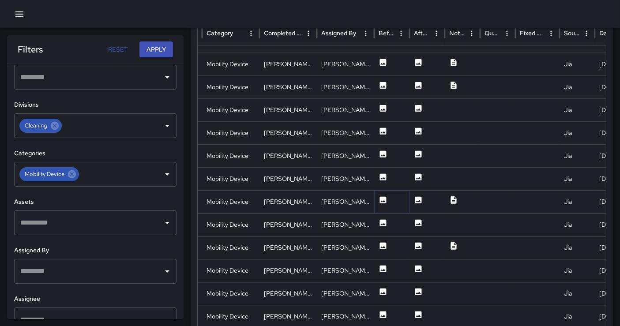
drag, startPoint x: 384, startPoint y: 197, endPoint x: 380, endPoint y: 195, distance: 4.8
click at [384, 197] on icon at bounding box center [383, 200] width 7 height 7
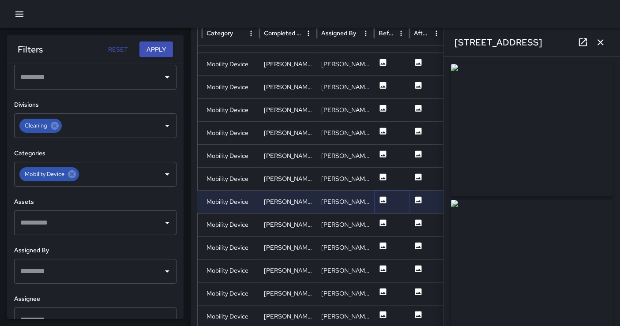
type input "**********"
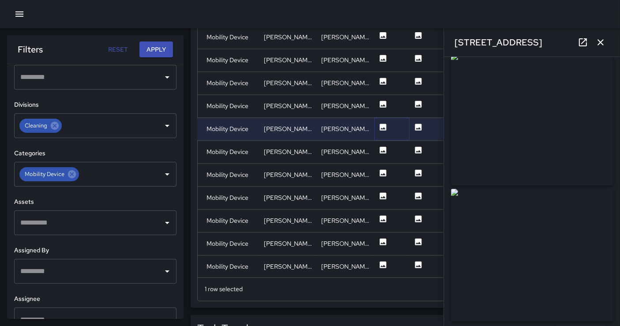
scroll to position [8, 0]
click at [462, 293] on img at bounding box center [532, 258] width 162 height 132
drag, startPoint x: 576, startPoint y: 139, endPoint x: 568, endPoint y: 134, distance: 9.5
click at [564, 139] on img at bounding box center [532, 122] width 162 height 132
click at [492, 124] on img at bounding box center [532, 122] width 162 height 132
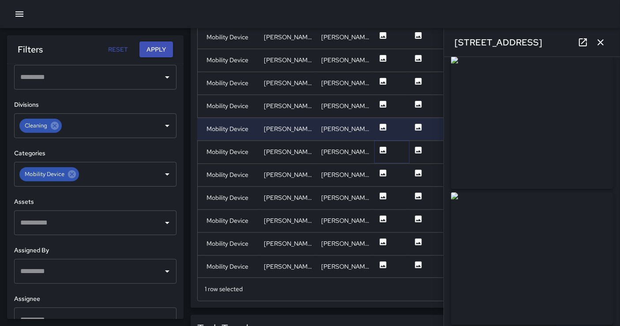
click at [383, 150] on icon at bounding box center [383, 150] width 9 height 9
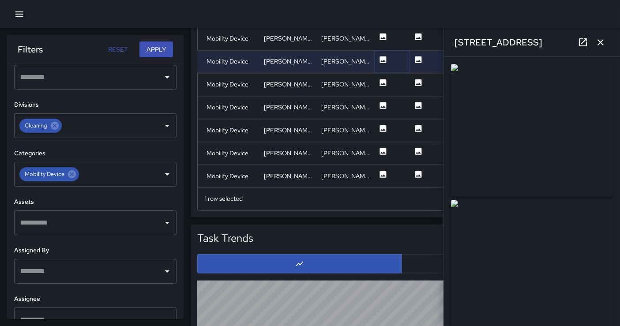
type input "**********"
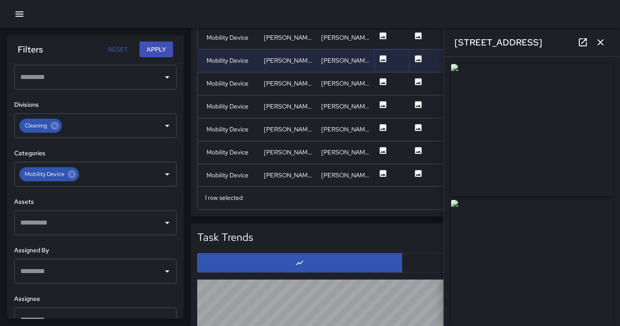
scroll to position [561, 0]
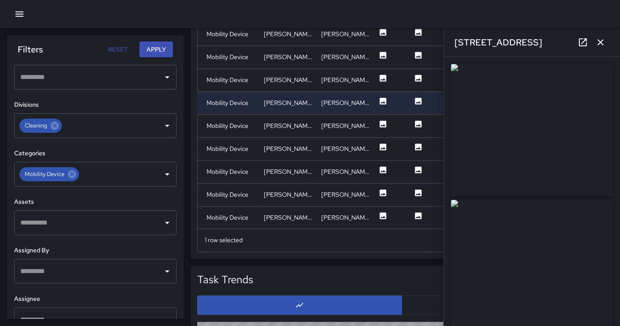
drag, startPoint x: 517, startPoint y: 140, endPoint x: 480, endPoint y: 117, distance: 43.4
click at [516, 140] on img at bounding box center [532, 130] width 162 height 132
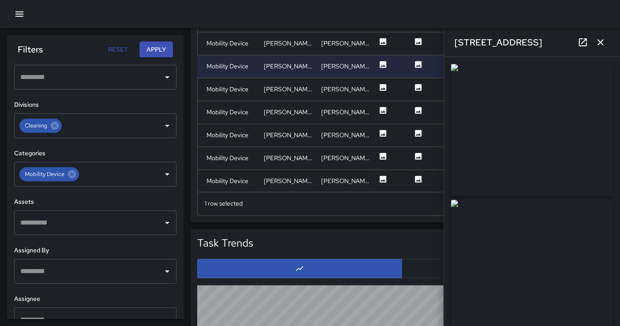
scroll to position [610, 0]
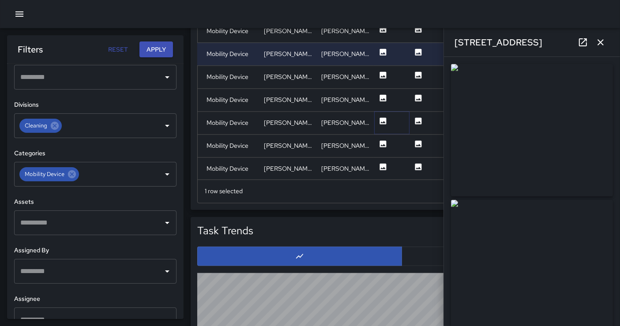
click at [383, 118] on icon at bounding box center [383, 121] width 7 height 7
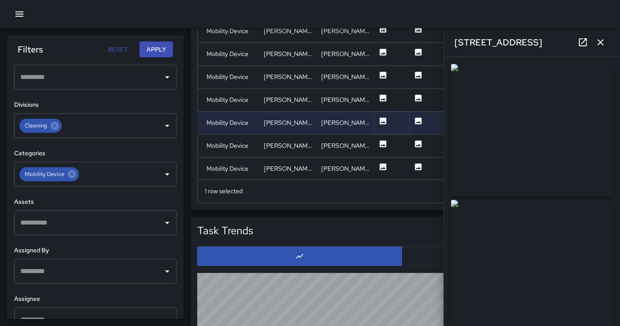
type input "**********"
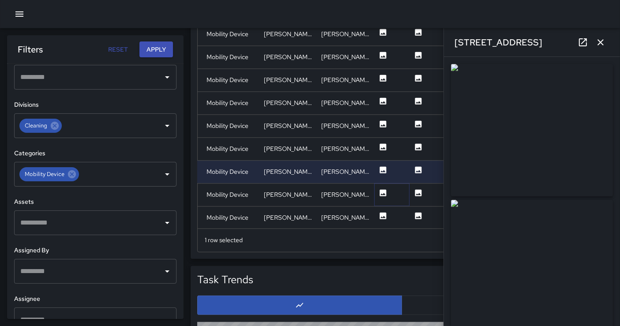
click at [386, 190] on icon at bounding box center [383, 193] width 7 height 7
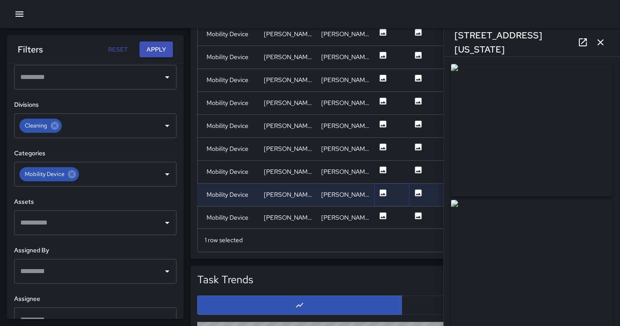
type input "**********"
drag, startPoint x: 542, startPoint y: 127, endPoint x: 239, endPoint y: 17, distance: 322.0
click at [541, 127] on img at bounding box center [532, 130] width 162 height 132
click at [73, 172] on icon at bounding box center [72, 174] width 8 height 8
click at [74, 172] on input "text" at bounding box center [88, 174] width 141 height 17
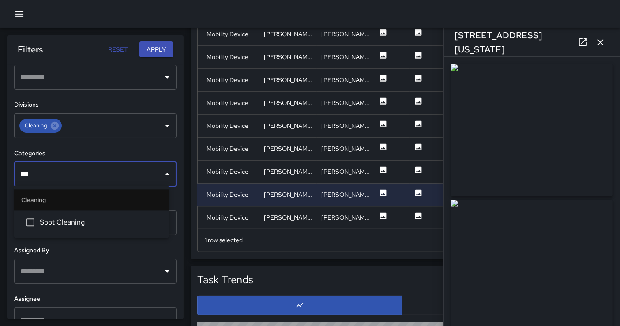
type input "****"
drag, startPoint x: 120, startPoint y: 218, endPoint x: 141, endPoint y: 128, distance: 92.7
click at [122, 216] on li "Spot Cleaning" at bounding box center [91, 223] width 155 height 24
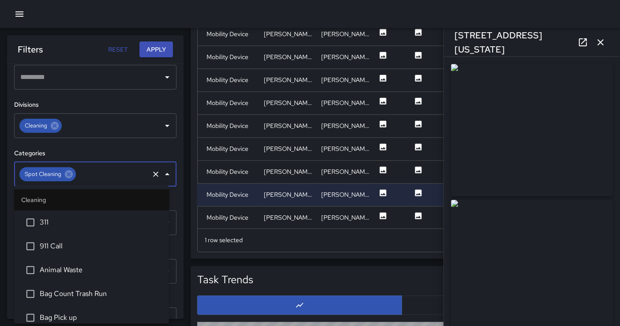
scroll to position [673, 0]
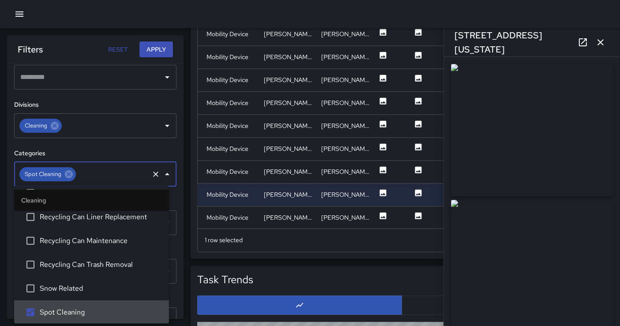
click at [158, 54] on button "Apply" at bounding box center [156, 49] width 34 height 16
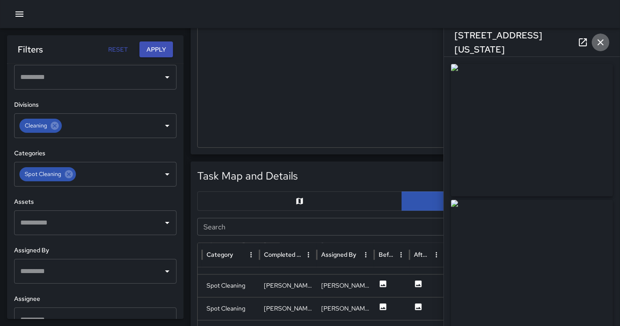
click at [564, 43] on icon "button" at bounding box center [600, 42] width 6 height 6
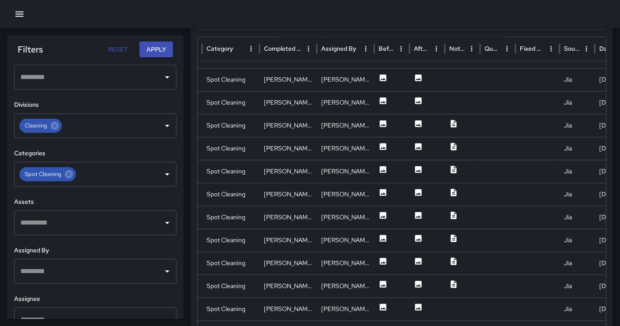
scroll to position [441, 0]
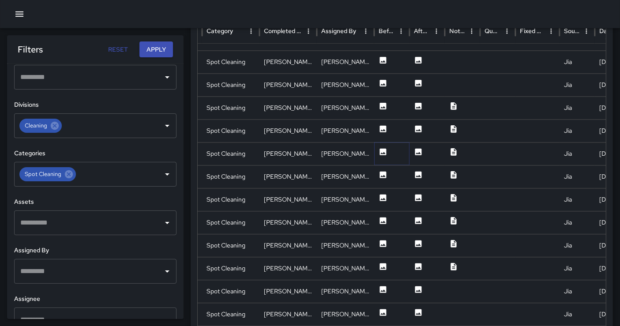
click at [382, 148] on icon at bounding box center [383, 152] width 9 height 9
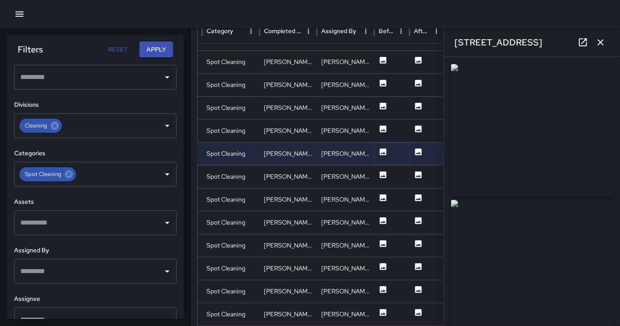
type input "**********"
click at [382, 174] on icon at bounding box center [383, 175] width 7 height 7
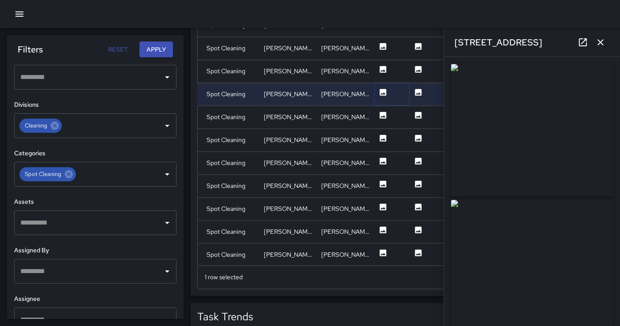
scroll to position [539, 0]
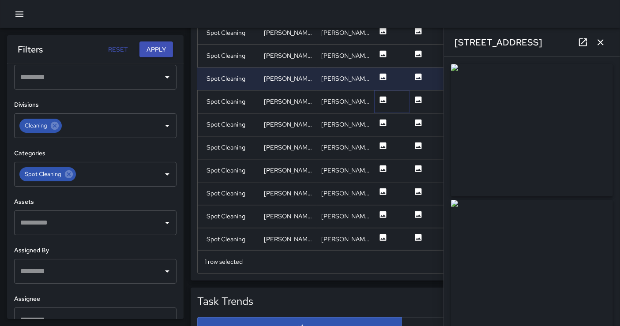
click at [382, 97] on icon at bounding box center [383, 100] width 7 height 7
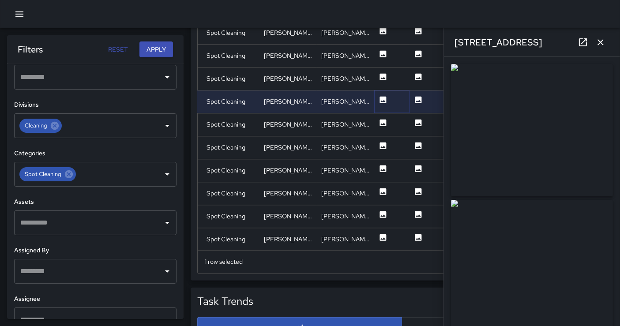
type input "**********"
click at [386, 120] on icon at bounding box center [383, 123] width 7 height 7
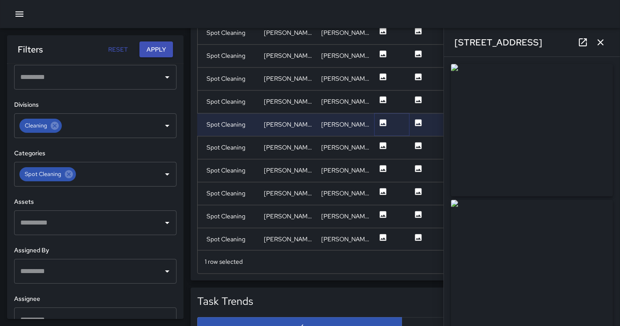
type input "**********"
click at [383, 143] on icon at bounding box center [383, 146] width 7 height 7
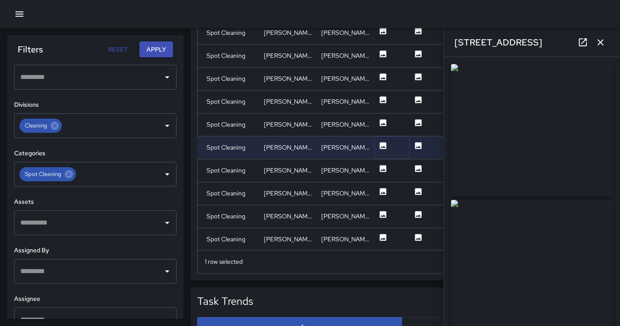
type input "**********"
click at [383, 165] on icon at bounding box center [383, 168] width 7 height 7
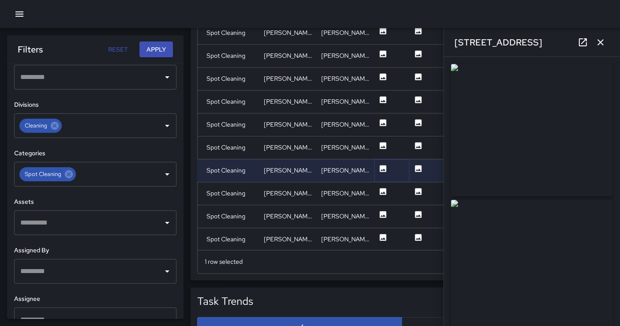
type input "**********"
click at [383, 191] on icon at bounding box center [383, 192] width 9 height 9
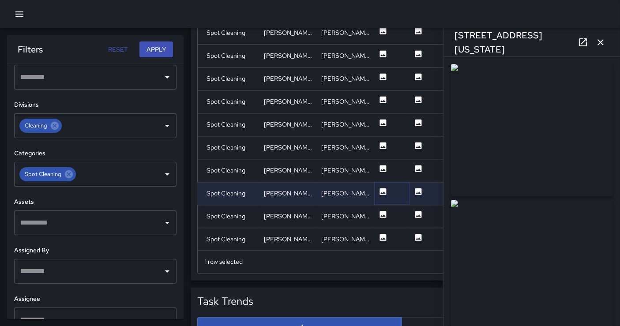
type input "**********"
click at [382, 213] on icon at bounding box center [383, 214] width 7 height 7
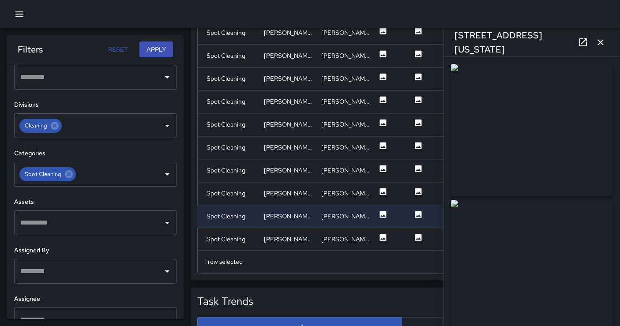
drag, startPoint x: 520, startPoint y: 137, endPoint x: 331, endPoint y: 46, distance: 209.4
click at [519, 137] on img at bounding box center [532, 130] width 162 height 132
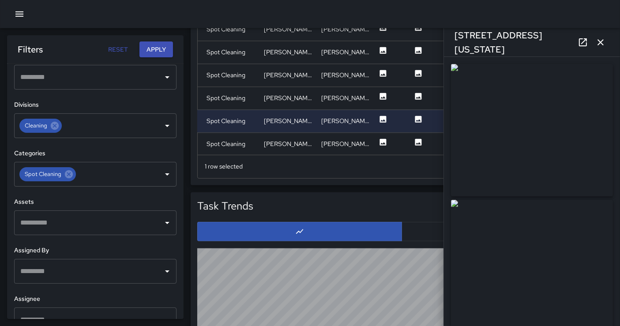
scroll to position [637, 0]
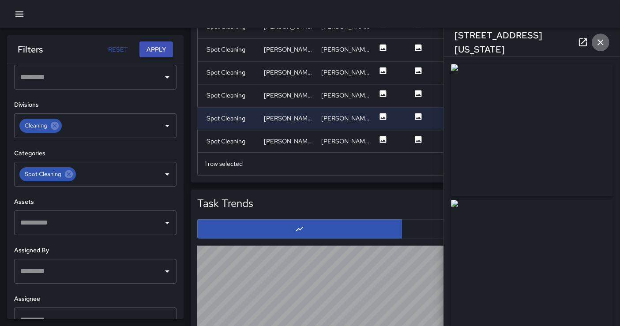
drag, startPoint x: 599, startPoint y: 46, endPoint x: 585, endPoint y: 126, distance: 81.5
click at [564, 46] on icon "button" at bounding box center [600, 42] width 11 height 11
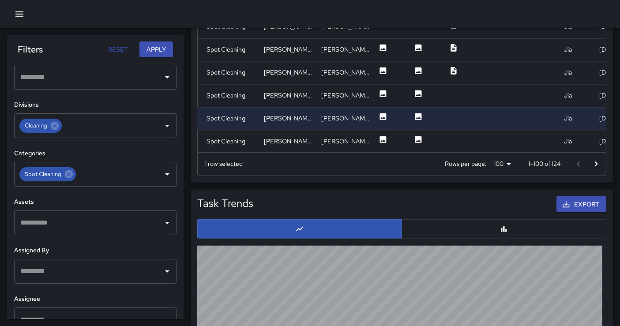
click at [564, 162] on icon "Go to next page" at bounding box center [596, 164] width 11 height 11
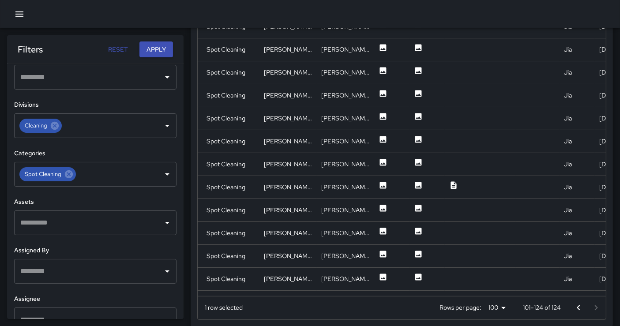
scroll to position [490, 0]
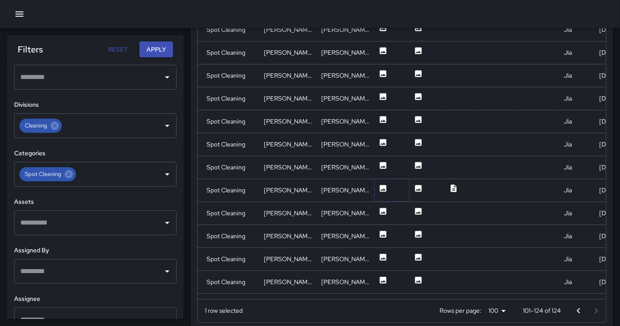
click at [385, 188] on icon at bounding box center [383, 188] width 7 height 7
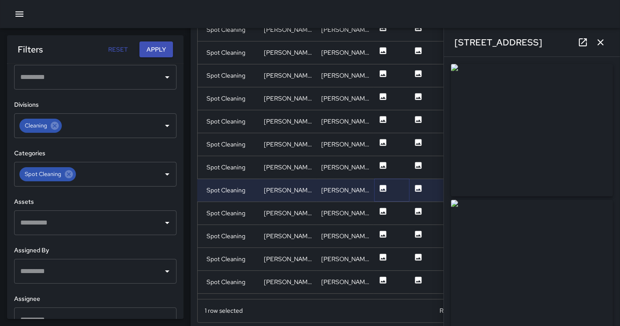
type input "**********"
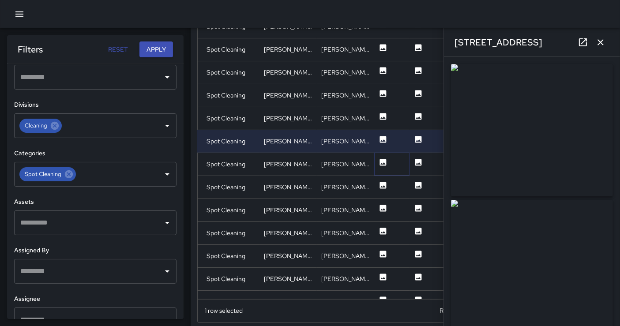
click at [380, 167] on button at bounding box center [383, 165] width 9 height 23
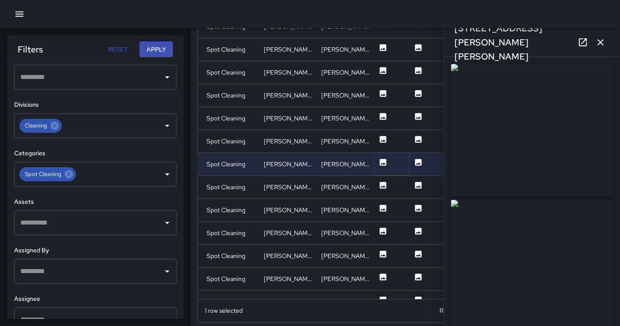
type input "**********"
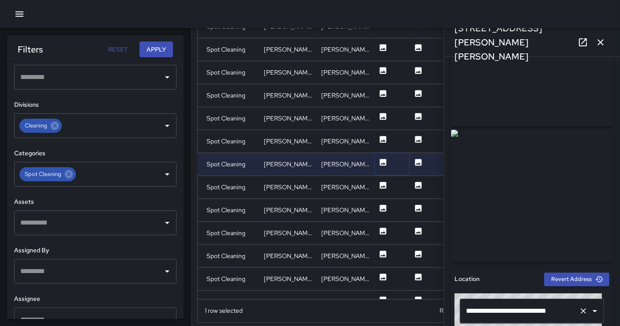
scroll to position [98, 0]
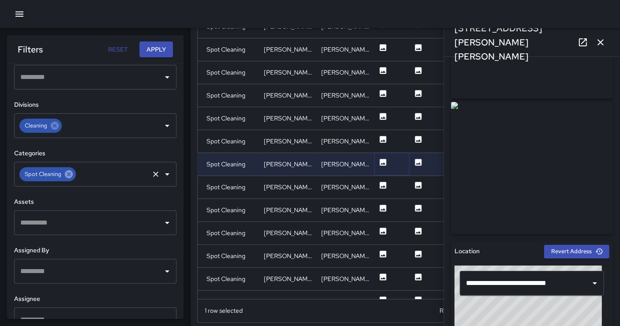
click at [73, 172] on icon at bounding box center [69, 174] width 10 height 10
click at [73, 170] on input "text" at bounding box center [88, 174] width 141 height 17
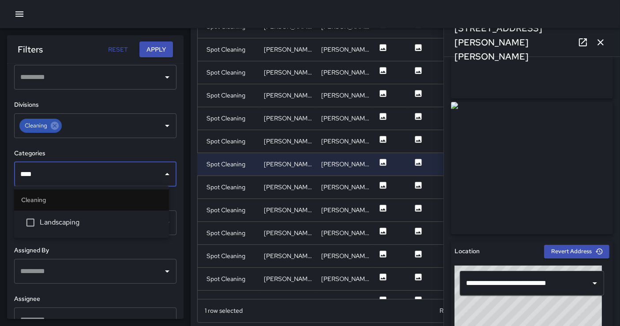
type input "*****"
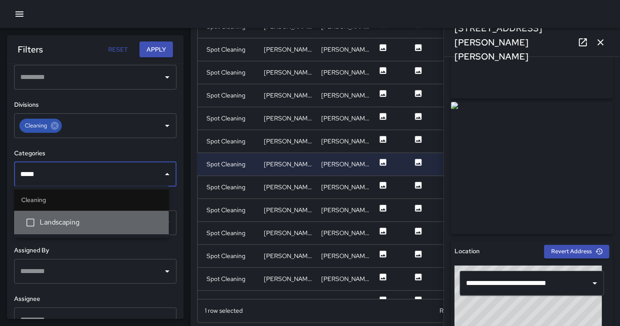
click at [84, 218] on span "Landscaping" at bounding box center [101, 223] width 122 height 11
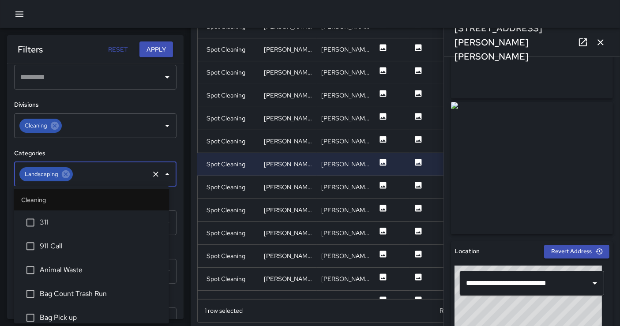
scroll to position [315, 0]
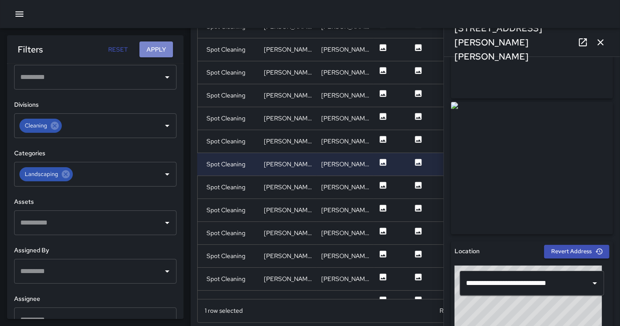
click at [160, 47] on button "Apply" at bounding box center [156, 49] width 34 height 16
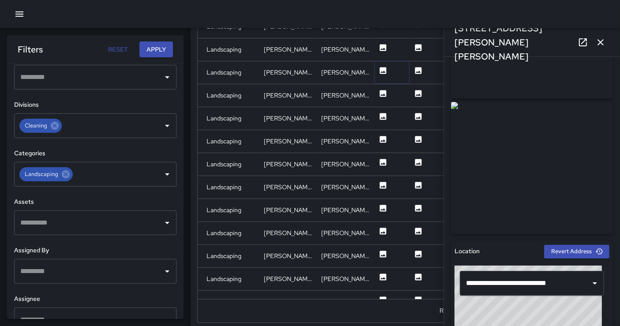
click at [384, 73] on icon at bounding box center [383, 70] width 9 height 9
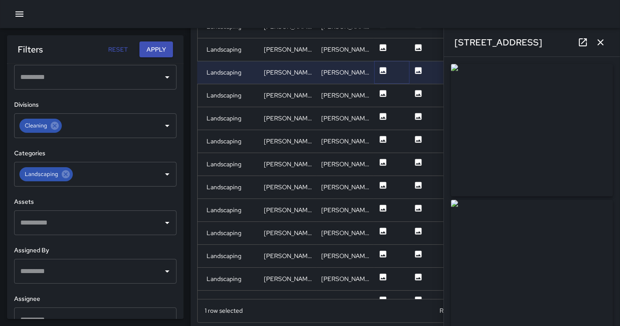
type input "**********"
click at [383, 94] on icon at bounding box center [383, 93] width 9 height 9
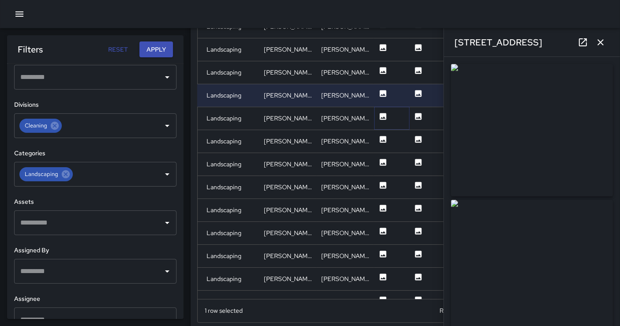
click at [383, 114] on icon at bounding box center [383, 116] width 7 height 7
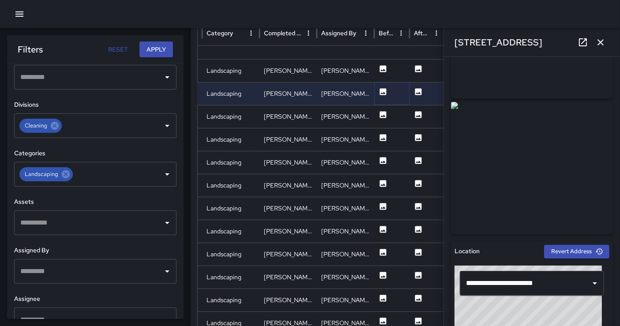
scroll to position [196, 143]
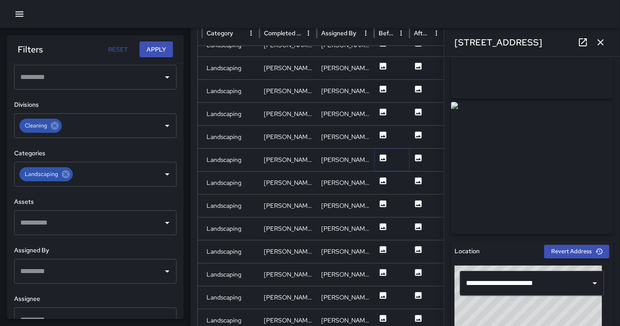
click at [382, 158] on icon at bounding box center [383, 158] width 9 height 9
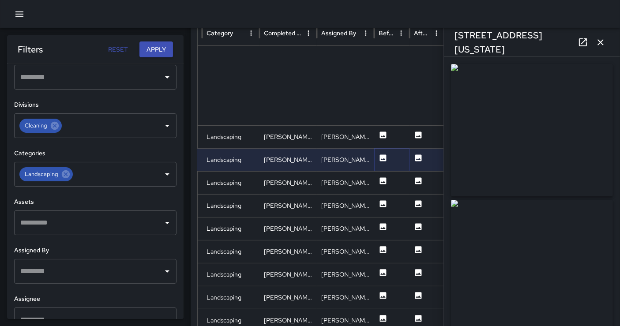
type input "**********"
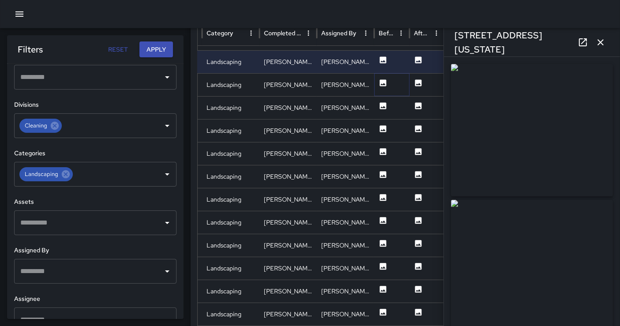
click at [383, 79] on icon at bounding box center [383, 83] width 9 height 9
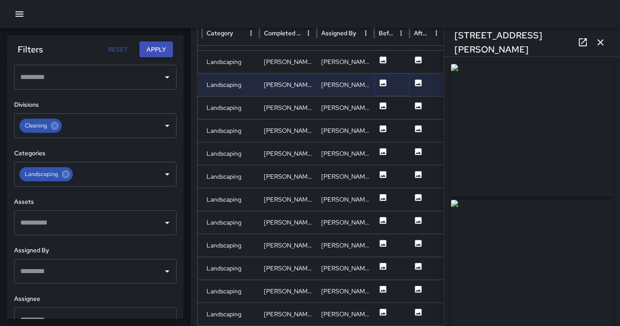
type input "**********"
click at [384, 105] on icon at bounding box center [383, 105] width 9 height 9
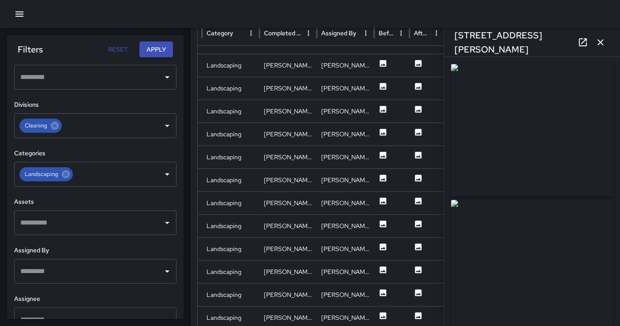
scroll to position [408, 0]
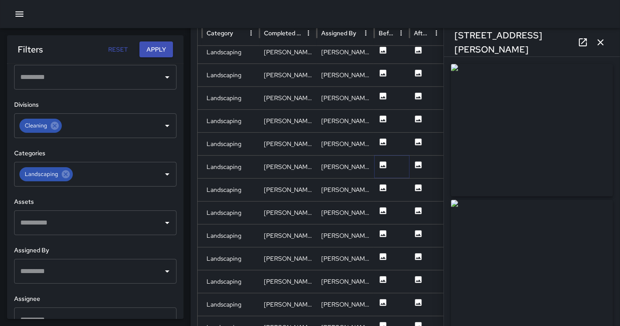
click at [383, 161] on icon at bounding box center [383, 165] width 9 height 9
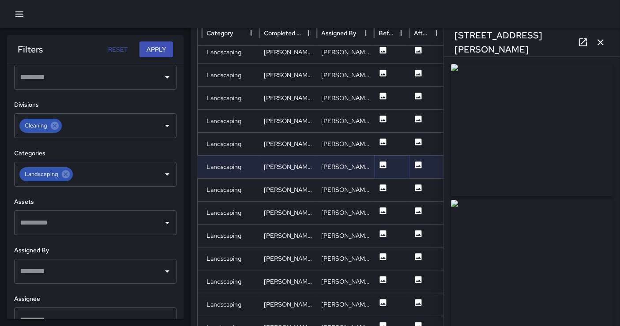
type input "**********"
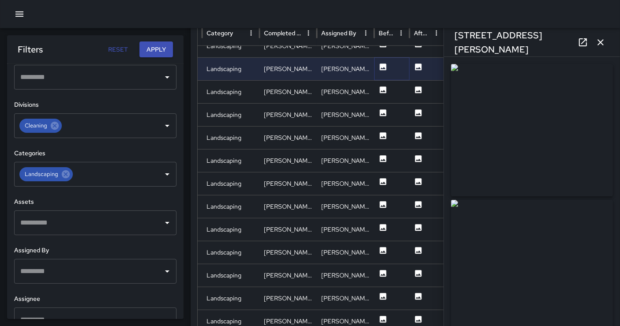
scroll to position [499, 0]
click at [376, 135] on div at bounding box center [391, 137] width 35 height 23
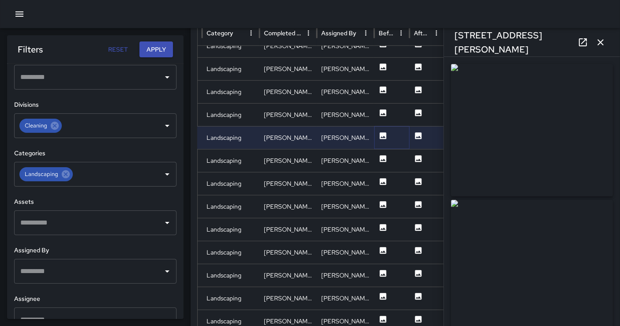
click at [382, 135] on icon at bounding box center [383, 135] width 7 height 7
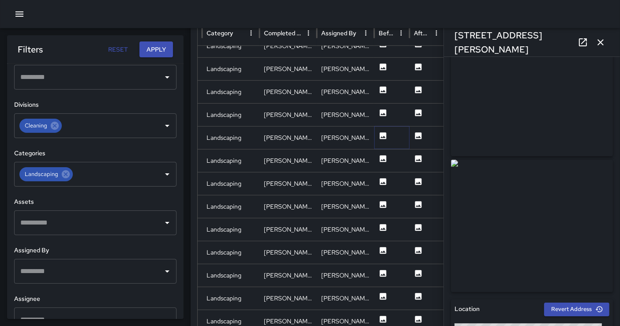
scroll to position [28, 0]
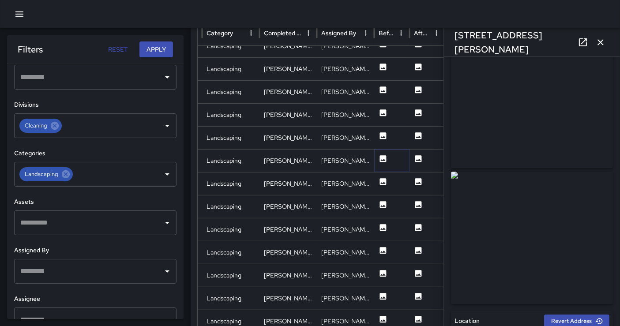
click at [386, 156] on icon at bounding box center [383, 158] width 9 height 9
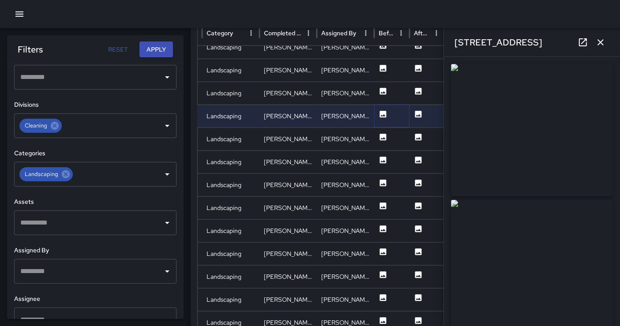
scroll to position [544, 0]
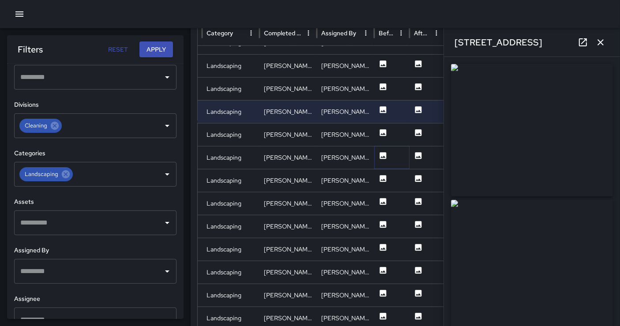
click at [382, 157] on icon at bounding box center [383, 155] width 7 height 7
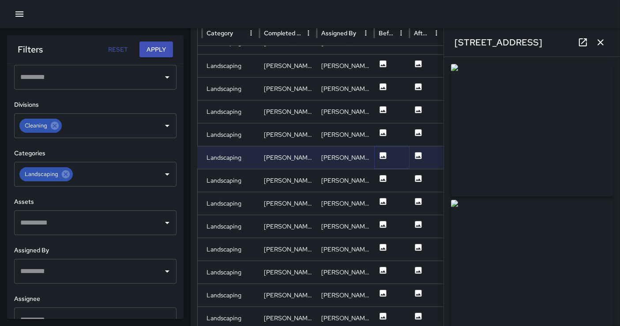
type input "**********"
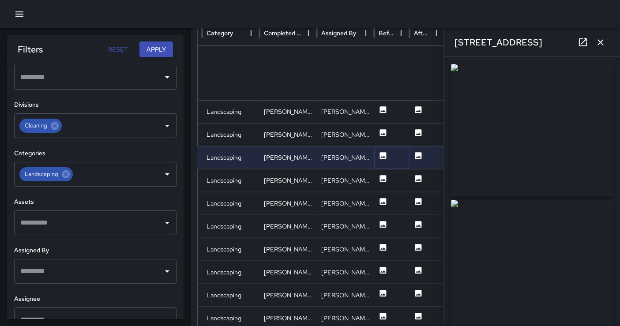
scroll to position [634, 0]
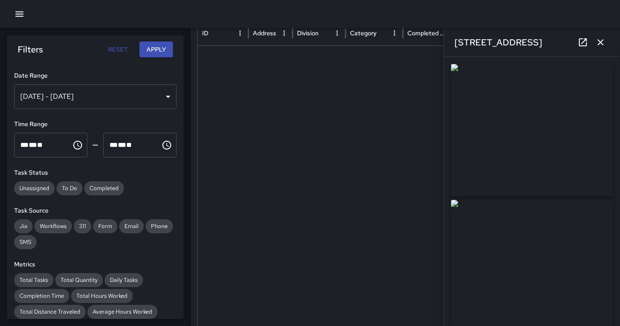
scroll to position [294, 0]
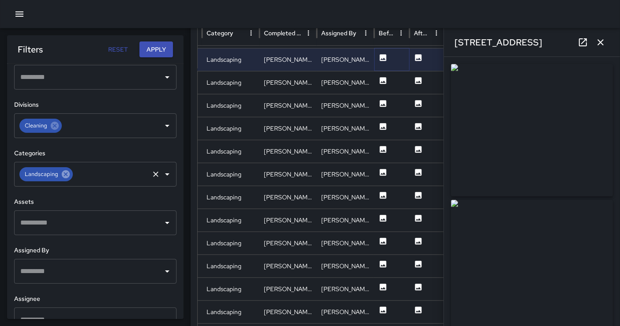
click at [66, 172] on icon at bounding box center [66, 174] width 10 height 10
click at [66, 172] on input "text" at bounding box center [88, 174] width 141 height 17
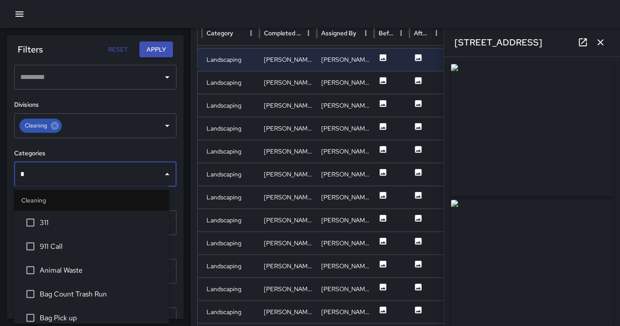
type input "**"
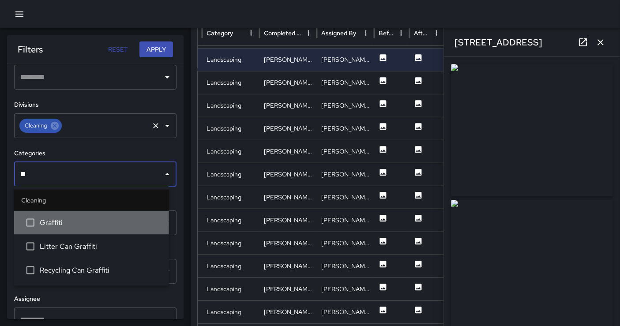
drag, startPoint x: 57, startPoint y: 218, endPoint x: 131, endPoint y: 128, distance: 116.9
click at [57, 219] on span "Graffiti" at bounding box center [101, 223] width 122 height 11
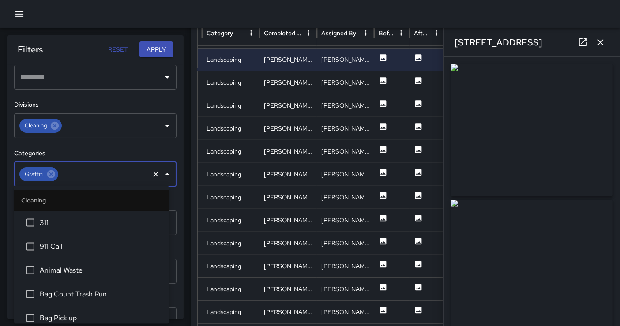
scroll to position [221, 0]
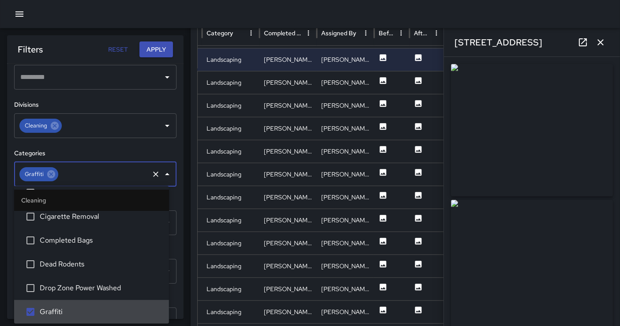
click at [158, 49] on button "Apply" at bounding box center [156, 49] width 34 height 16
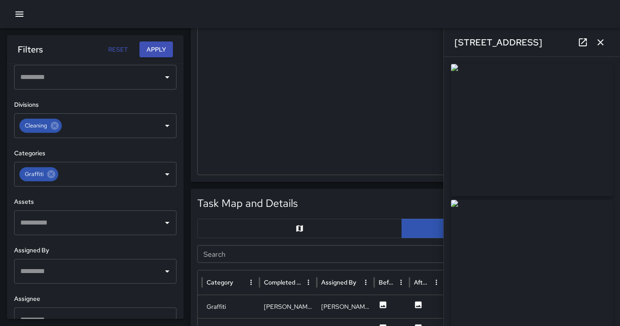
scroll to position [392, 0]
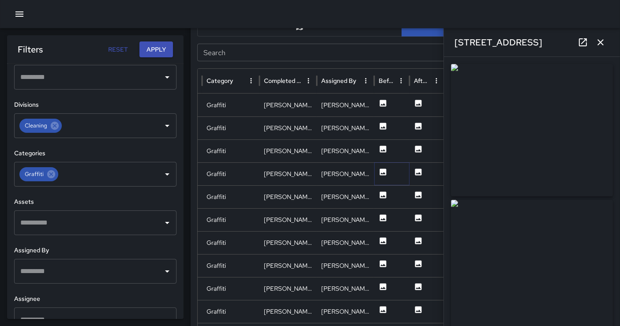
click at [382, 178] on button at bounding box center [383, 174] width 9 height 23
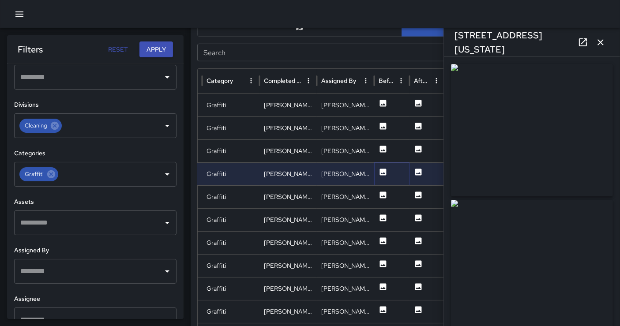
type input "**********"
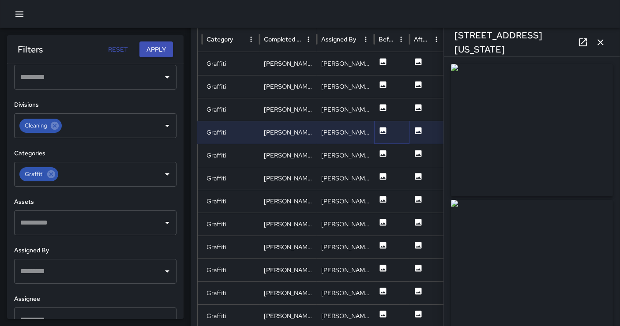
scroll to position [490, 0]
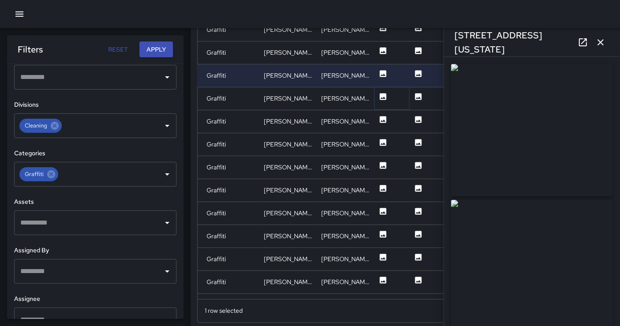
click at [383, 101] on button at bounding box center [383, 99] width 9 height 23
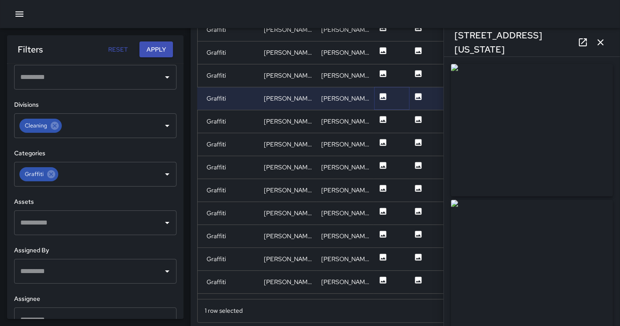
type input "**********"
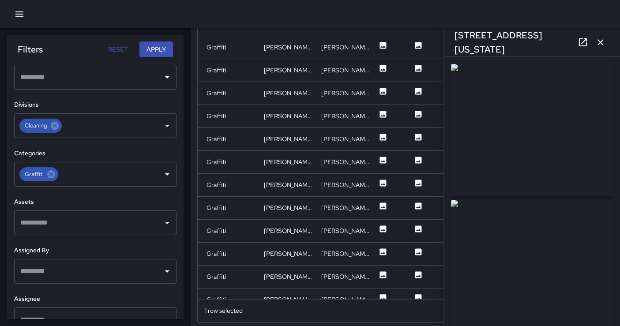
scroll to position [90, 0]
click at [384, 161] on icon at bounding box center [383, 159] width 7 height 7
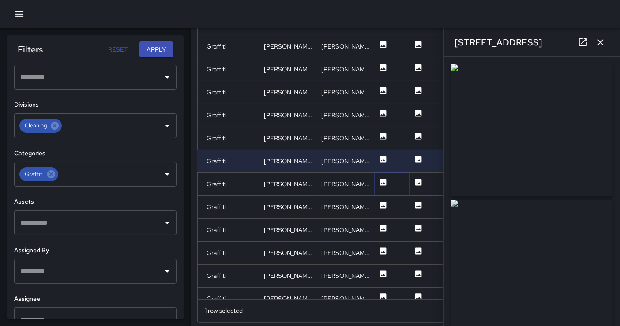
click at [383, 180] on icon at bounding box center [383, 182] width 7 height 7
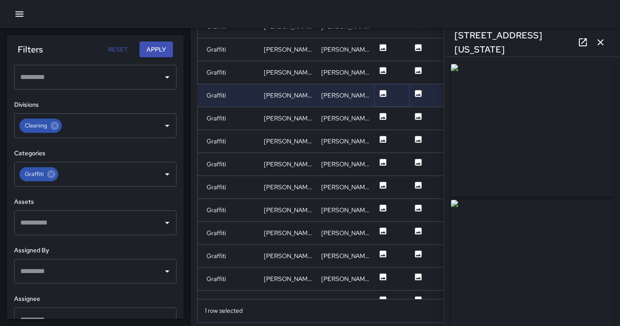
scroll to position [181, 0]
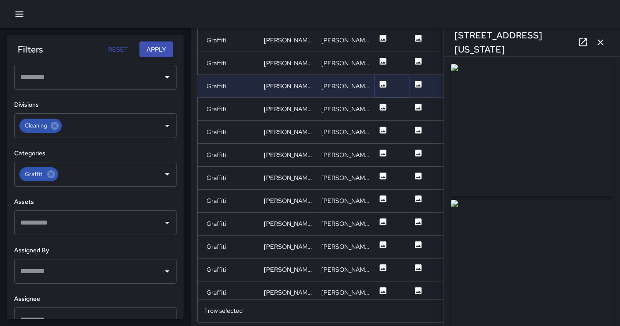
type input "**********"
click at [385, 127] on icon at bounding box center [383, 130] width 7 height 7
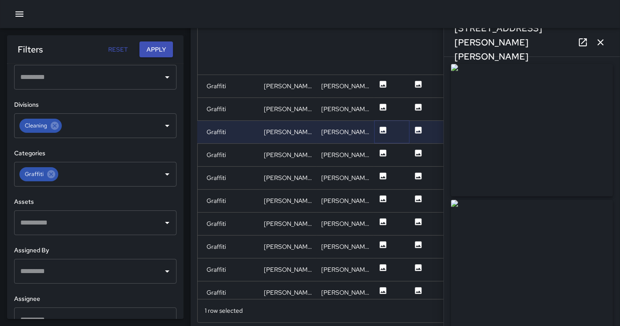
type input "**********"
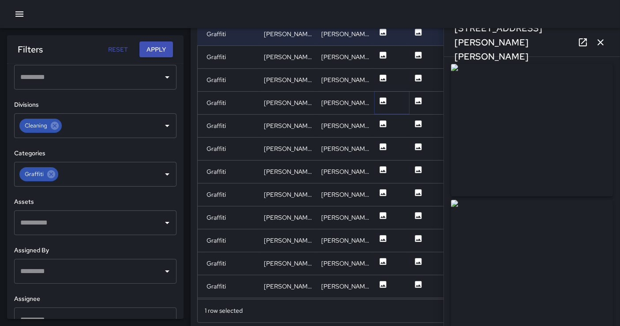
click at [385, 97] on icon at bounding box center [383, 101] width 9 height 9
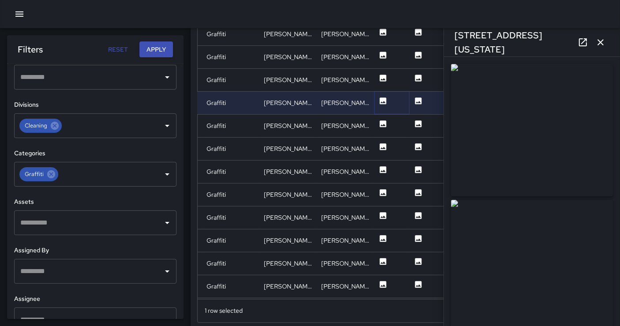
type input "**********"
click at [384, 121] on icon at bounding box center [383, 123] width 7 height 7
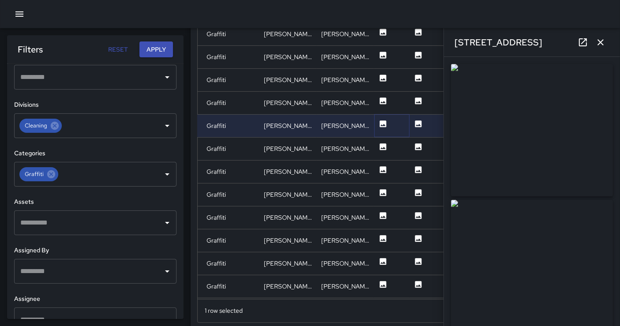
type input "**********"
click at [382, 146] on icon at bounding box center [383, 147] width 9 height 9
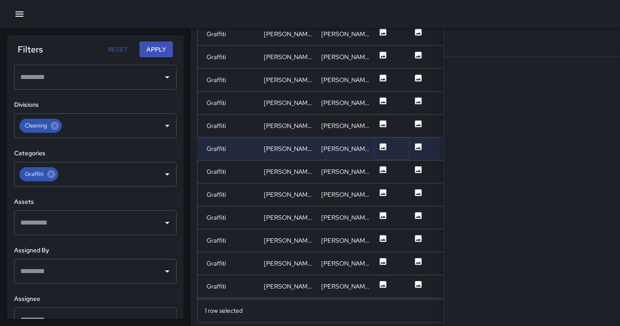
scroll to position [331, 143]
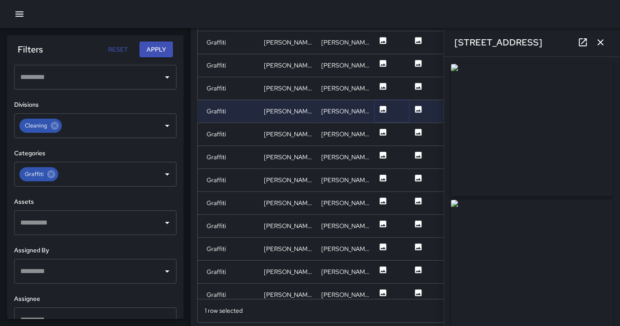
type input "**********"
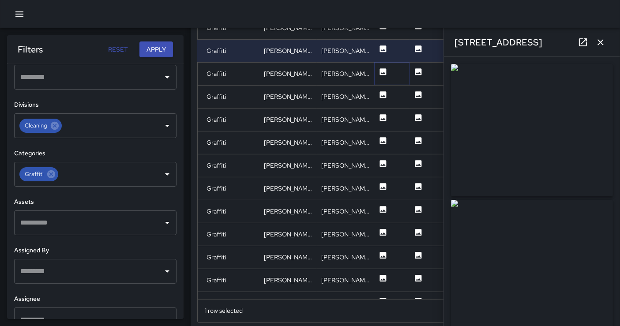
click at [380, 70] on icon at bounding box center [383, 71] width 7 height 7
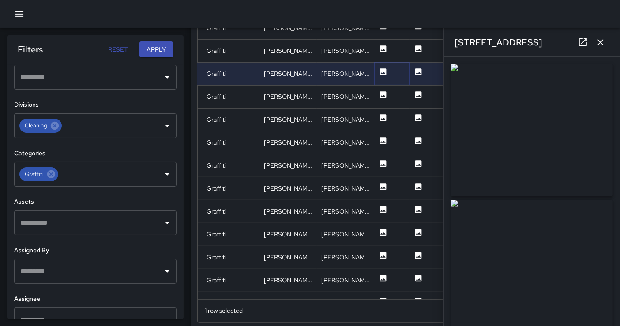
type input "**********"
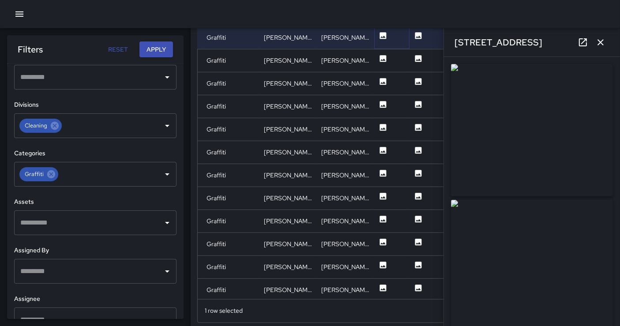
scroll to position [408, 0]
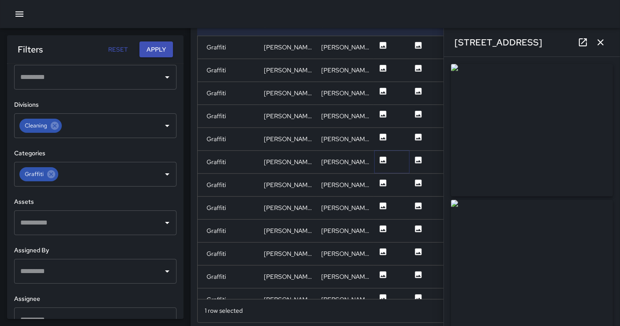
click at [383, 157] on icon at bounding box center [383, 160] width 7 height 7
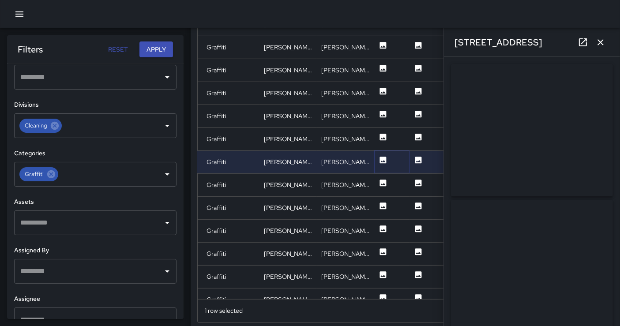
type input "**********"
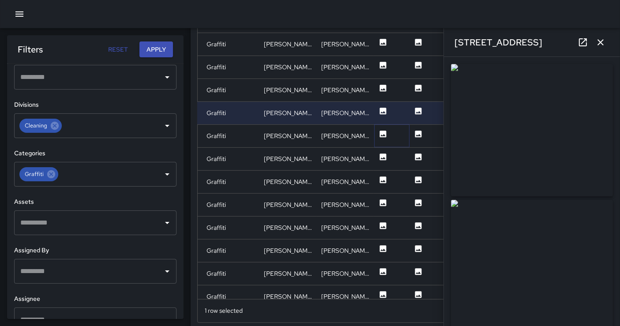
click at [383, 135] on icon at bounding box center [383, 134] width 7 height 7
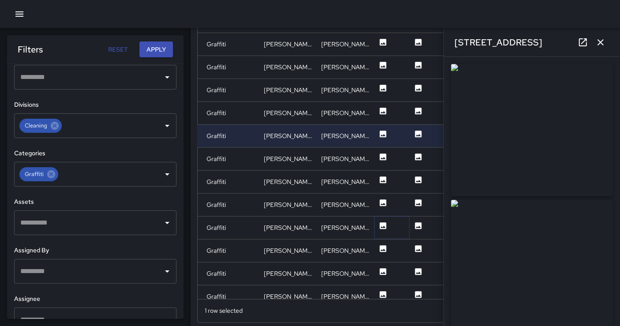
drag, startPoint x: 385, startPoint y: 228, endPoint x: 374, endPoint y: 220, distance: 13.9
click at [385, 228] on icon at bounding box center [383, 225] width 9 height 9
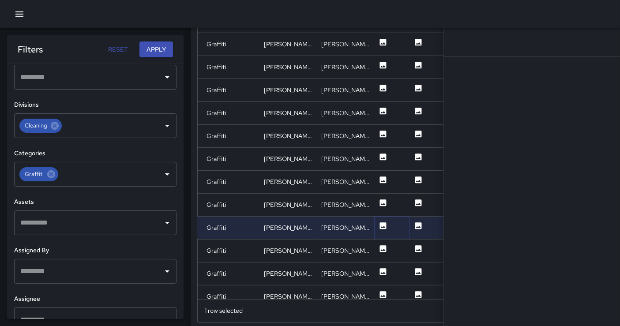
scroll to position [461, 0]
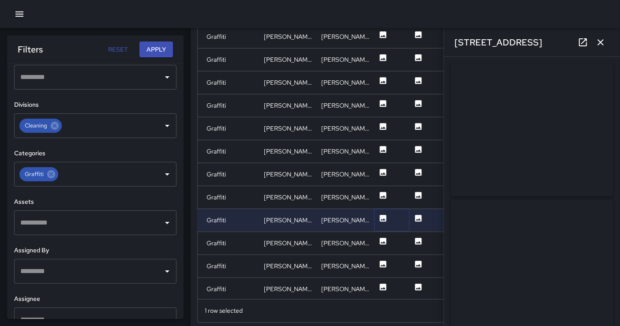
type input "**********"
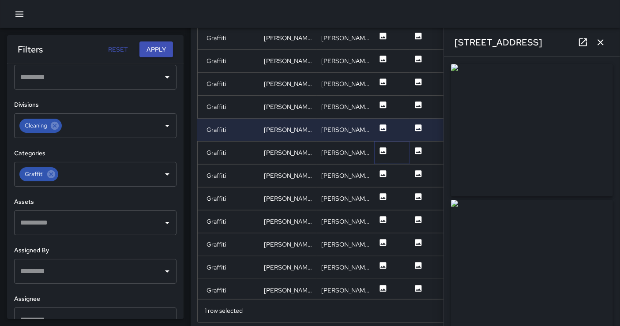
click at [383, 149] on icon at bounding box center [383, 150] width 7 height 7
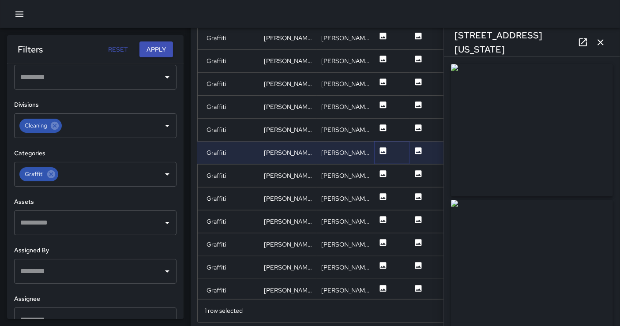
type input "**********"
drag, startPoint x: 54, startPoint y: 173, endPoint x: 64, endPoint y: 143, distance: 32.0
click at [54, 173] on icon at bounding box center [51, 174] width 8 height 8
click at [57, 125] on icon at bounding box center [55, 126] width 8 height 8
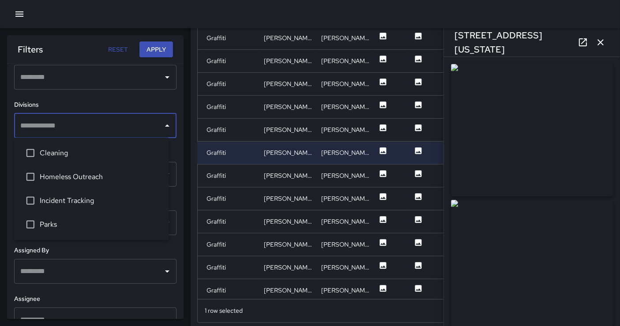
click at [57, 126] on input "text" at bounding box center [88, 125] width 141 height 17
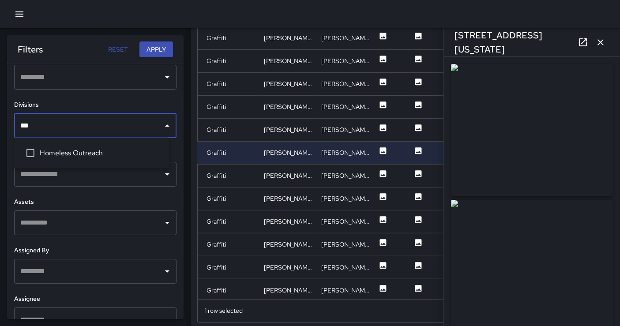
type input "****"
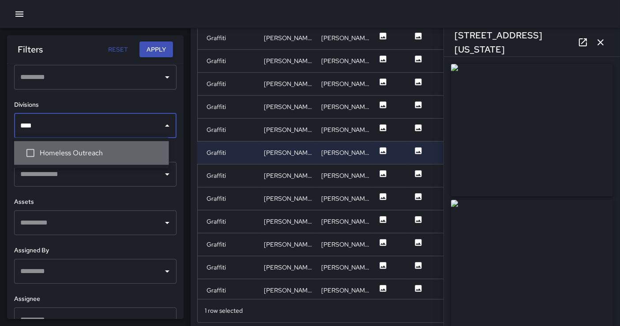
click at [91, 161] on li "Homeless Outreach" at bounding box center [91, 153] width 155 height 24
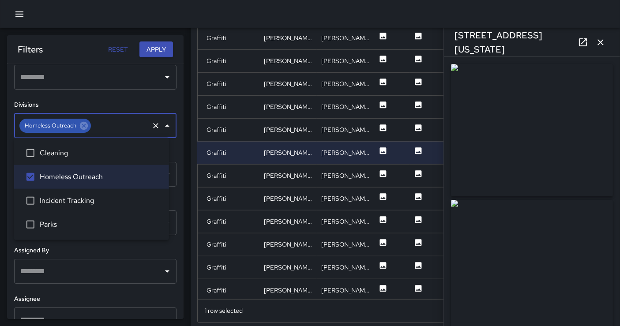
click at [162, 51] on button "Apply" at bounding box center [156, 49] width 34 height 16
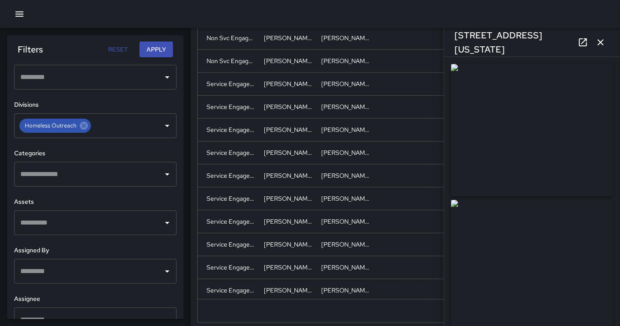
click at [165, 43] on button "Apply" at bounding box center [156, 49] width 34 height 16
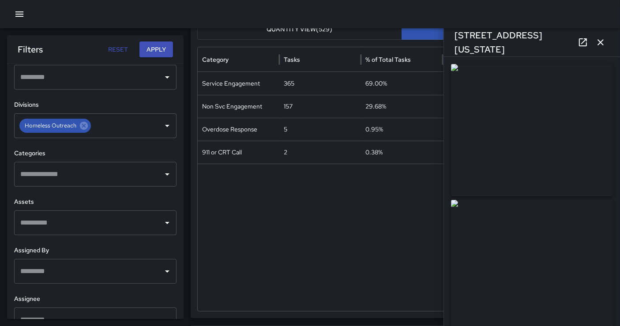
scroll to position [0, 0]
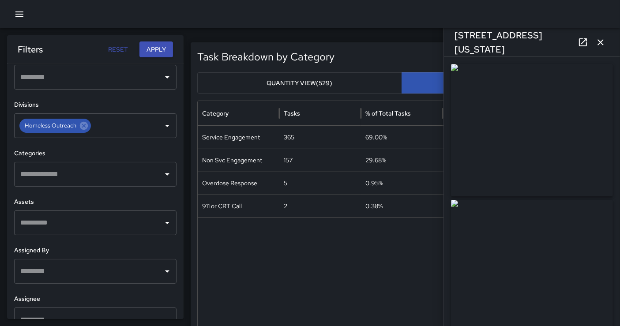
drag, startPoint x: 604, startPoint y: 41, endPoint x: 600, endPoint y: 49, distance: 9.3
click at [604, 41] on icon "button" at bounding box center [600, 42] width 11 height 11
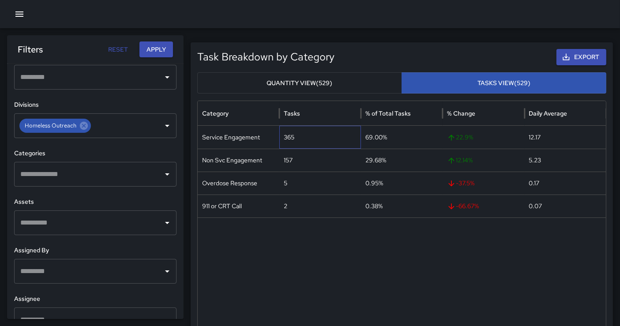
click at [292, 135] on div "365" at bounding box center [320, 137] width 82 height 23
copy div "365"
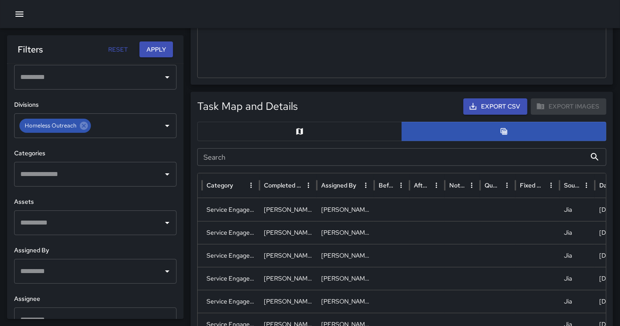
scroll to position [392, 0]
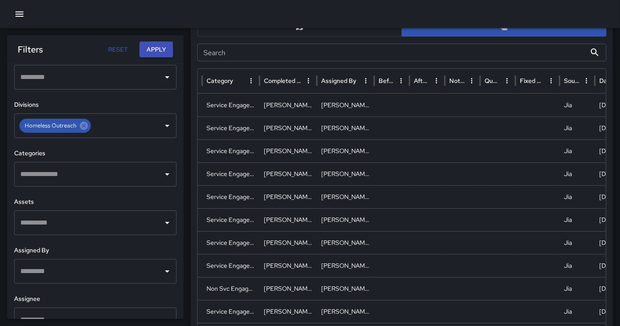
click at [278, 30] on button "button" at bounding box center [299, 26] width 205 height 19
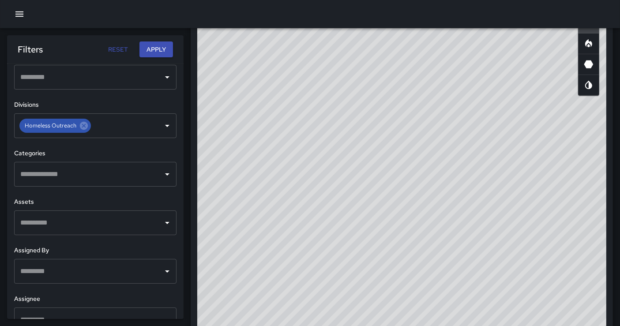
scroll to position [433, 0]
drag, startPoint x: 362, startPoint y: 285, endPoint x: 359, endPoint y: 277, distance: 9.2
click at [362, 285] on div "© Mapbox © OpenStreetMap Improve this map" at bounding box center [401, 178] width 409 height 353
click at [586, 41] on icon "Heatmap" at bounding box center [588, 40] width 11 height 11
click at [100, 175] on input "text" at bounding box center [88, 174] width 141 height 17
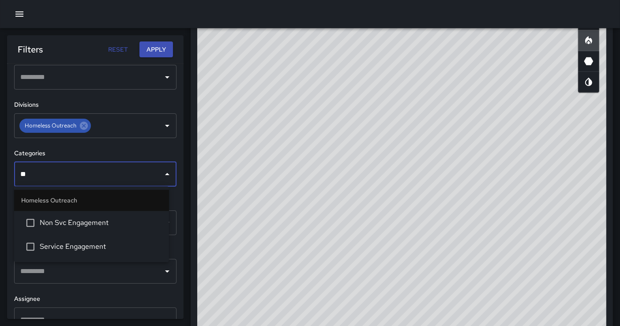
type input "***"
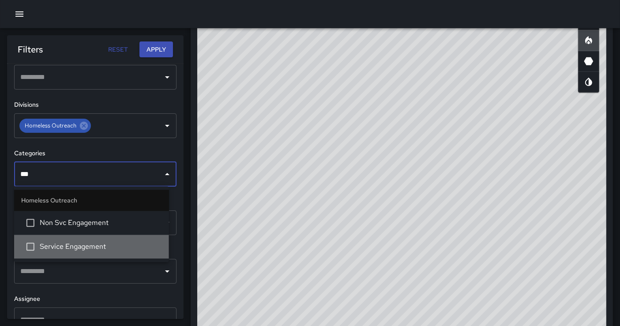
click at [102, 246] on span "Service Engagement" at bounding box center [101, 246] width 122 height 11
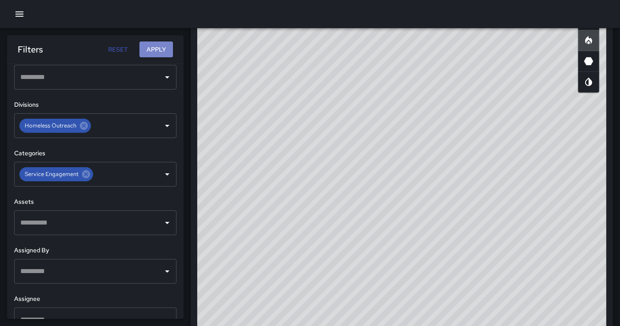
drag, startPoint x: 163, startPoint y: 46, endPoint x: 166, endPoint y: 51, distance: 5.8
click at [162, 46] on button "Apply" at bounding box center [156, 49] width 34 height 16
drag, startPoint x: 529, startPoint y: 174, endPoint x: 376, endPoint y: 83, distance: 178.4
click at [529, 174] on div "© Mapbox © OpenStreetMap Improve this map" at bounding box center [401, 178] width 409 height 353
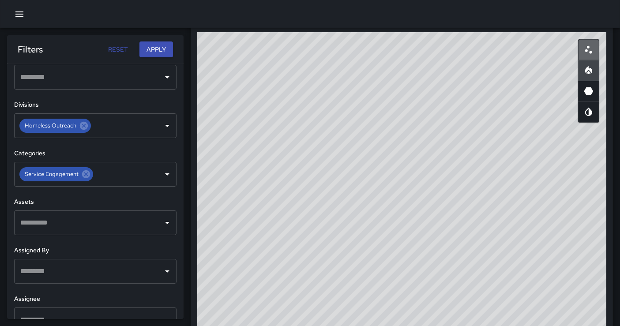
click at [588, 51] on icon "Scatterplot" at bounding box center [588, 50] width 11 height 11
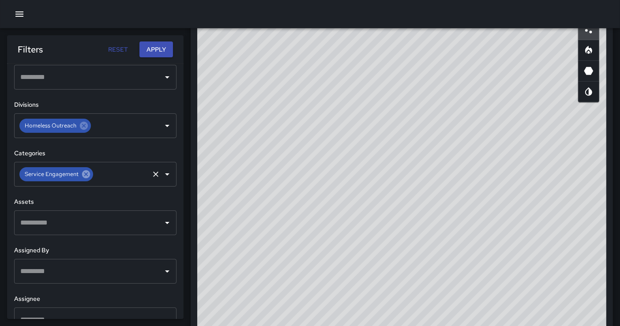
click at [87, 176] on icon at bounding box center [86, 174] width 8 height 8
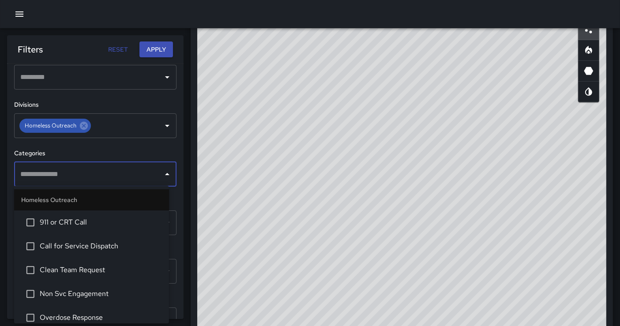
click at [87, 176] on input "text" at bounding box center [88, 174] width 141 height 17
type input "***"
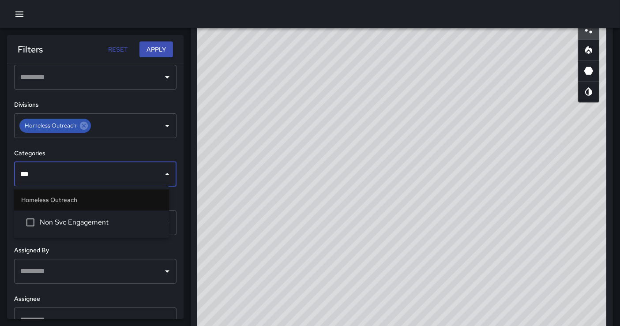
click at [97, 218] on span "Non Svc Engagement" at bounding box center [101, 222] width 122 height 11
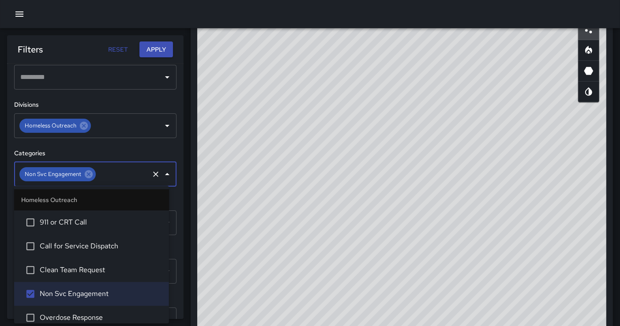
click at [160, 50] on button "Apply" at bounding box center [156, 49] width 34 height 16
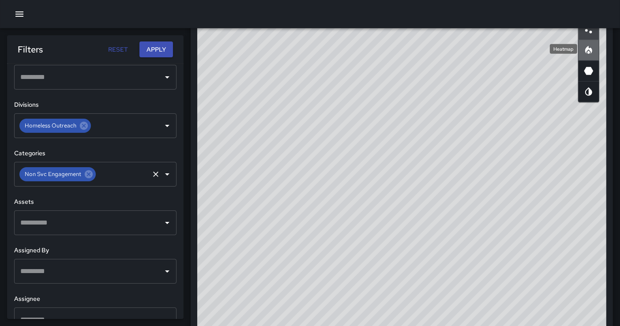
click at [587, 53] on icon "Heatmap" at bounding box center [588, 50] width 11 height 11
click at [88, 173] on icon at bounding box center [89, 174] width 10 height 10
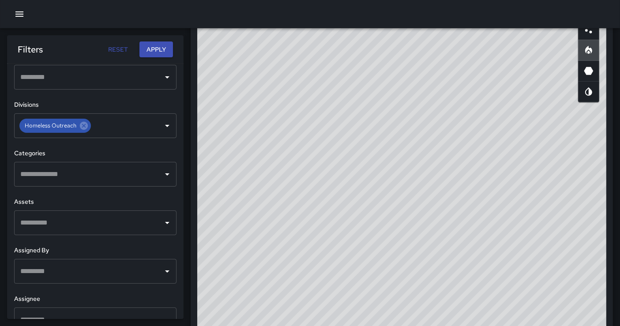
click at [88, 173] on input "text" at bounding box center [88, 174] width 141 height 17
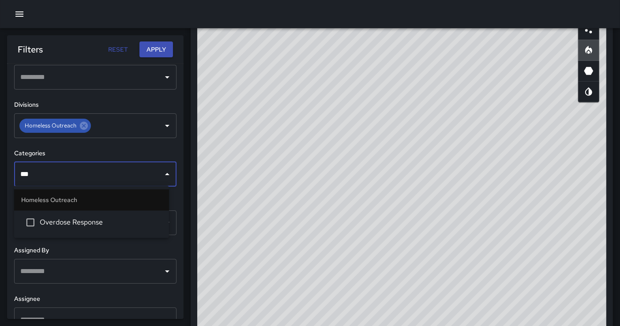
type input "****"
click at [124, 222] on span "Overdose Response" at bounding box center [101, 222] width 122 height 11
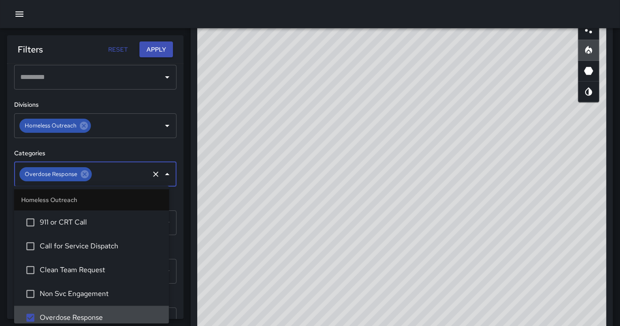
scroll to position [6, 0]
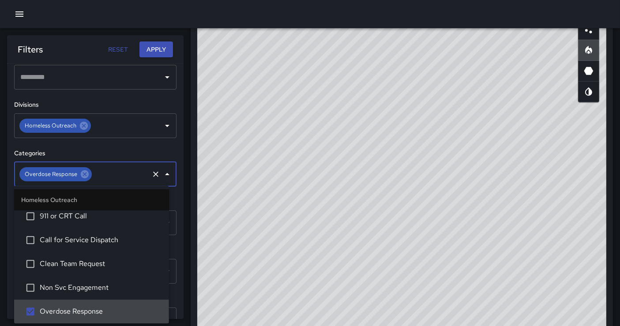
click at [154, 49] on button "Apply" at bounding box center [156, 49] width 34 height 16
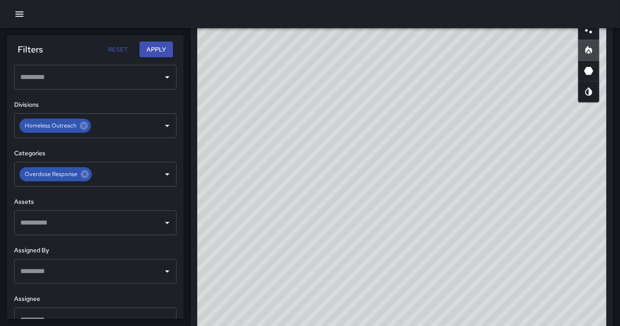
click at [156, 51] on button "Apply" at bounding box center [156, 49] width 34 height 16
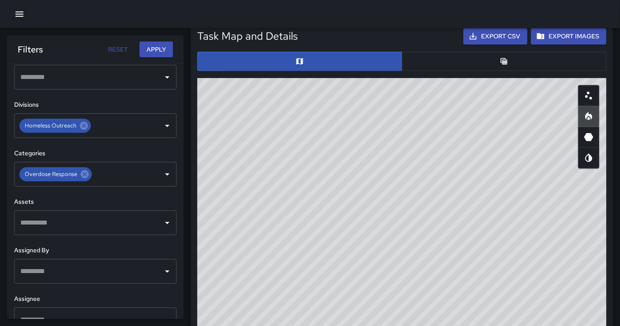
click at [590, 100] on icon "Scatterplot" at bounding box center [588, 95] width 11 height 11
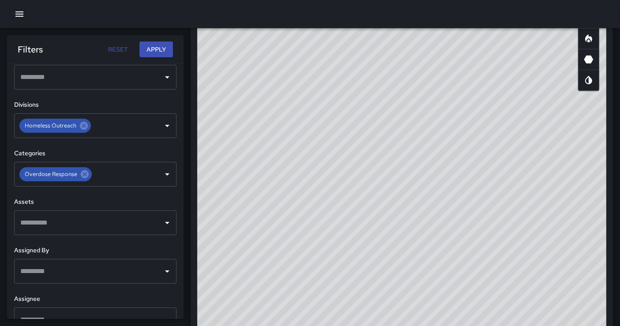
scroll to position [434, 0]
